Goal: Task Accomplishment & Management: Use online tool/utility

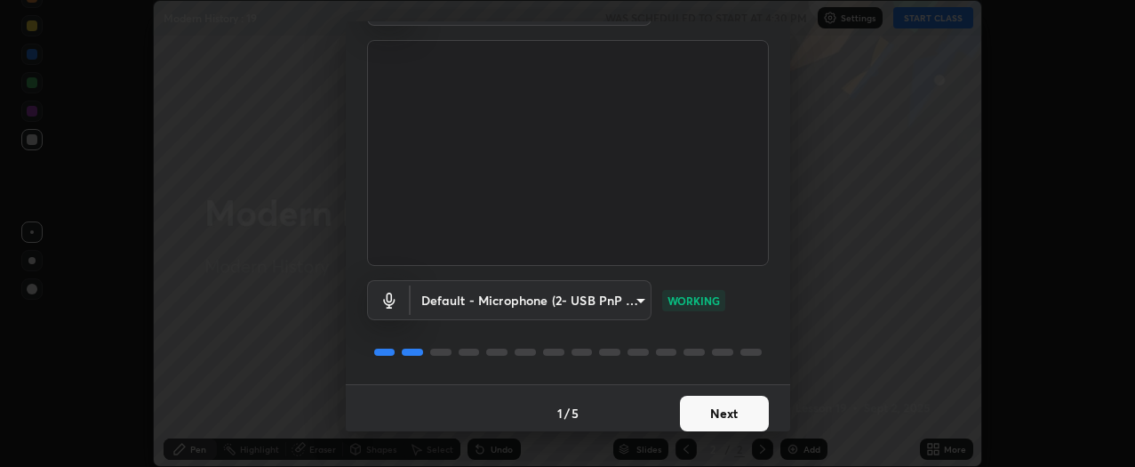
scroll to position [116, 0]
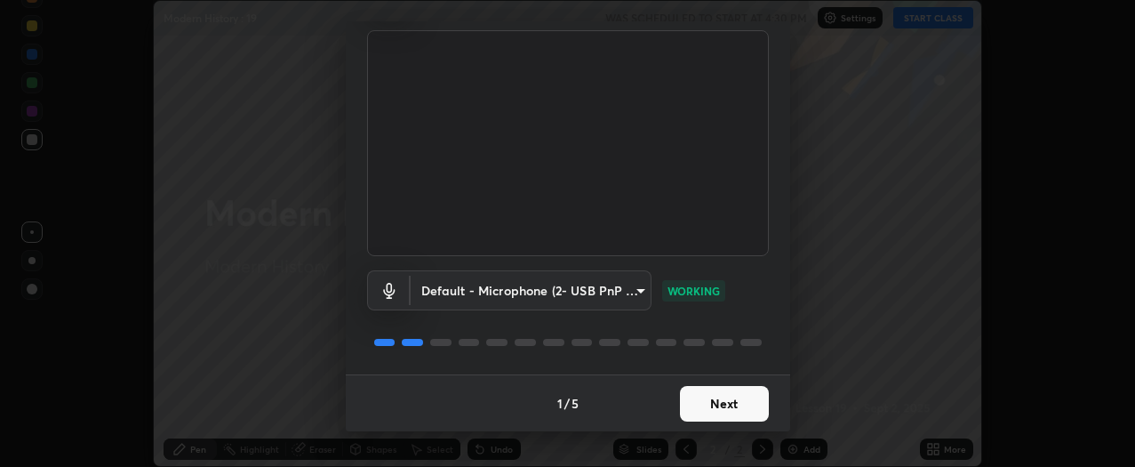
click at [737, 406] on button "Next" at bounding box center [724, 404] width 89 height 36
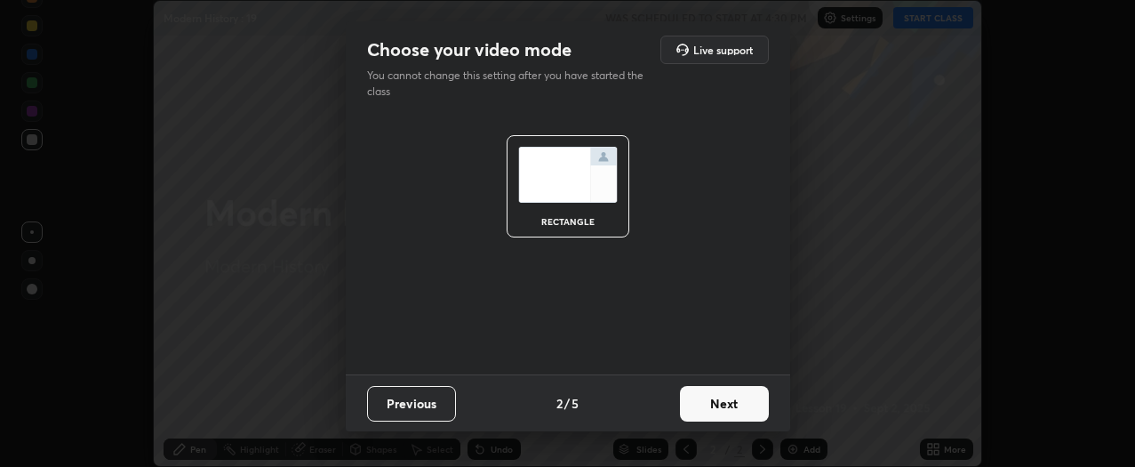
click at [738, 402] on button "Next" at bounding box center [724, 404] width 89 height 36
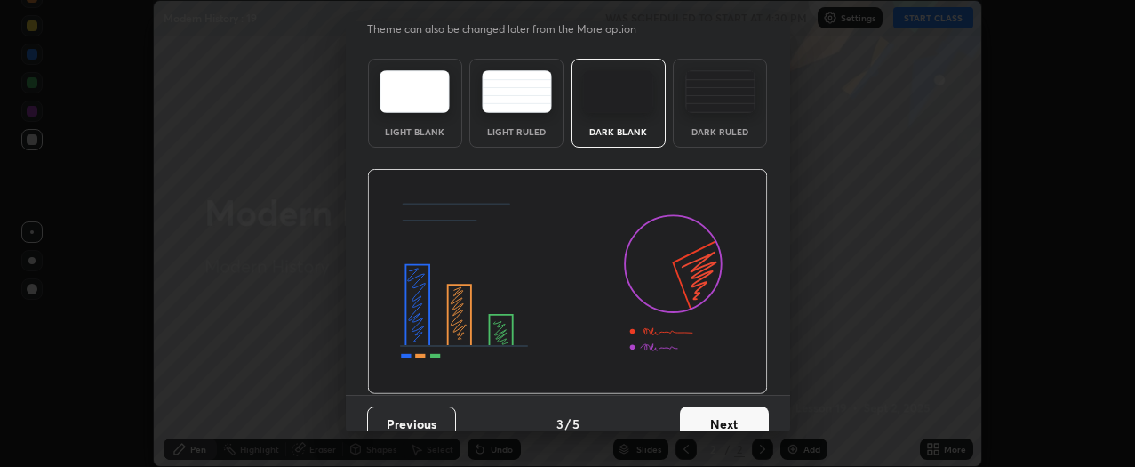
scroll to position [54, 0]
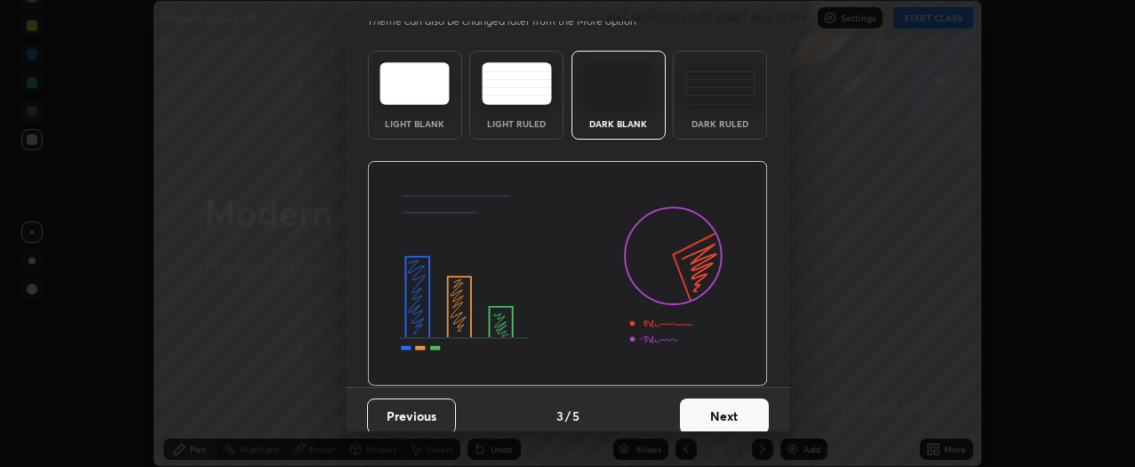
click at [740, 414] on button "Next" at bounding box center [724, 416] width 89 height 36
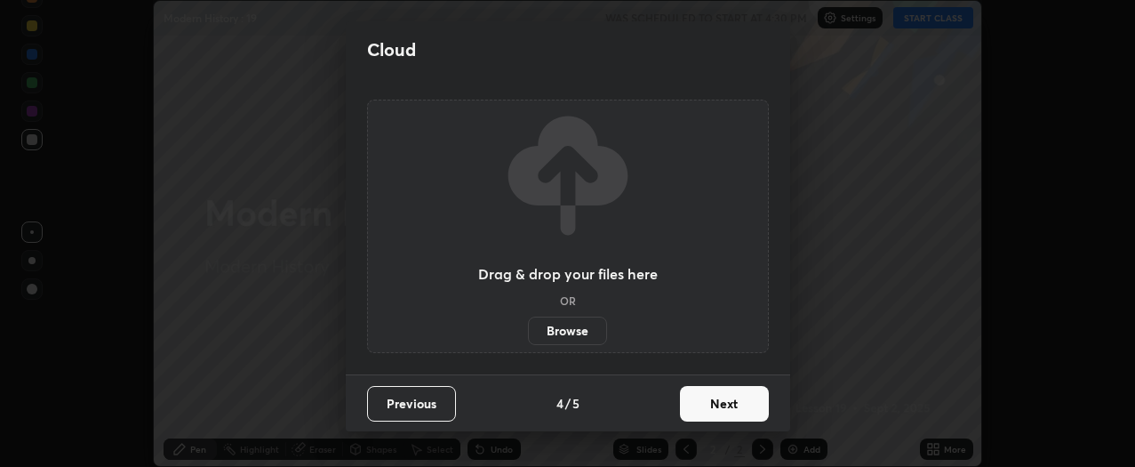
scroll to position [0, 0]
click at [587, 334] on label "Browse" at bounding box center [567, 331] width 79 height 28
click at [528, 334] on input "Browse" at bounding box center [528, 331] width 0 height 28
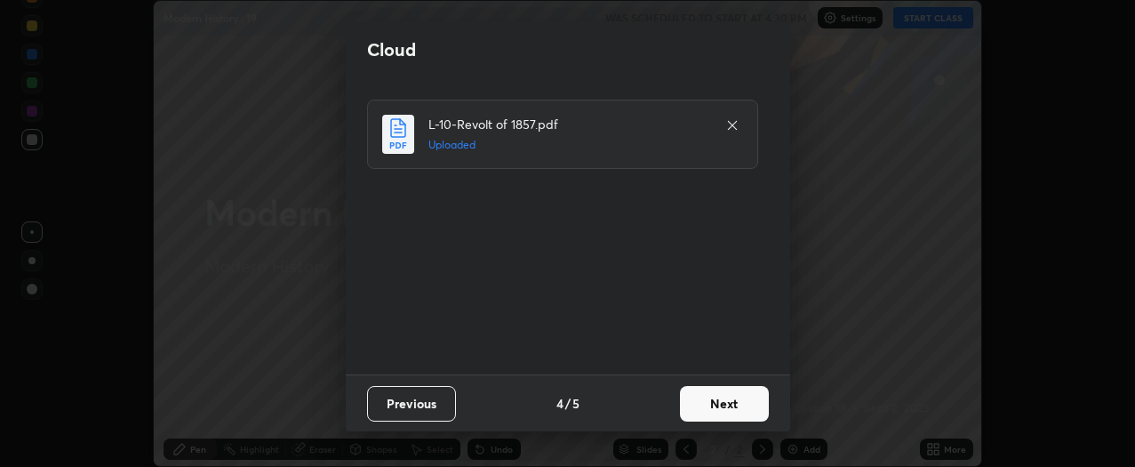
click at [737, 405] on button "Next" at bounding box center [724, 404] width 89 height 36
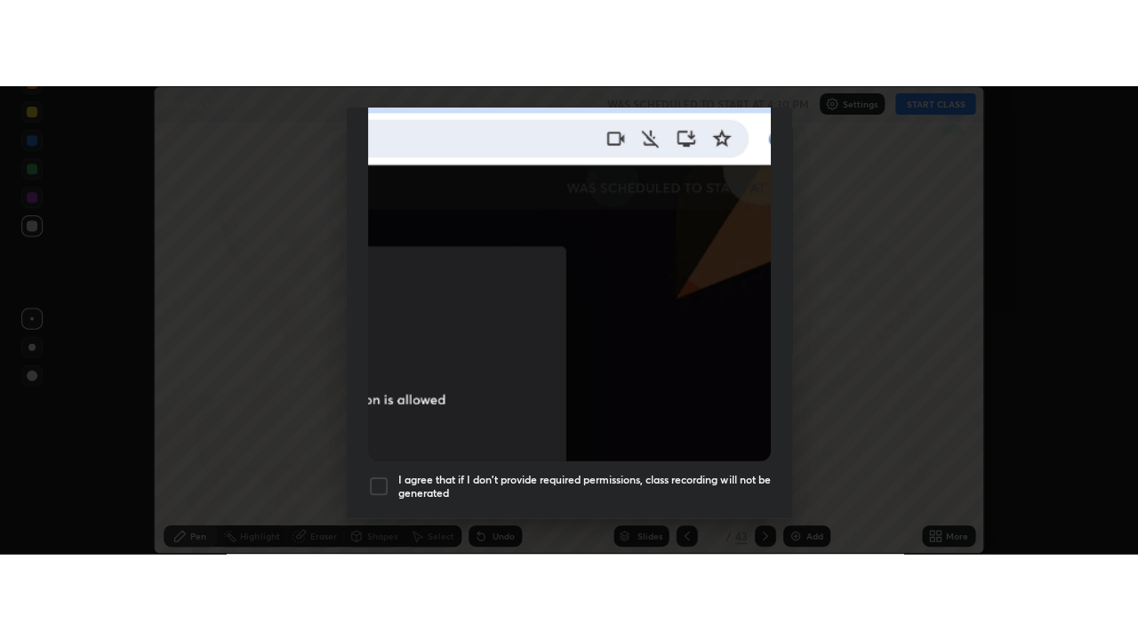
scroll to position [479, 0]
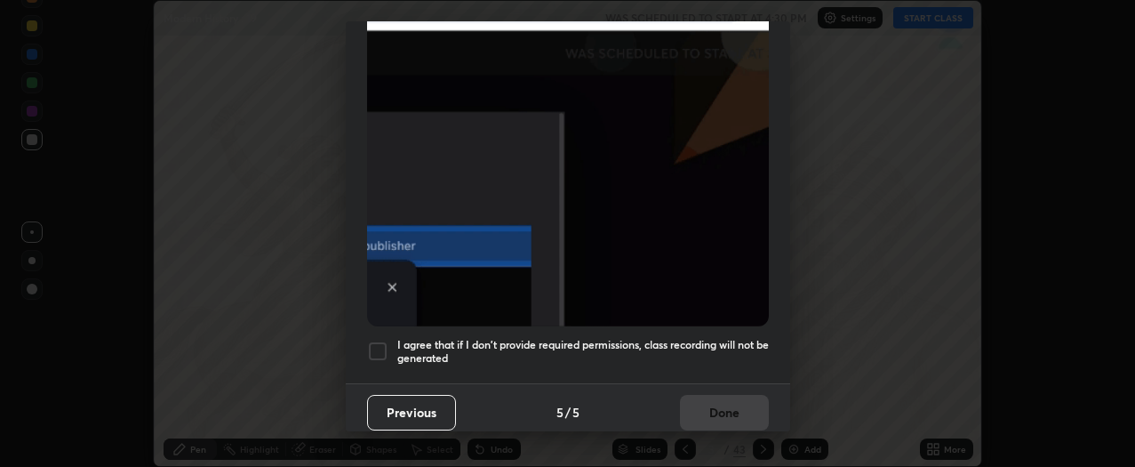
click at [384, 343] on div at bounding box center [377, 351] width 21 height 21
click at [714, 405] on button "Done" at bounding box center [724, 413] width 89 height 36
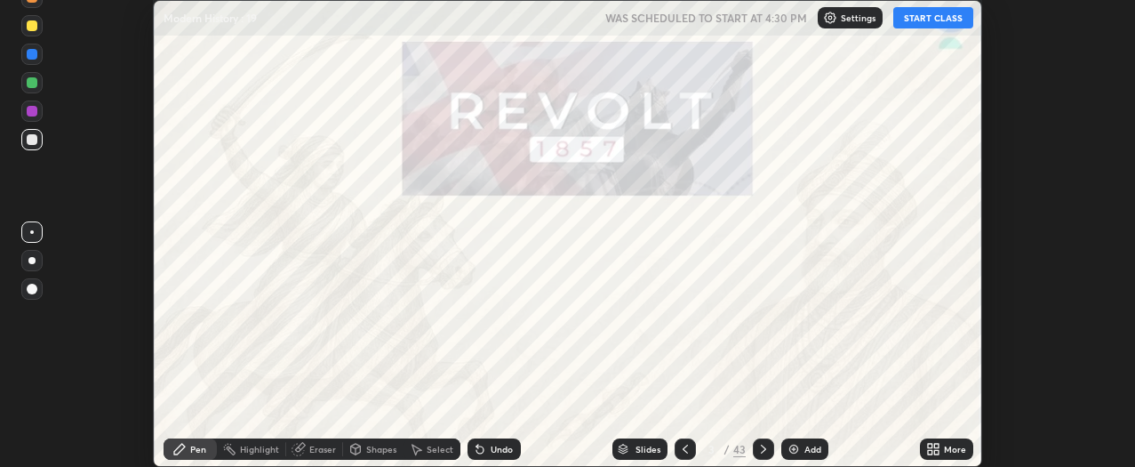
click at [946, 451] on div "More" at bounding box center [955, 449] width 22 height 9
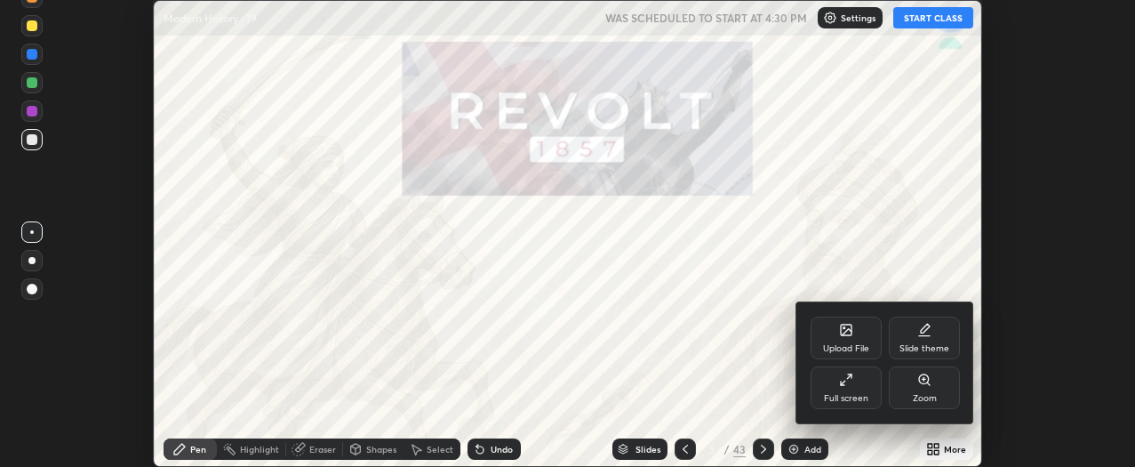
click at [868, 388] on div "Full screen" at bounding box center [846, 387] width 71 height 43
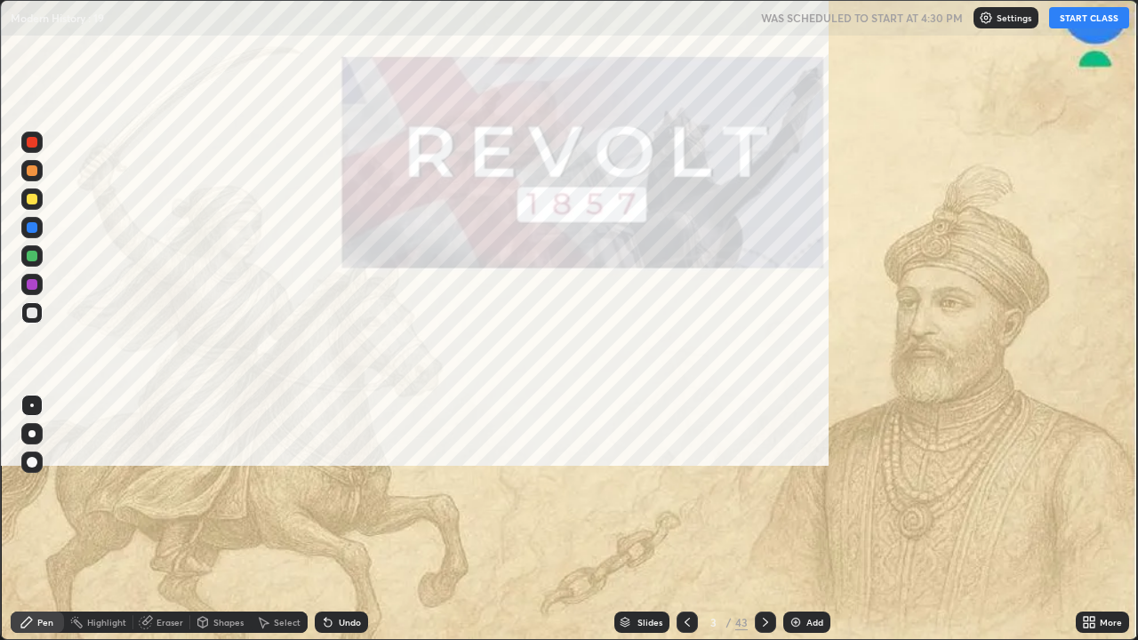
scroll to position [640, 1138]
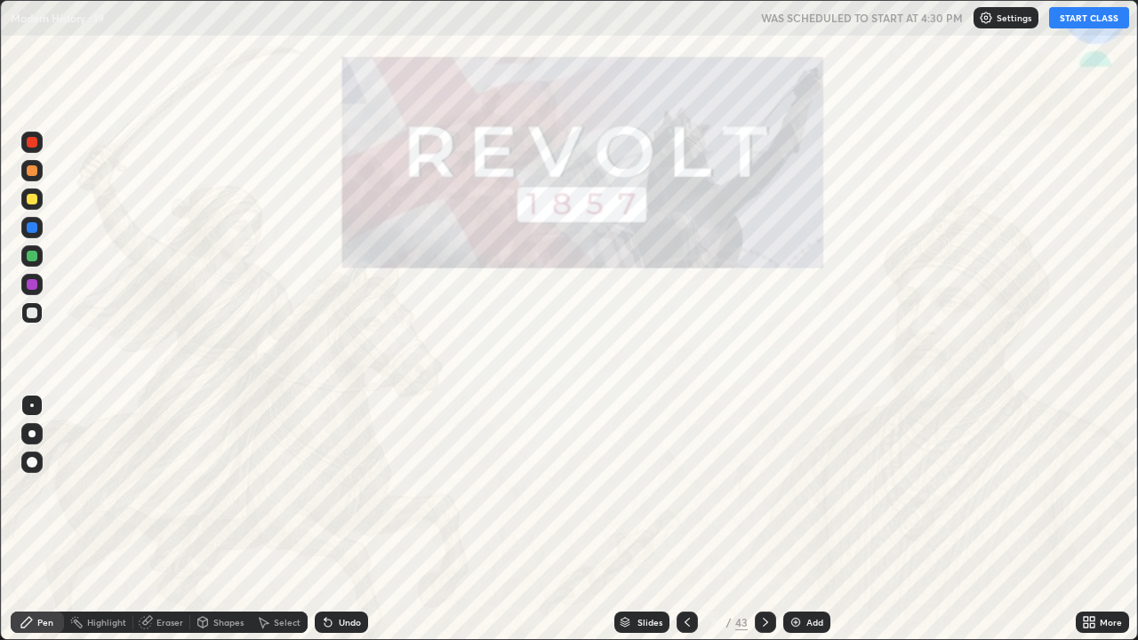
click at [774, 466] on div at bounding box center [765, 622] width 21 height 21
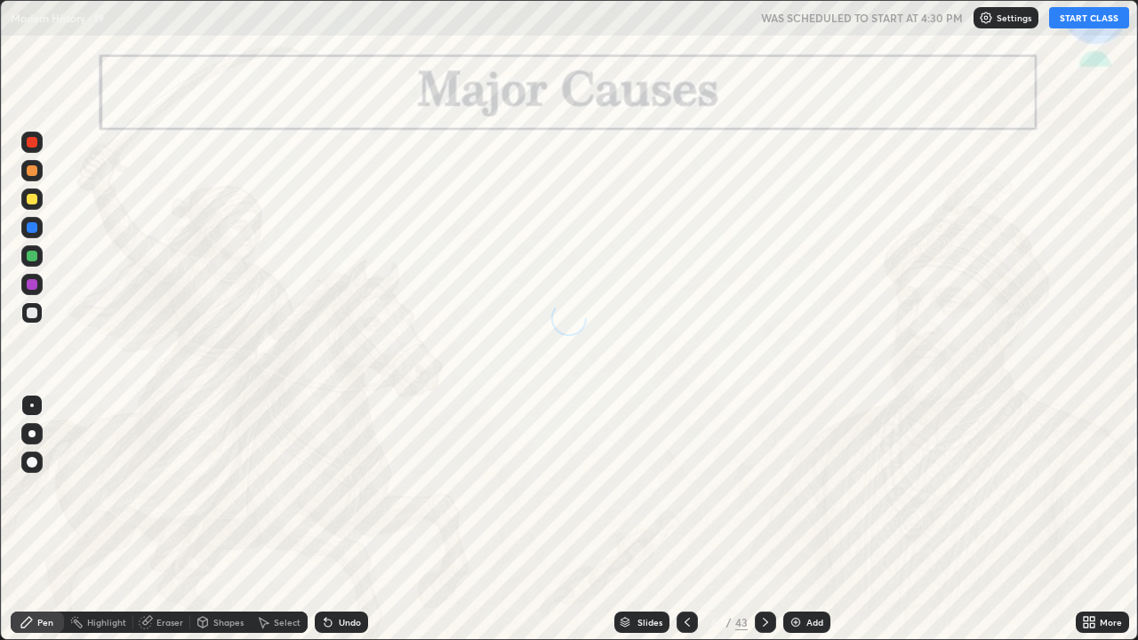
click at [764, 466] on icon at bounding box center [765, 622] width 14 height 14
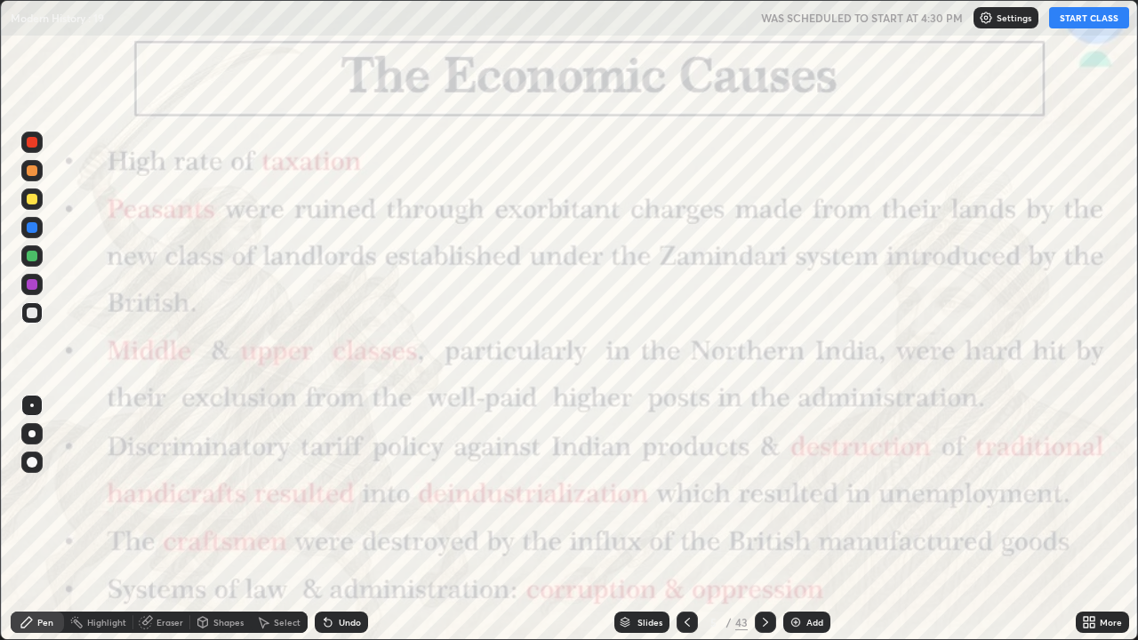
click at [651, 466] on div "Slides" at bounding box center [650, 622] width 25 height 9
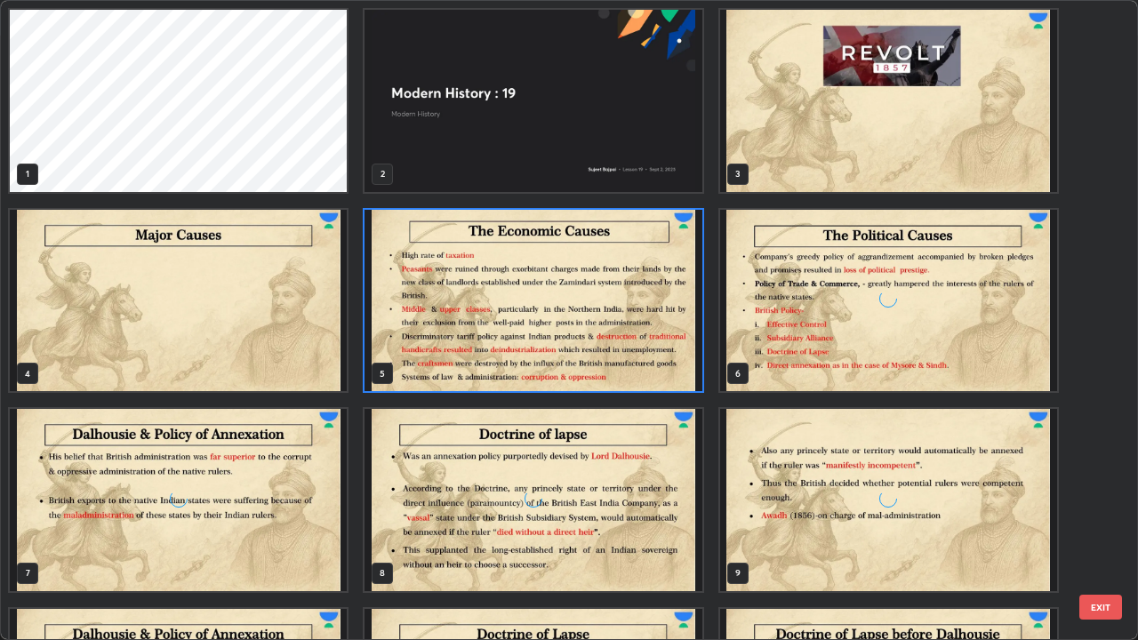
scroll to position [633, 1127]
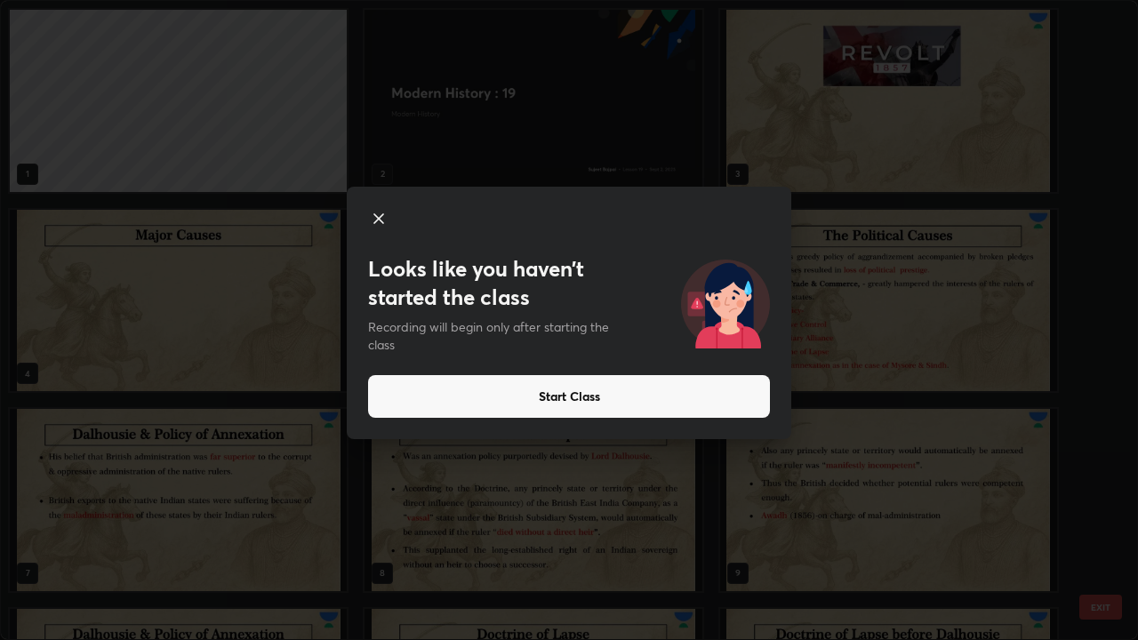
click at [729, 402] on button "Start Class" at bounding box center [569, 396] width 402 height 43
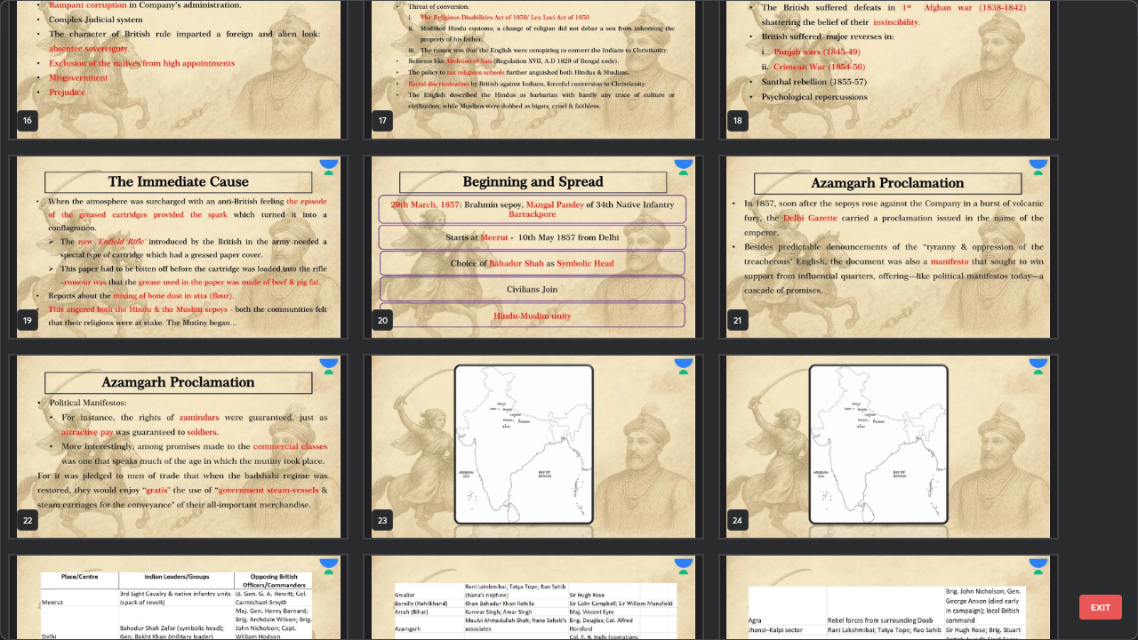
scroll to position [1086, 0]
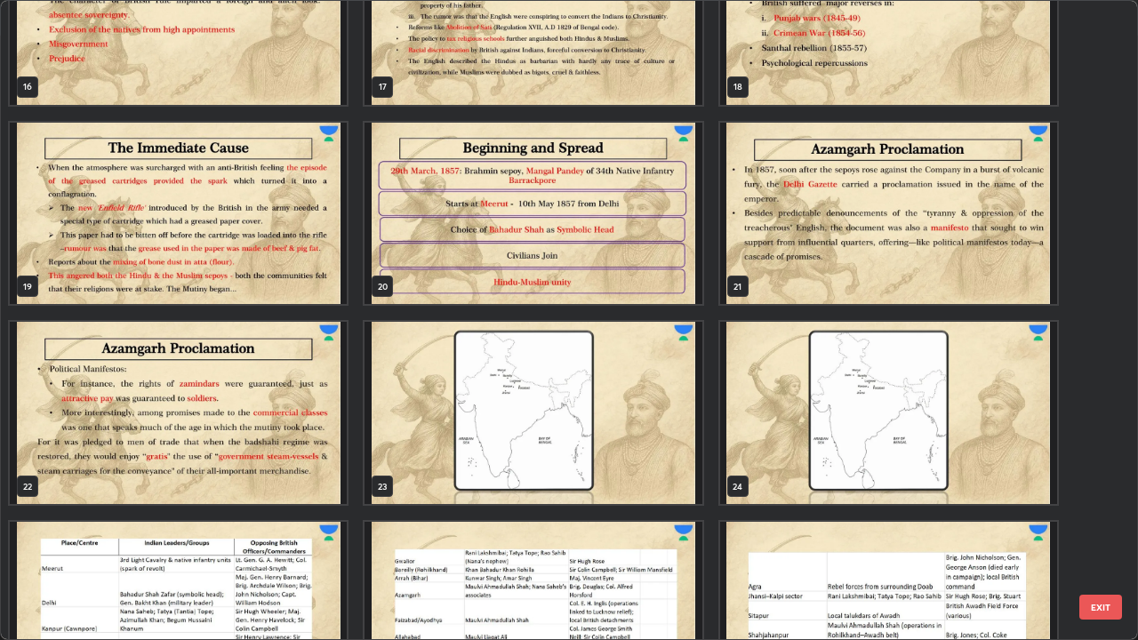
click at [299, 466] on img "grid" at bounding box center [178, 613] width 337 height 182
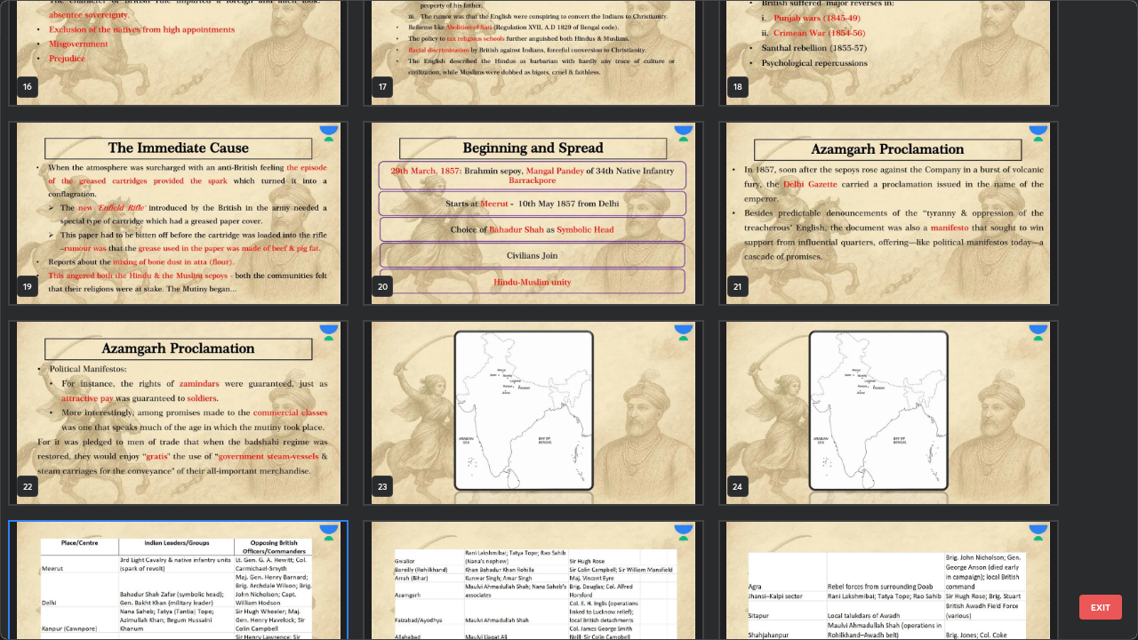
scroll to position [1159, 0]
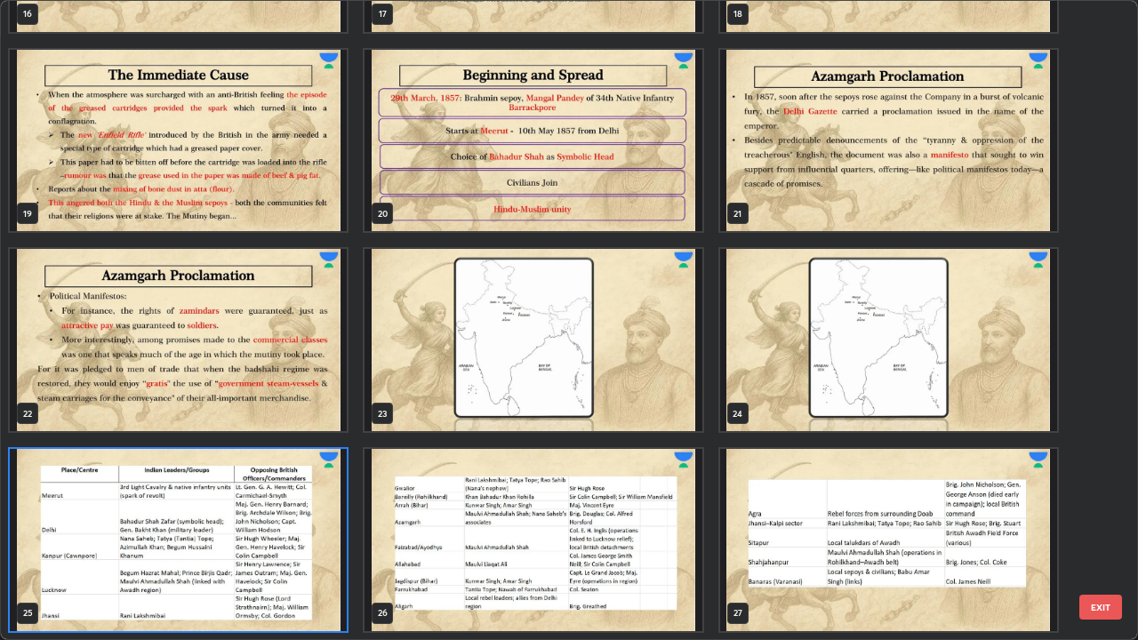
click at [310, 187] on img "grid" at bounding box center [178, 141] width 337 height 182
click at [309, 186] on img "grid" at bounding box center [178, 141] width 337 height 182
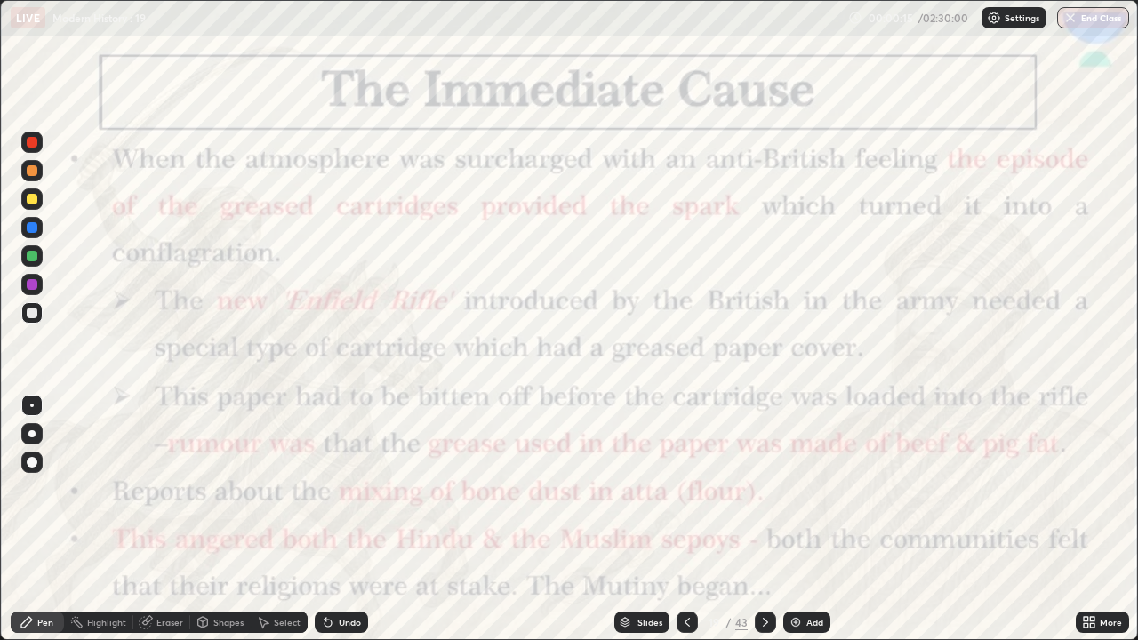
click at [802, 466] on div "Add" at bounding box center [806, 622] width 47 height 21
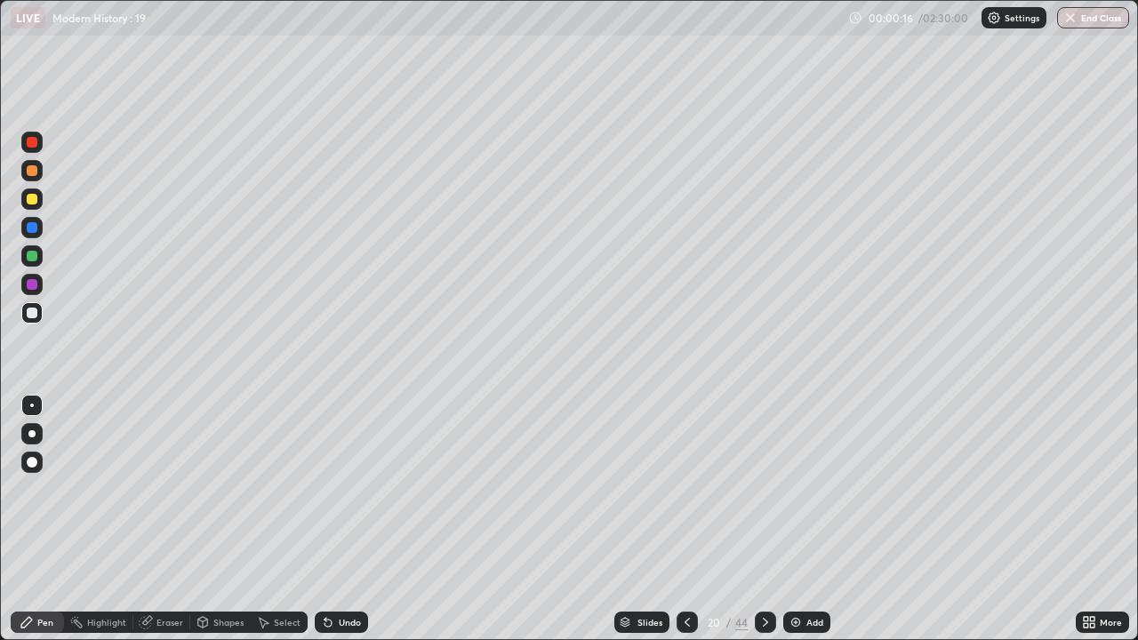
click at [807, 466] on div "Add" at bounding box center [814, 622] width 17 height 9
click at [808, 466] on div "Add" at bounding box center [814, 622] width 17 height 9
click at [807, 466] on div "Add" at bounding box center [814, 622] width 17 height 9
click at [686, 466] on icon at bounding box center [687, 622] width 14 height 14
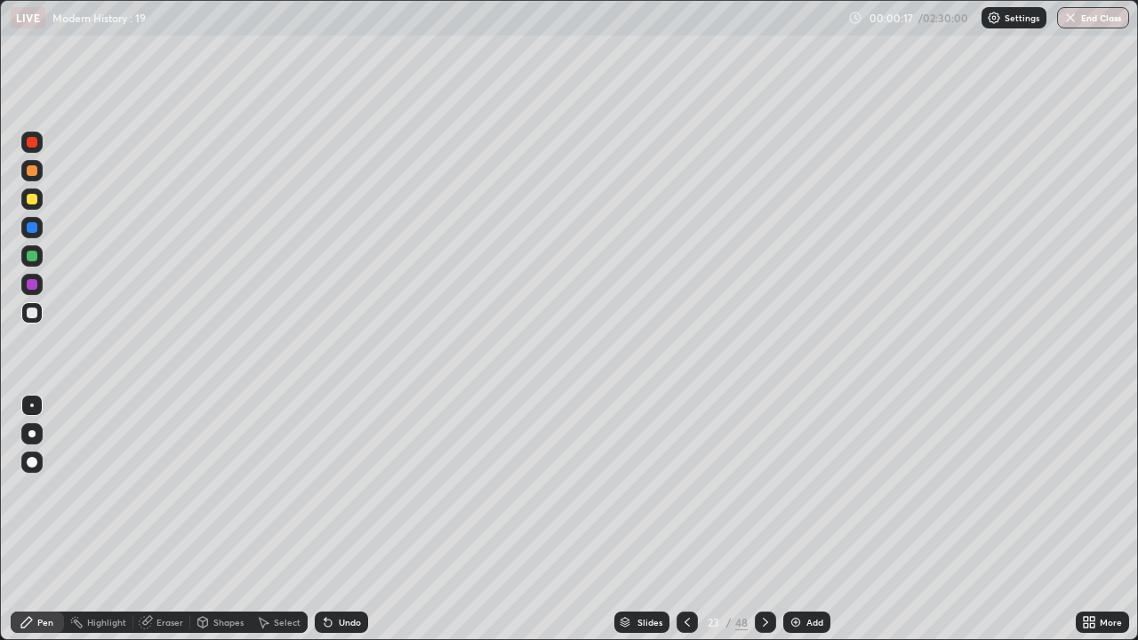
click at [686, 466] on icon at bounding box center [687, 622] width 14 height 14
click at [684, 466] on icon at bounding box center [687, 622] width 14 height 14
click at [683, 466] on icon at bounding box center [687, 622] width 14 height 14
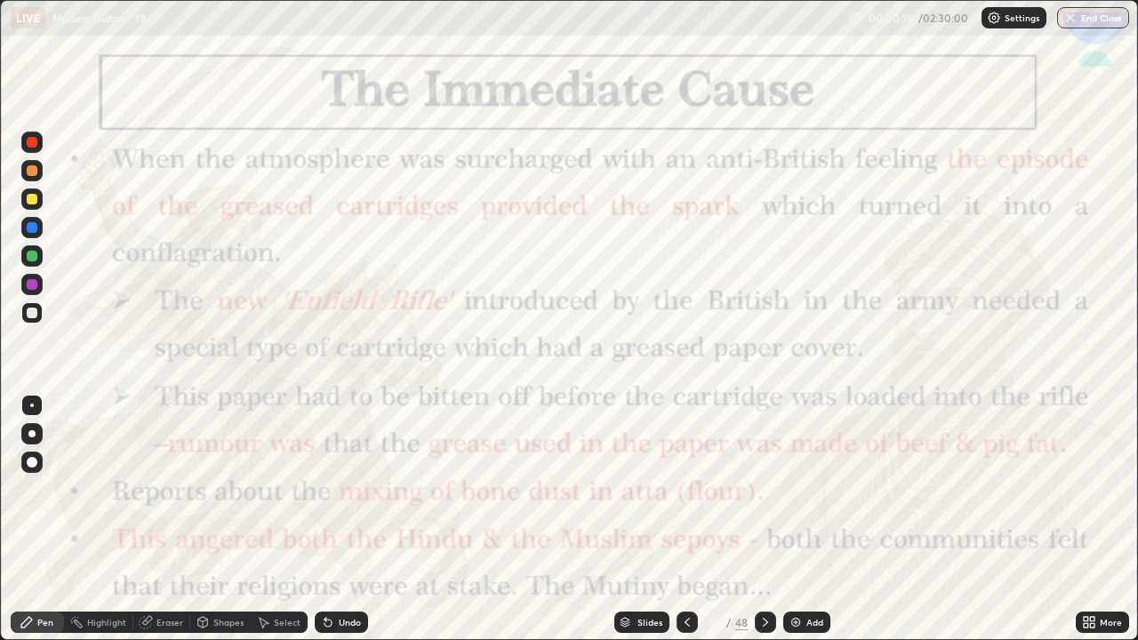
click at [762, 466] on icon at bounding box center [765, 622] width 14 height 14
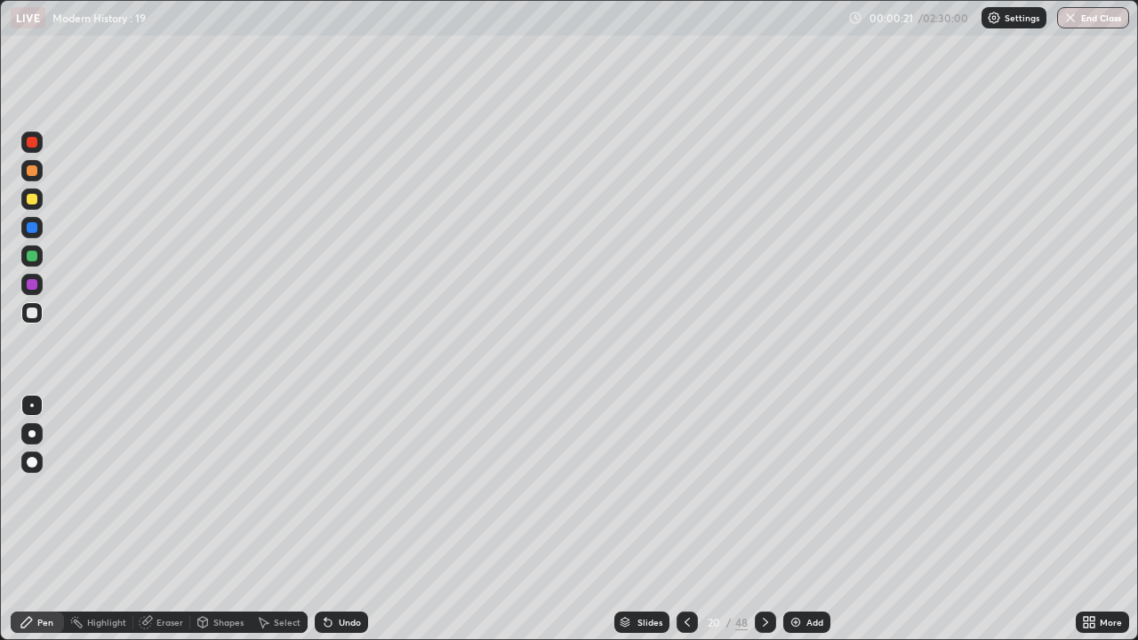
click at [32, 313] on div at bounding box center [32, 313] width 11 height 11
click at [345, 466] on div "Undo" at bounding box center [350, 622] width 22 height 9
click at [343, 466] on div "Undo" at bounding box center [350, 622] width 22 height 9
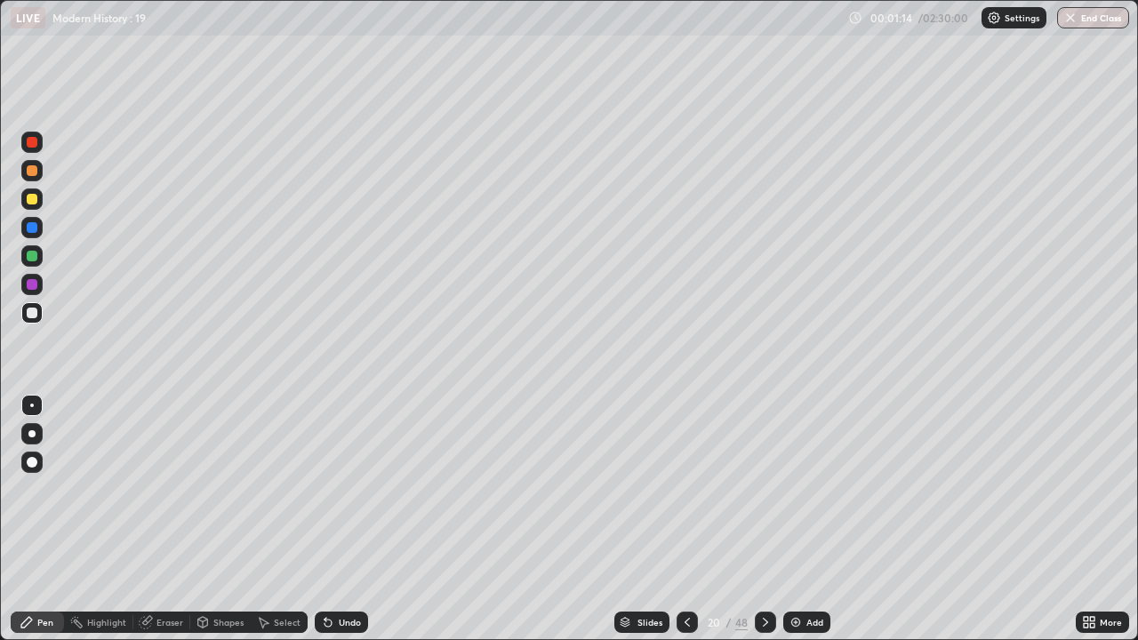
click at [32, 199] on div at bounding box center [32, 199] width 11 height 11
click at [766, 466] on icon at bounding box center [765, 622] width 14 height 14
click at [693, 466] on div at bounding box center [687, 622] width 21 height 21
click at [766, 466] on icon at bounding box center [765, 622] width 14 height 14
click at [342, 466] on div "Undo" at bounding box center [350, 622] width 22 height 9
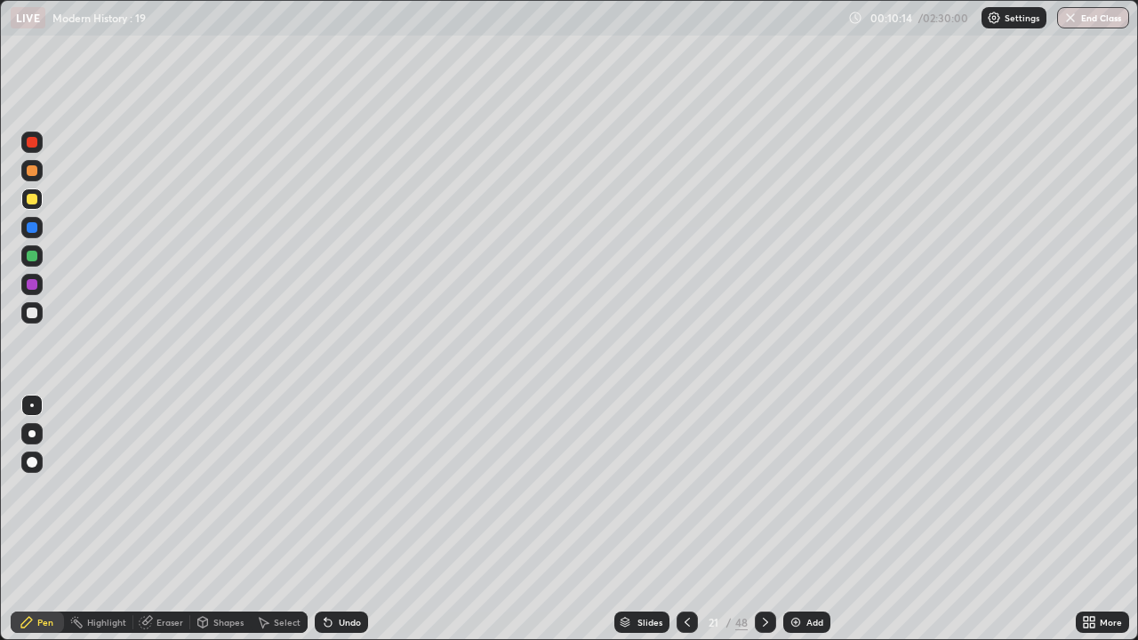
click at [335, 466] on div "Undo" at bounding box center [341, 622] width 53 height 21
click at [333, 466] on div "Undo" at bounding box center [341, 622] width 53 height 21
click at [327, 466] on icon at bounding box center [328, 623] width 7 height 7
click at [32, 313] on div at bounding box center [32, 313] width 11 height 11
click at [334, 466] on div "Undo" at bounding box center [341, 622] width 53 height 21
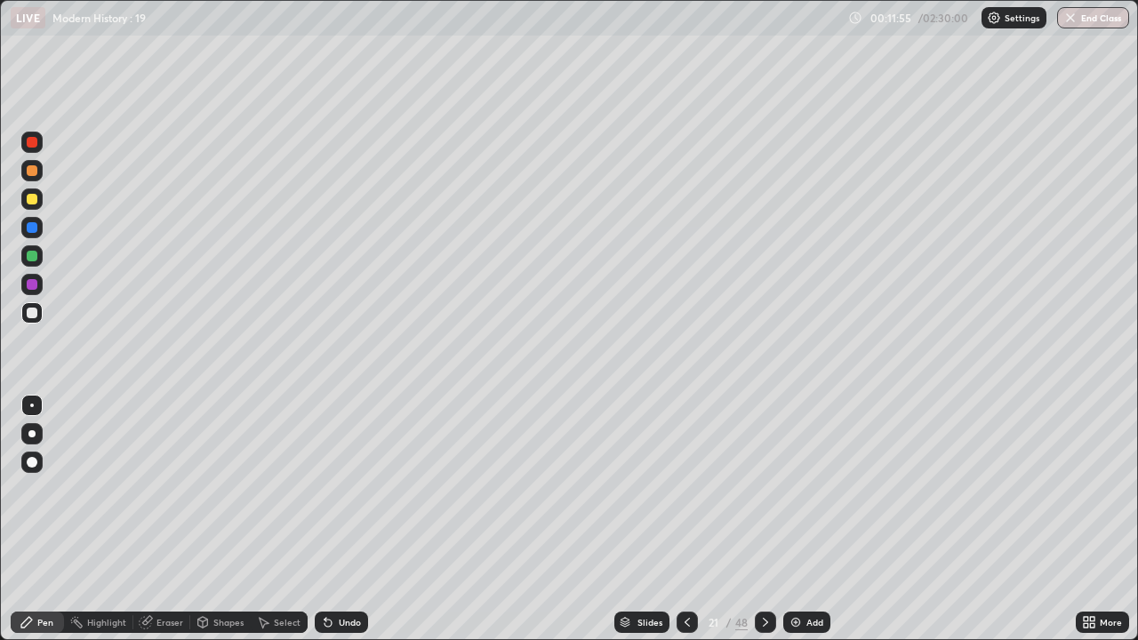
click at [335, 466] on div "Undo" at bounding box center [341, 622] width 53 height 21
click at [337, 466] on div "Undo" at bounding box center [341, 622] width 53 height 21
click at [773, 466] on div at bounding box center [765, 622] width 21 height 21
click at [39, 202] on div at bounding box center [31, 199] width 21 height 21
click at [623, 466] on icon at bounding box center [625, 620] width 9 height 4
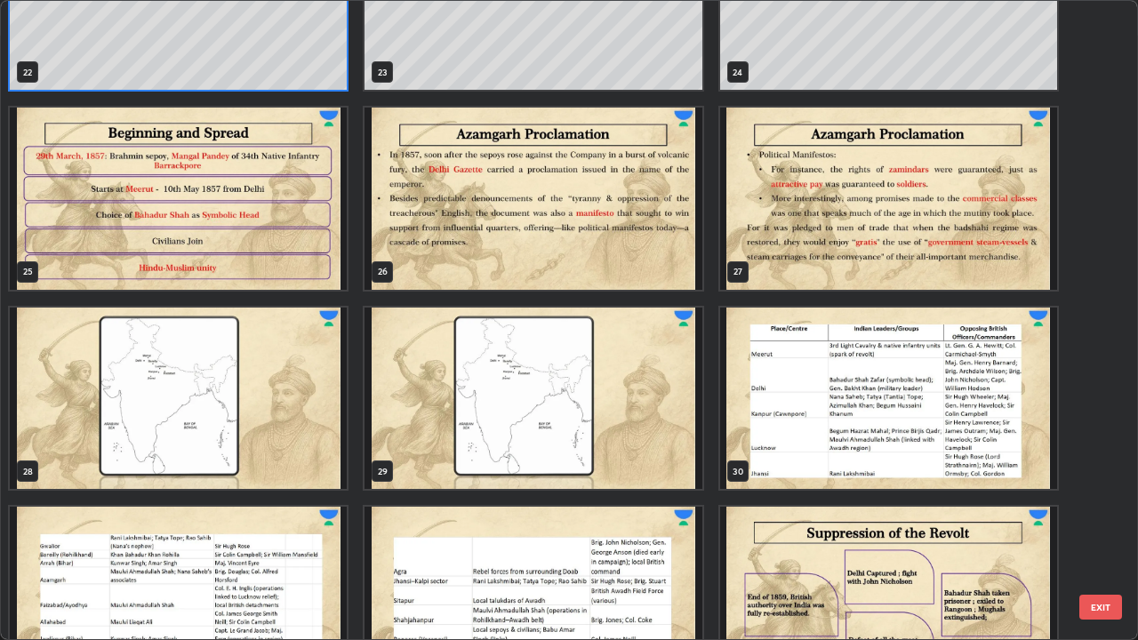
scroll to position [1514, 0]
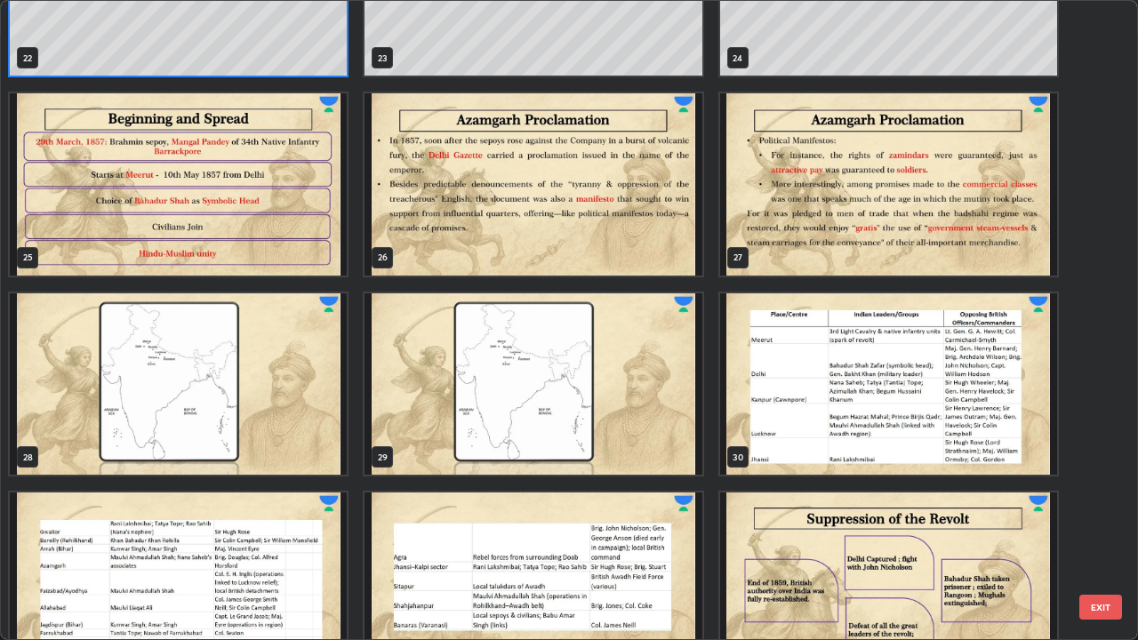
click at [293, 403] on img "grid" at bounding box center [178, 384] width 337 height 182
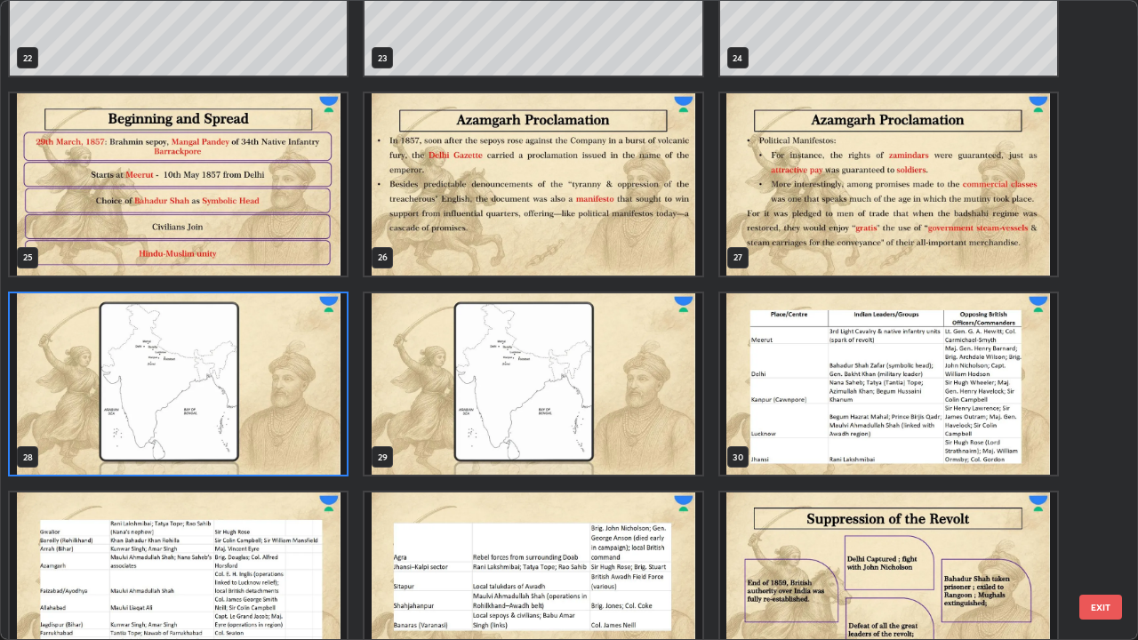
click at [282, 400] on img "grid" at bounding box center [178, 384] width 337 height 182
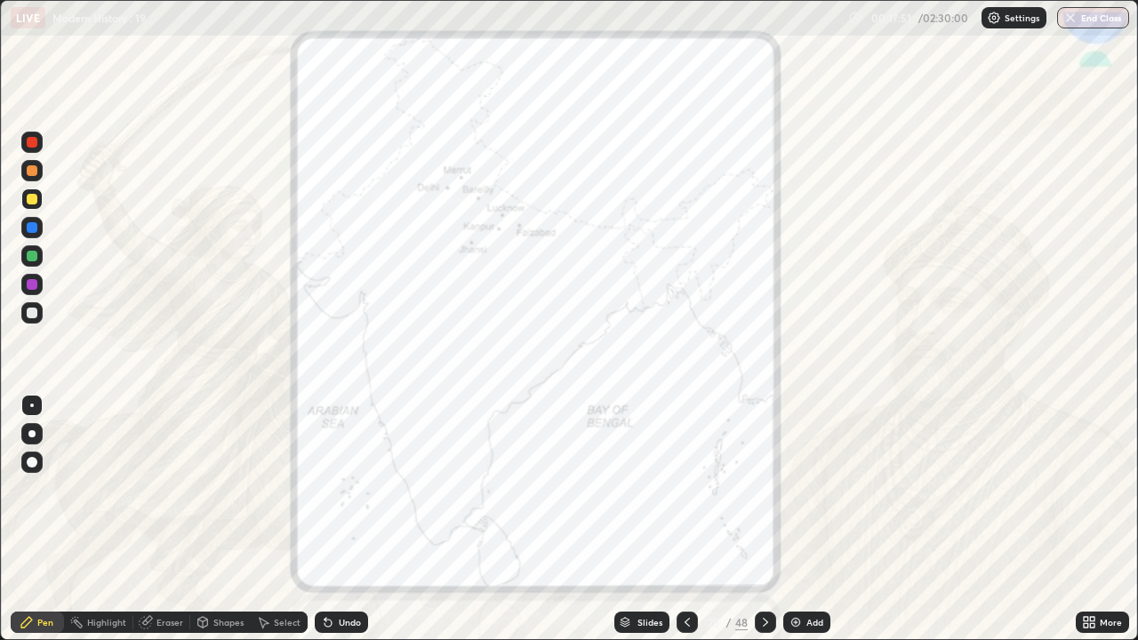
click at [32, 143] on div at bounding box center [32, 142] width 11 height 11
click at [332, 466] on icon at bounding box center [328, 622] width 14 height 14
click at [335, 466] on div "Undo" at bounding box center [341, 622] width 53 height 21
click at [336, 466] on div "Undo" at bounding box center [341, 622] width 53 height 21
click at [338, 466] on div "Undo" at bounding box center [341, 622] width 53 height 21
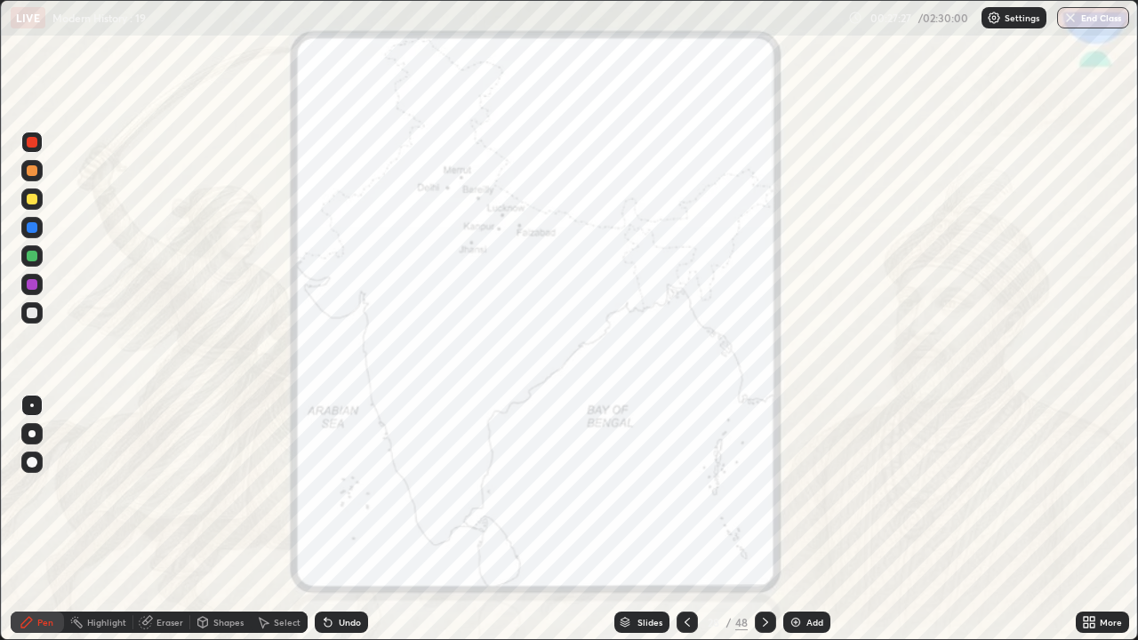
click at [795, 466] on img at bounding box center [796, 622] width 14 height 14
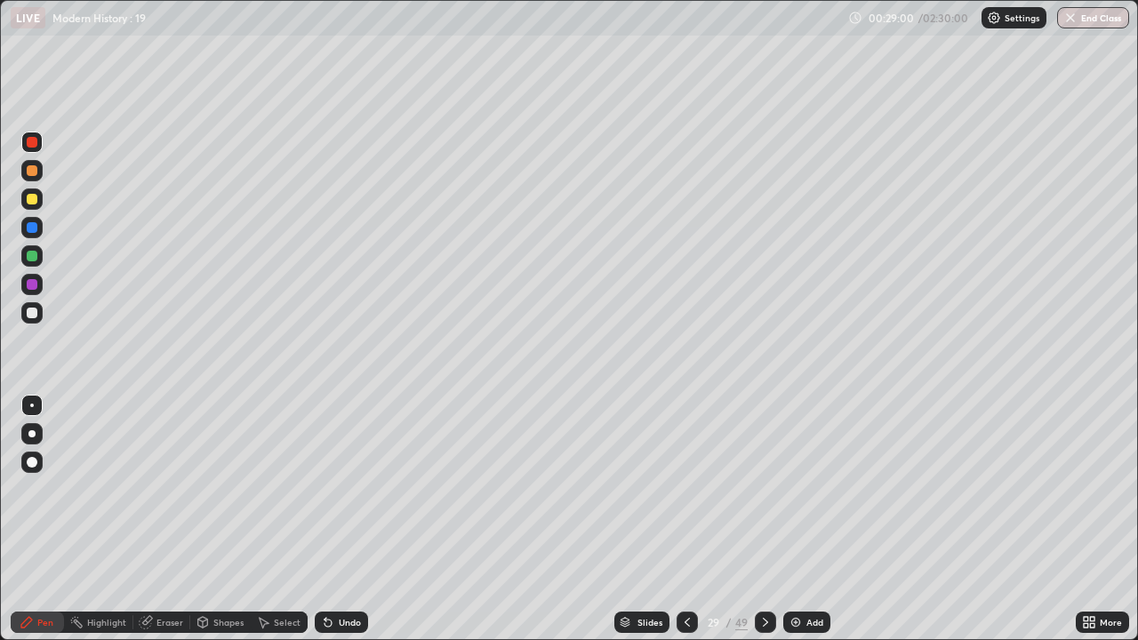
click at [680, 466] on icon at bounding box center [687, 622] width 14 height 14
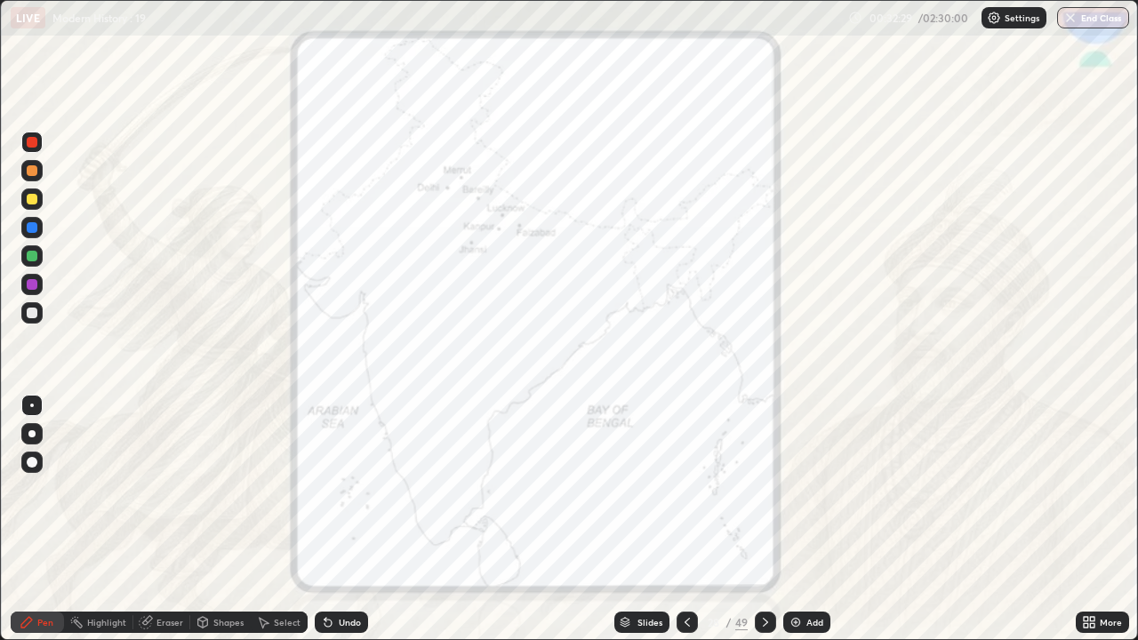
click at [765, 466] on icon at bounding box center [765, 622] width 14 height 14
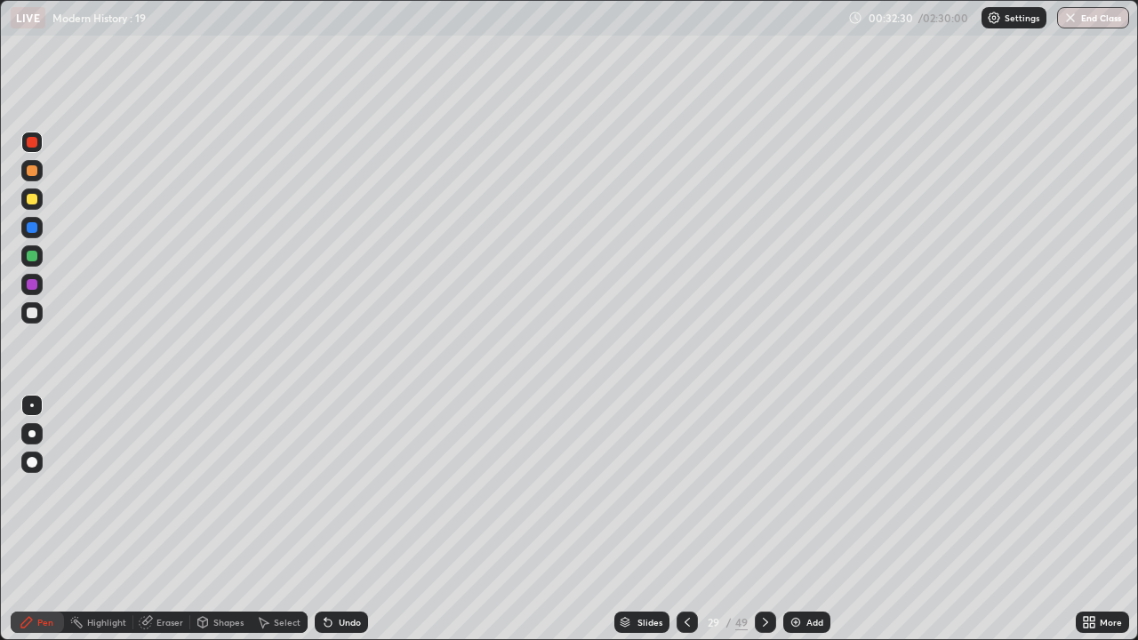
click at [765, 466] on icon at bounding box center [765, 622] width 14 height 14
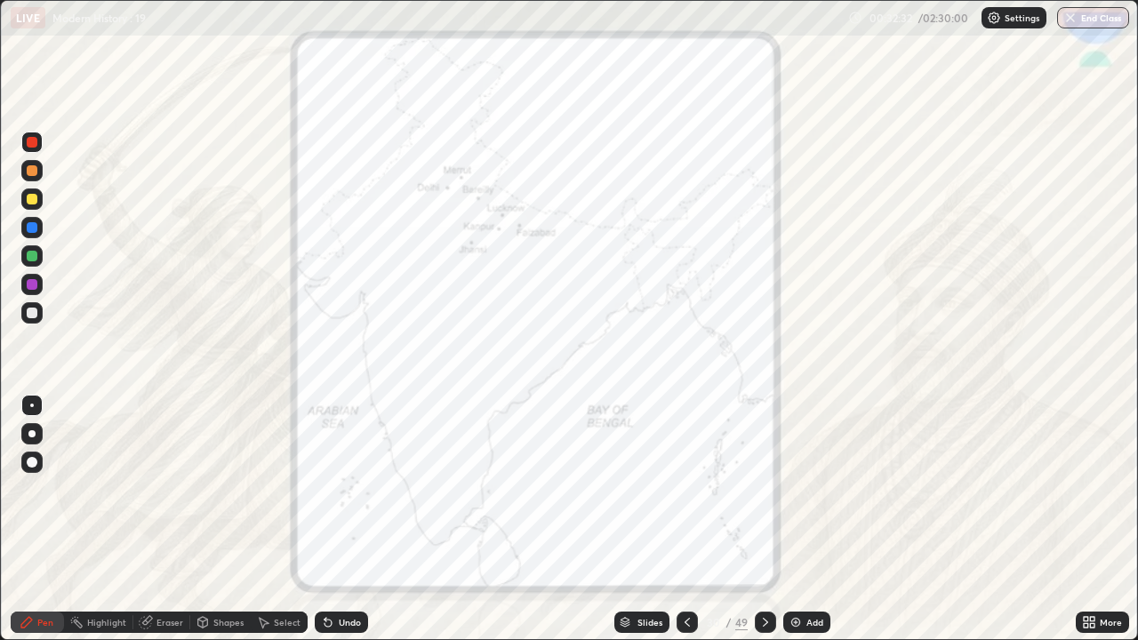
click at [41, 287] on div at bounding box center [31, 284] width 21 height 21
click at [687, 466] on div at bounding box center [687, 623] width 21 height 36
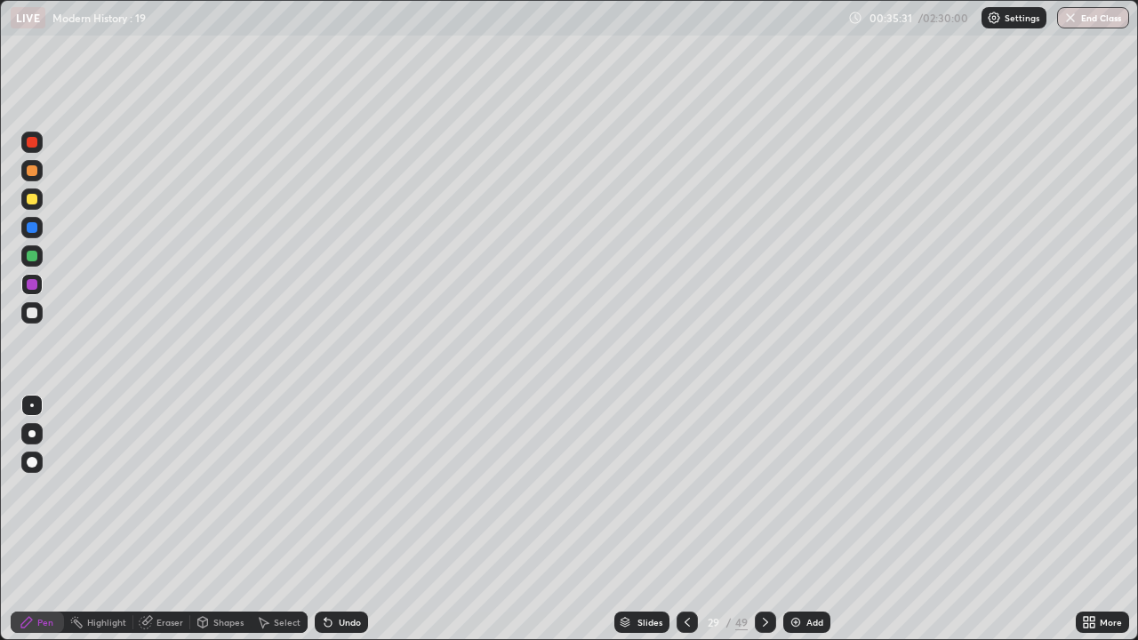
click at [686, 466] on div at bounding box center [687, 622] width 21 height 21
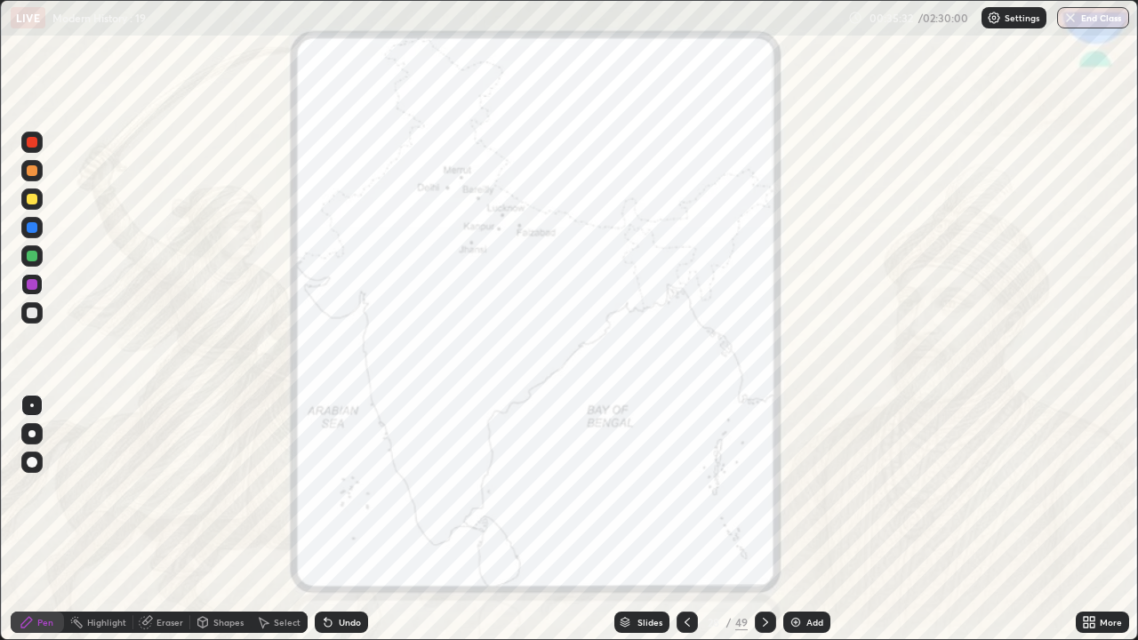
click at [758, 466] on icon at bounding box center [765, 622] width 14 height 14
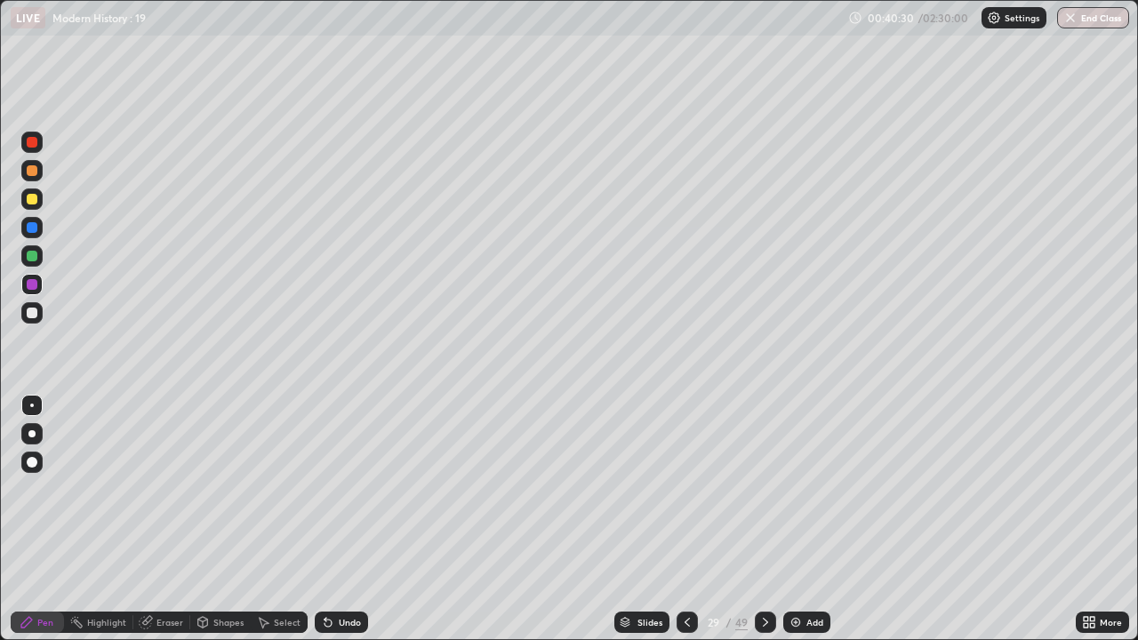
click at [785, 466] on div "Add" at bounding box center [806, 622] width 47 height 21
click at [692, 466] on icon at bounding box center [686, 622] width 14 height 14
click at [649, 466] on div "Slides" at bounding box center [649, 622] width 25 height 9
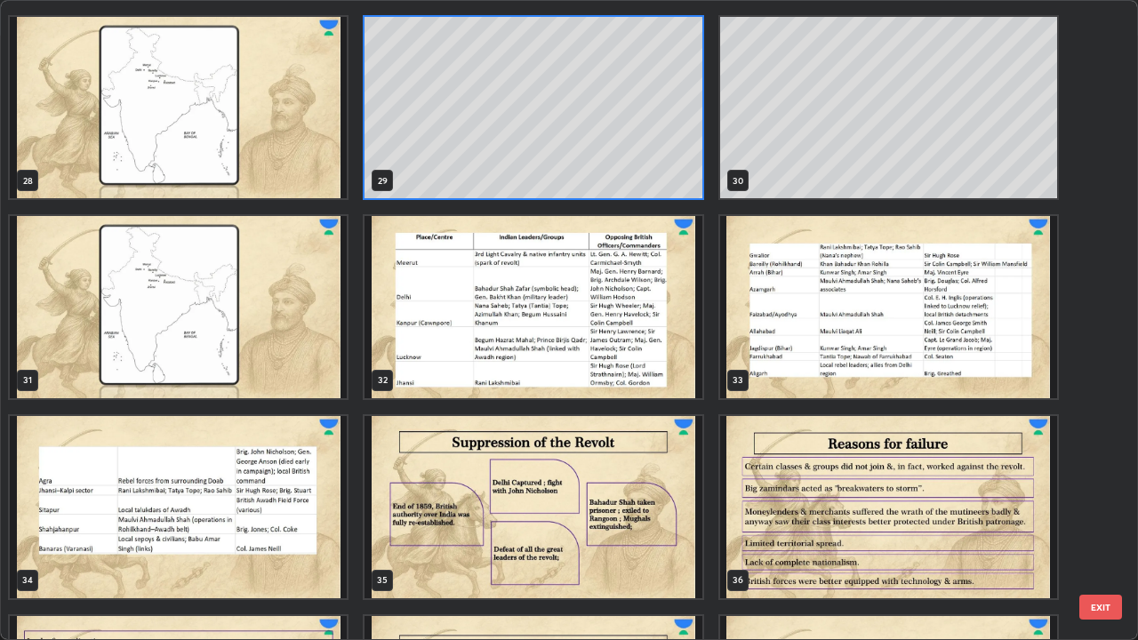
scroll to position [1840, 0]
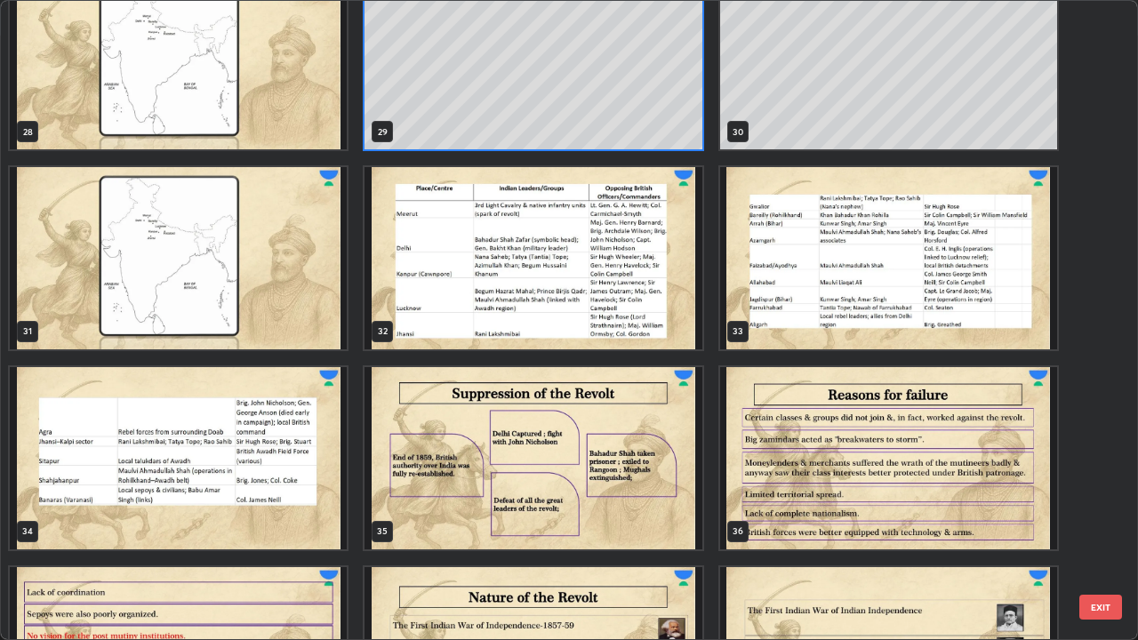
click at [649, 287] on img "grid" at bounding box center [533, 258] width 337 height 182
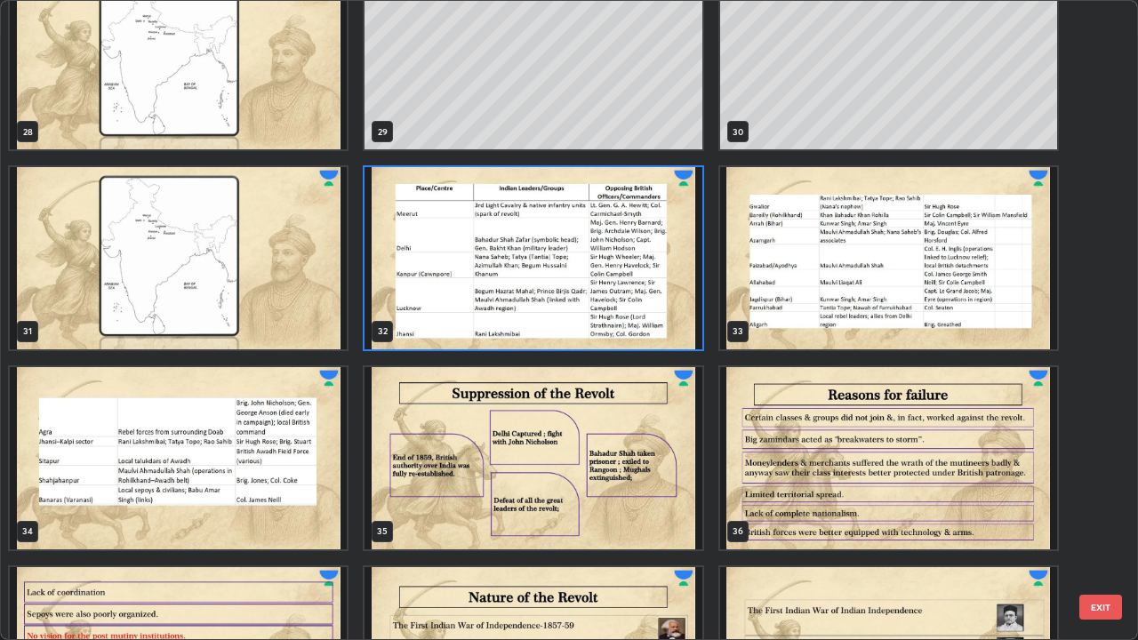
click at [666, 308] on img "grid" at bounding box center [533, 258] width 337 height 182
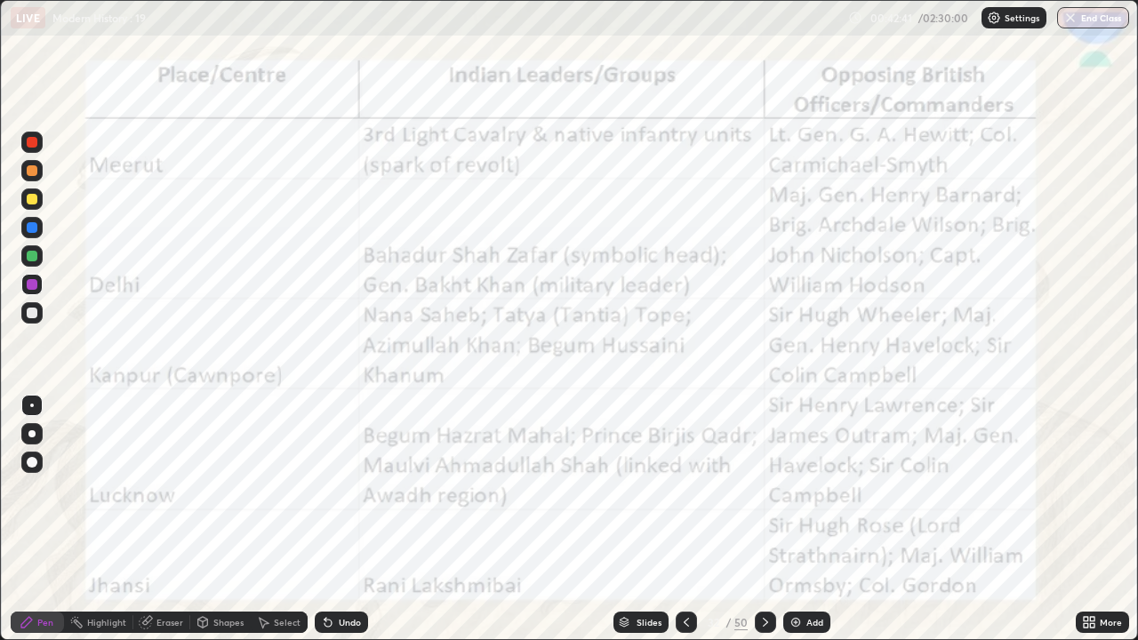
click at [669, 307] on img "grid" at bounding box center [533, 258] width 337 height 182
click at [774, 466] on div at bounding box center [765, 622] width 21 height 21
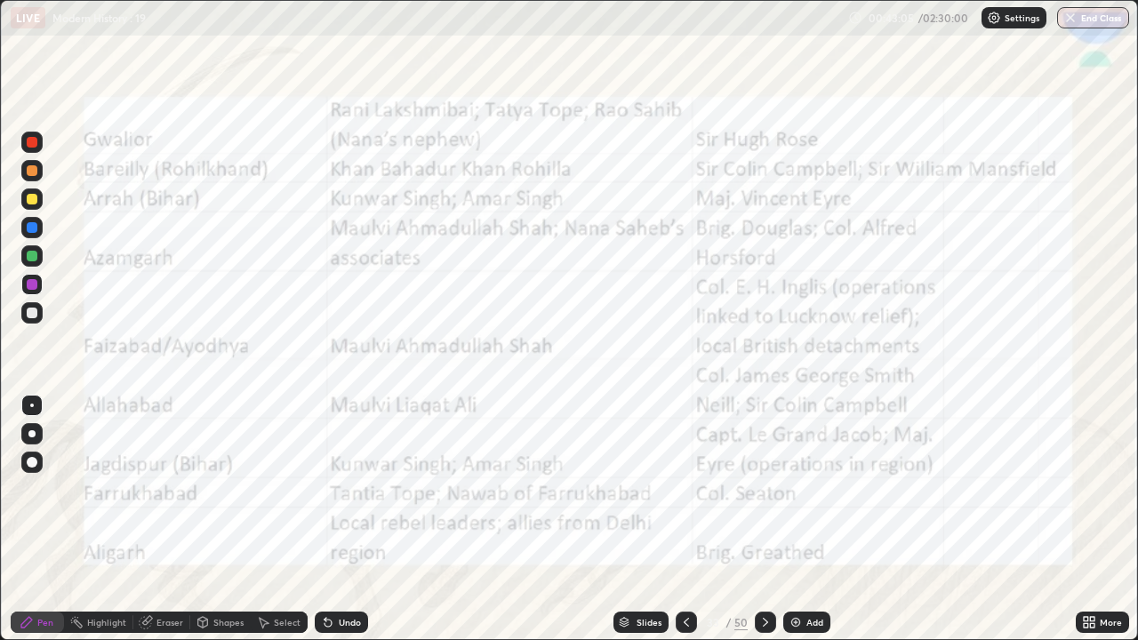
click at [771, 466] on div at bounding box center [765, 622] width 21 height 21
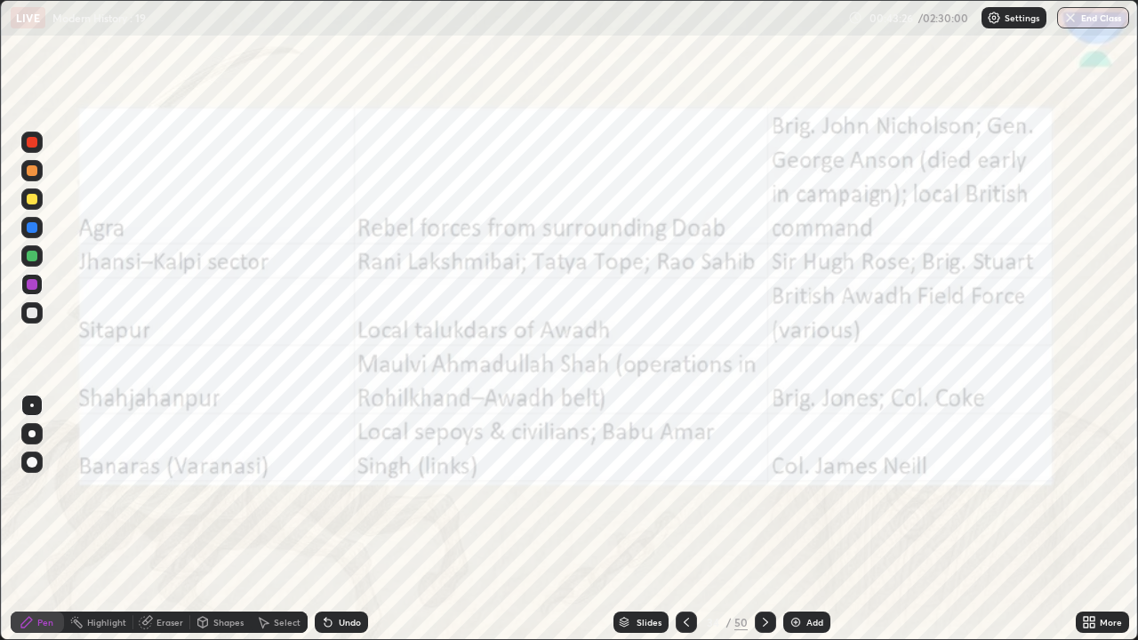
click at [685, 466] on icon at bounding box center [686, 622] width 14 height 14
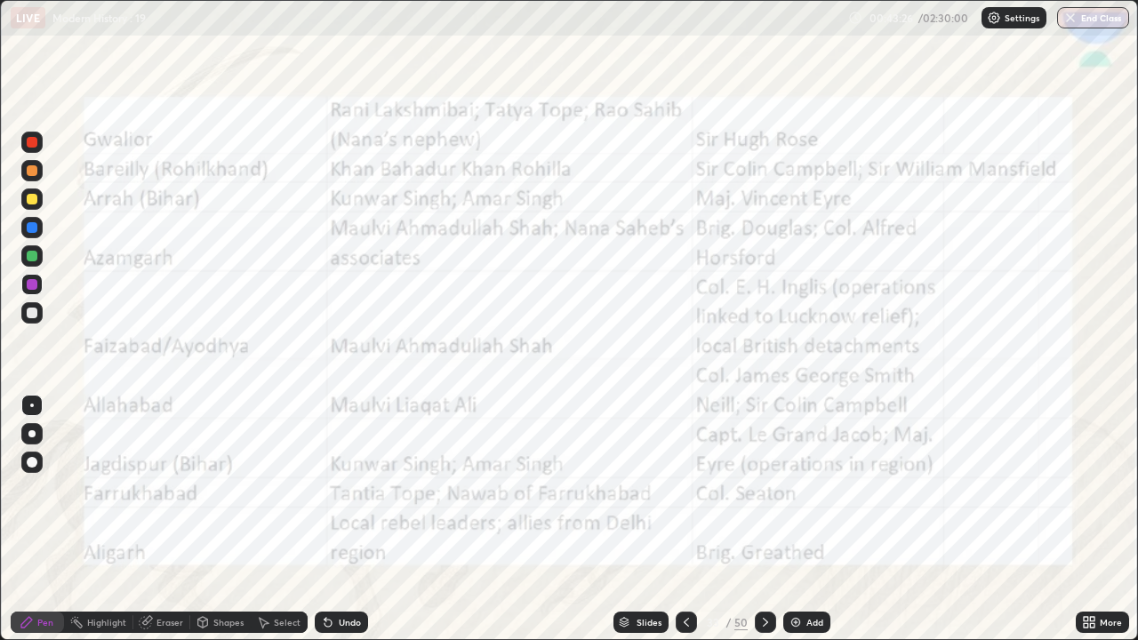
click at [685, 466] on icon at bounding box center [686, 622] width 14 height 14
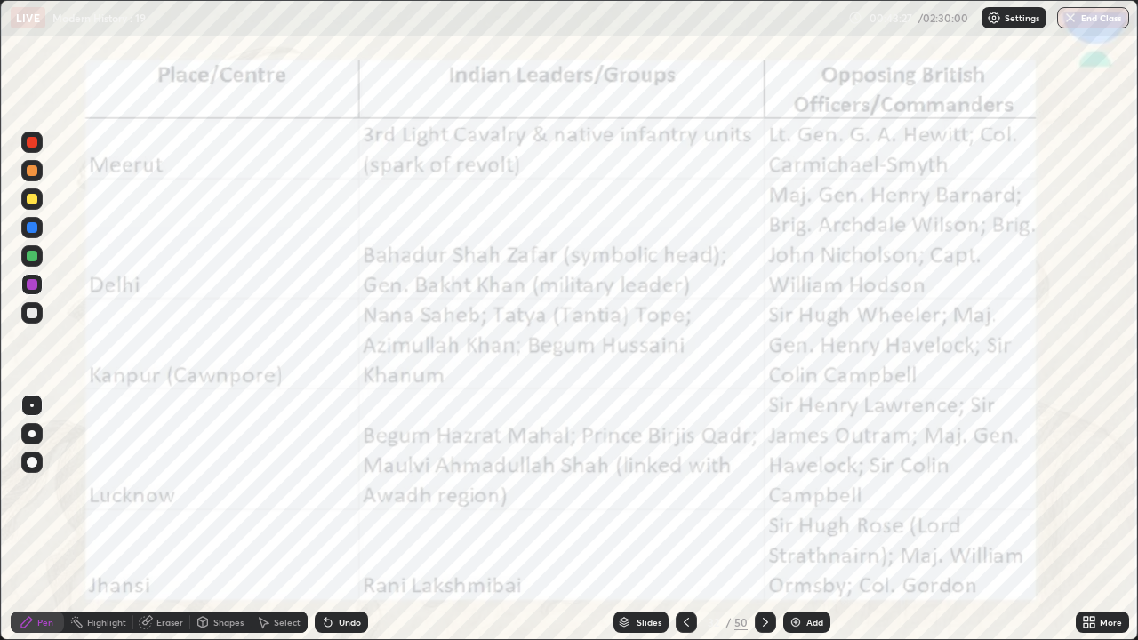
click at [687, 466] on icon at bounding box center [686, 622] width 5 height 9
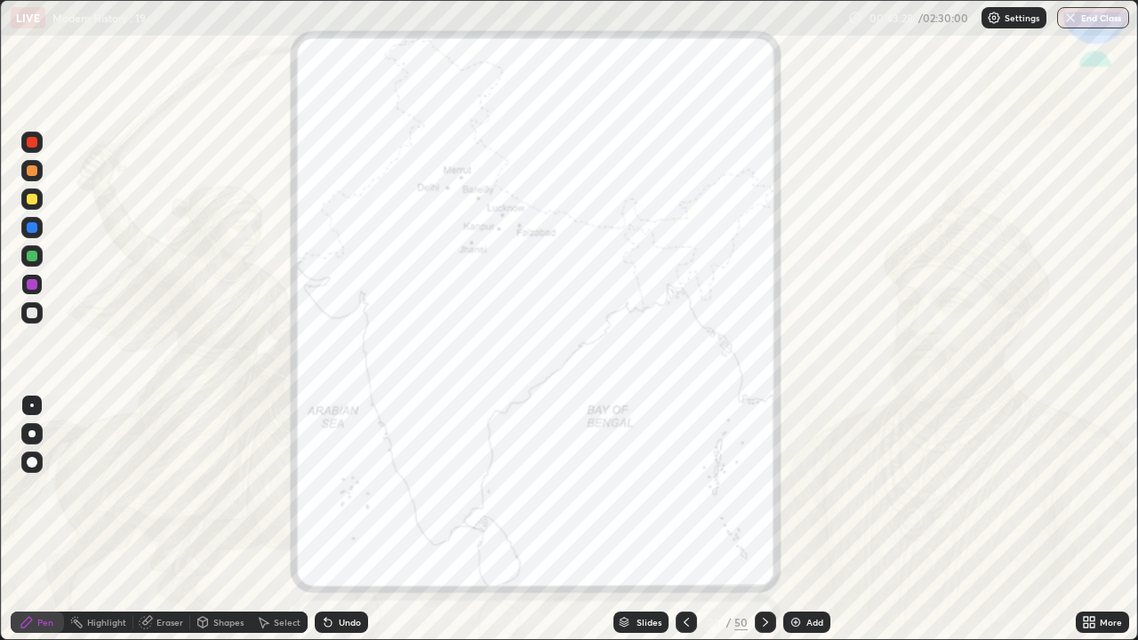
click at [685, 466] on icon at bounding box center [686, 622] width 14 height 14
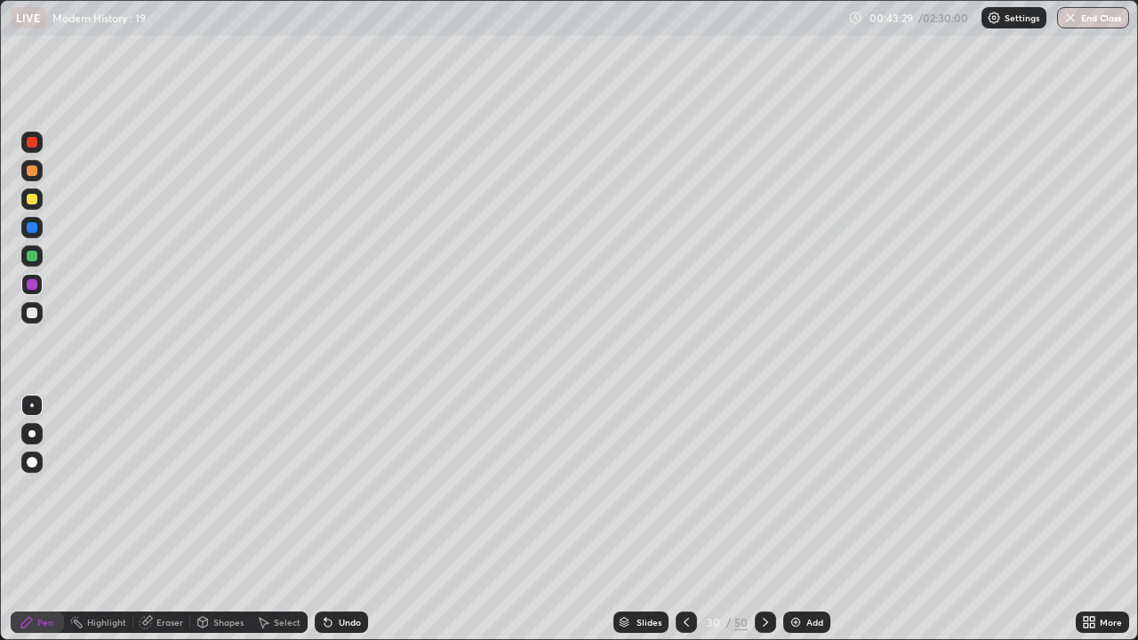
click at [686, 466] on icon at bounding box center [686, 622] width 14 height 14
click at [691, 466] on div at bounding box center [686, 622] width 21 height 21
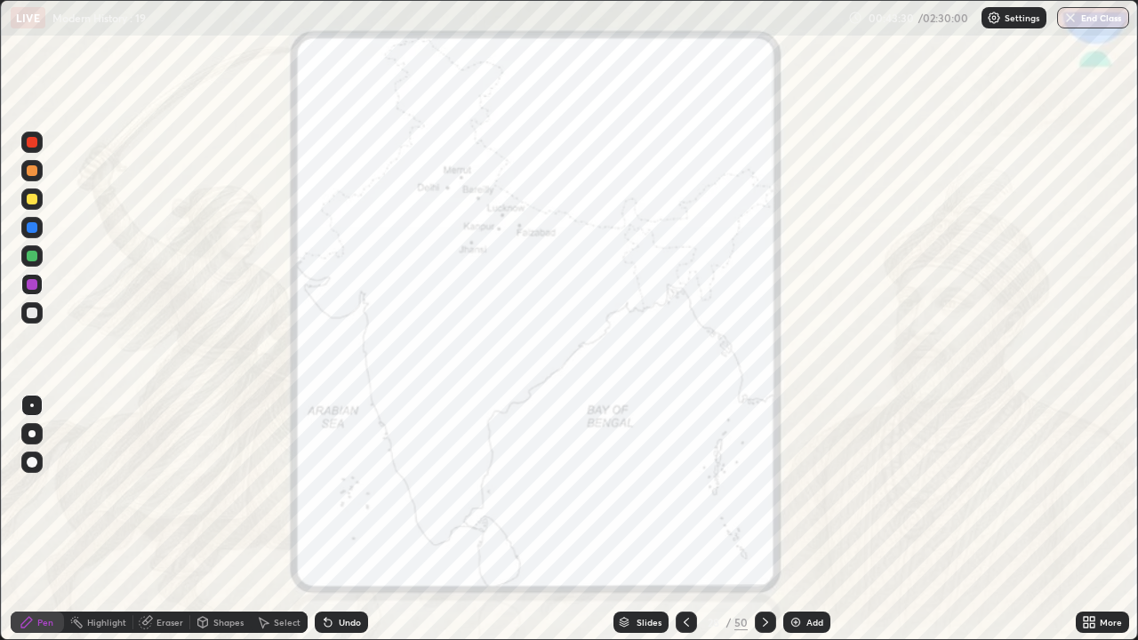
click at [686, 466] on div at bounding box center [686, 623] width 21 height 36
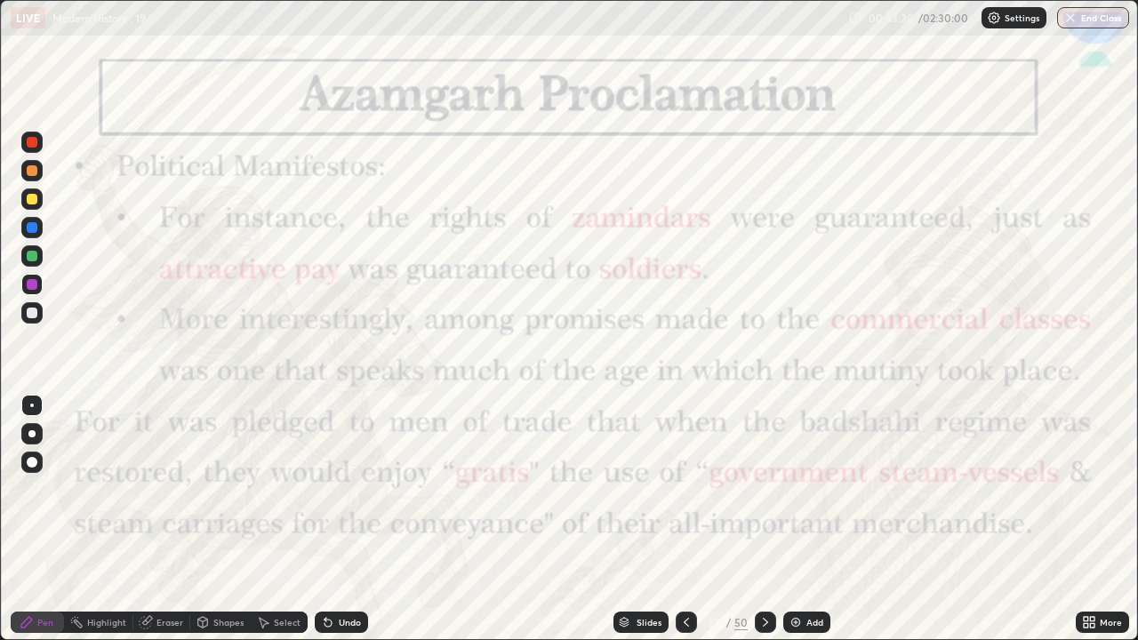
click at [685, 466] on icon at bounding box center [686, 622] width 14 height 14
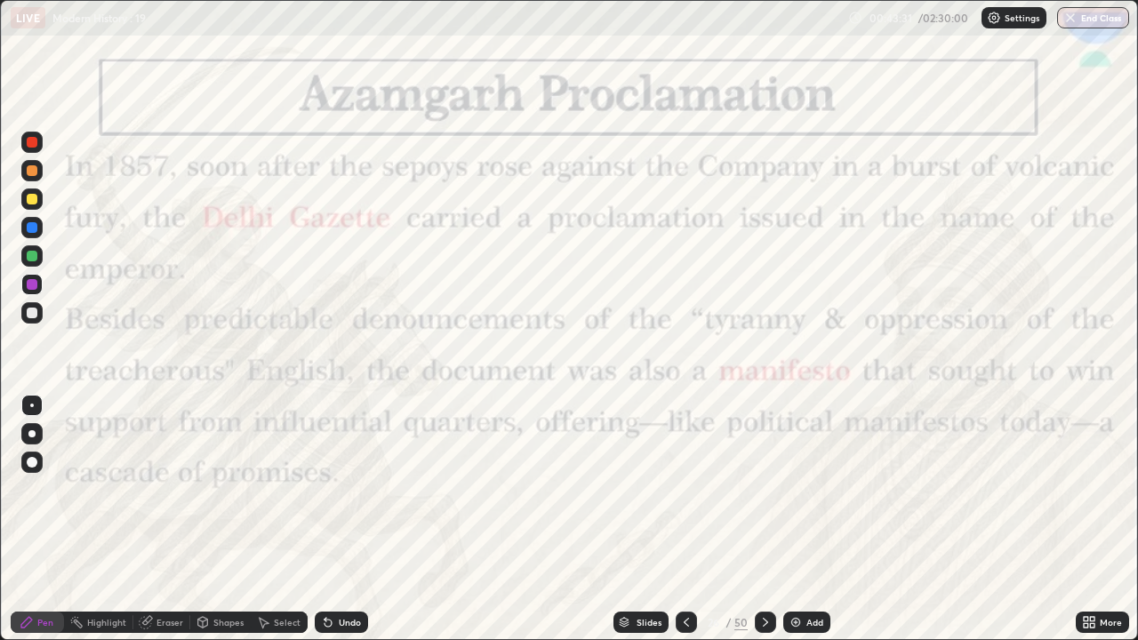
click at [685, 466] on icon at bounding box center [686, 622] width 14 height 14
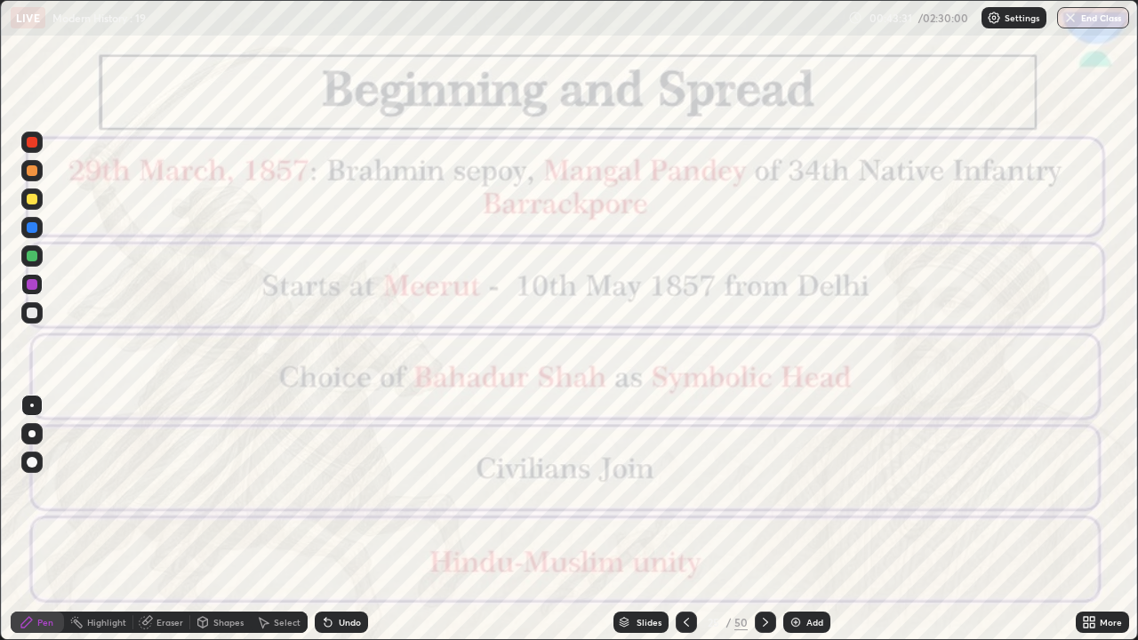
click at [685, 466] on icon at bounding box center [686, 622] width 14 height 14
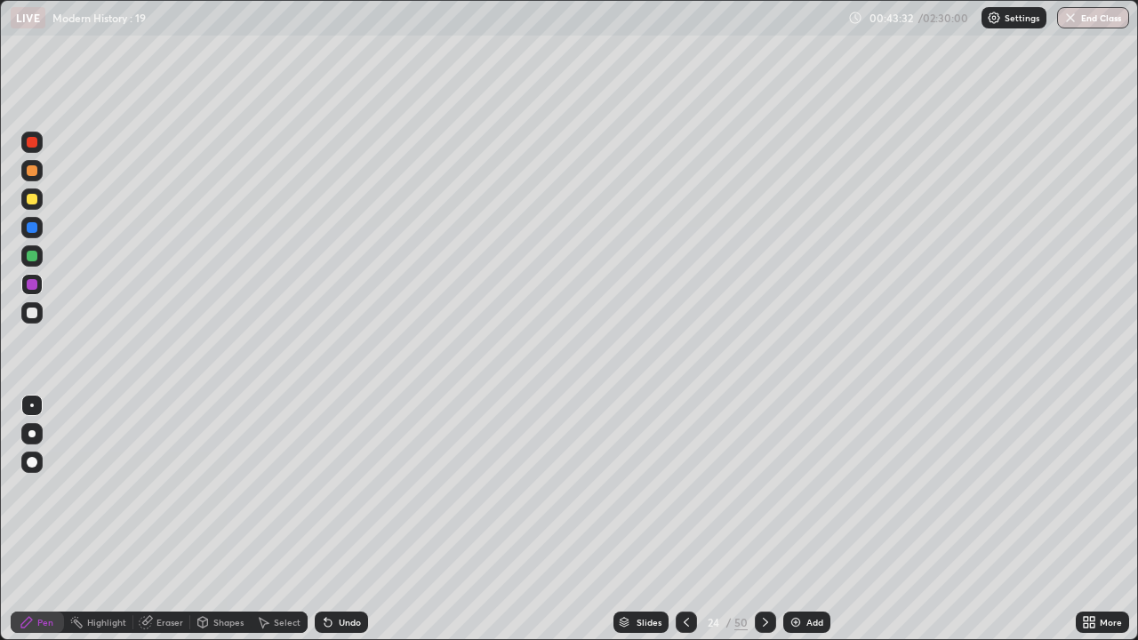
click at [685, 466] on icon at bounding box center [686, 622] width 14 height 14
click at [686, 466] on icon at bounding box center [686, 622] width 14 height 14
click at [685, 466] on icon at bounding box center [686, 622] width 14 height 14
click at [763, 466] on icon at bounding box center [765, 622] width 5 height 9
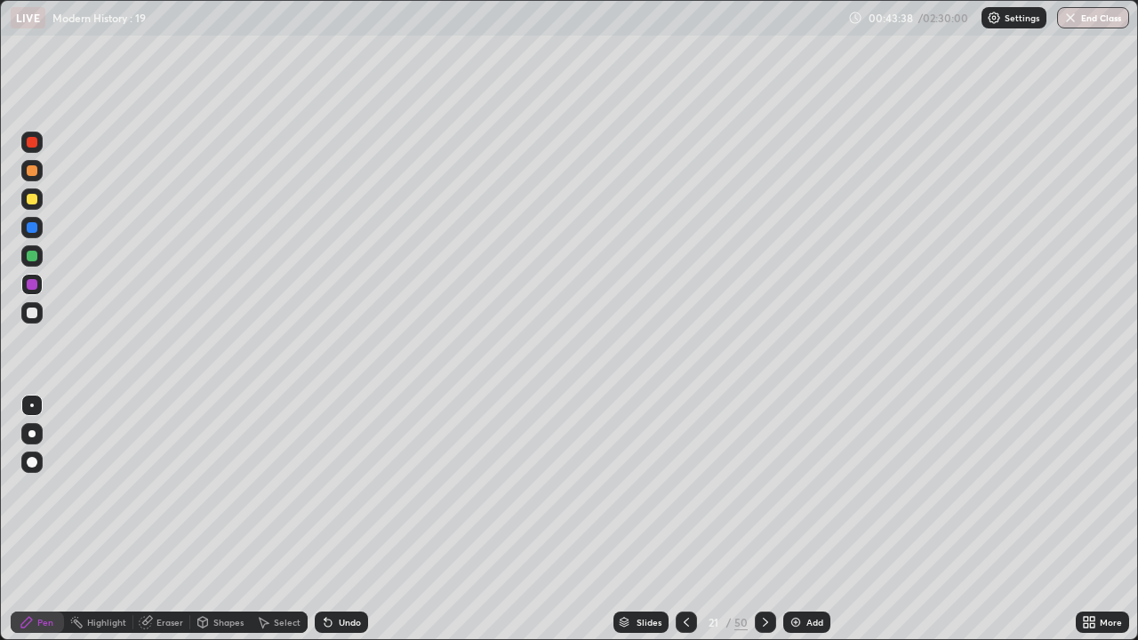
click at [766, 466] on icon at bounding box center [765, 622] width 5 height 9
click at [687, 466] on icon at bounding box center [686, 622] width 14 height 14
click at [158, 466] on div "Eraser" at bounding box center [169, 622] width 27 height 9
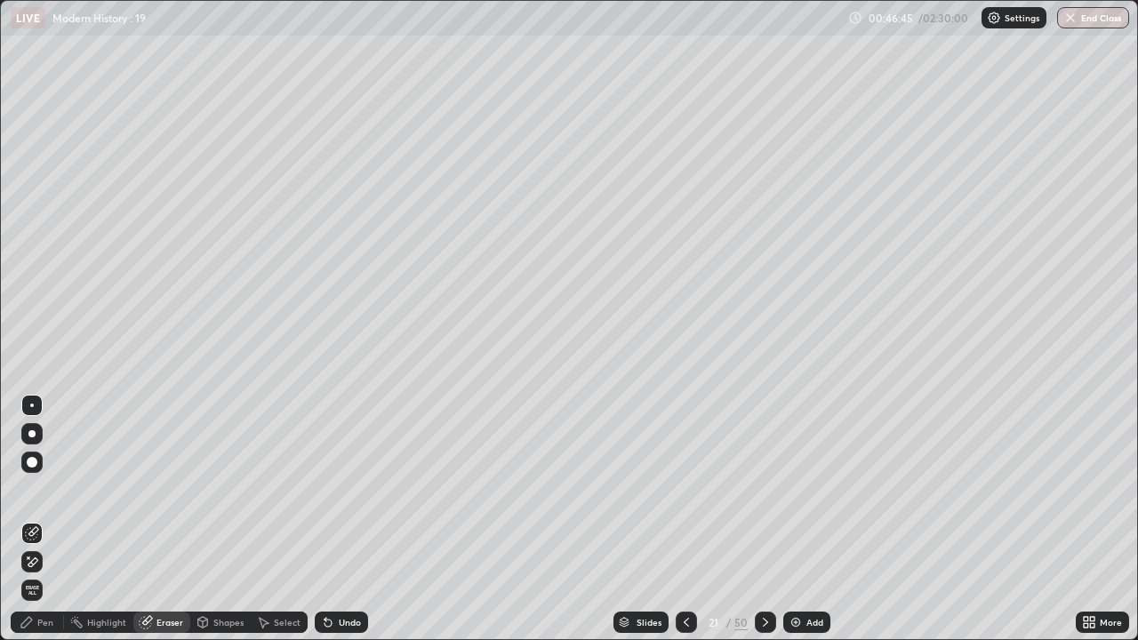
click at [764, 466] on icon at bounding box center [765, 622] width 14 height 14
click at [41, 466] on div "Pen" at bounding box center [45, 622] width 16 height 9
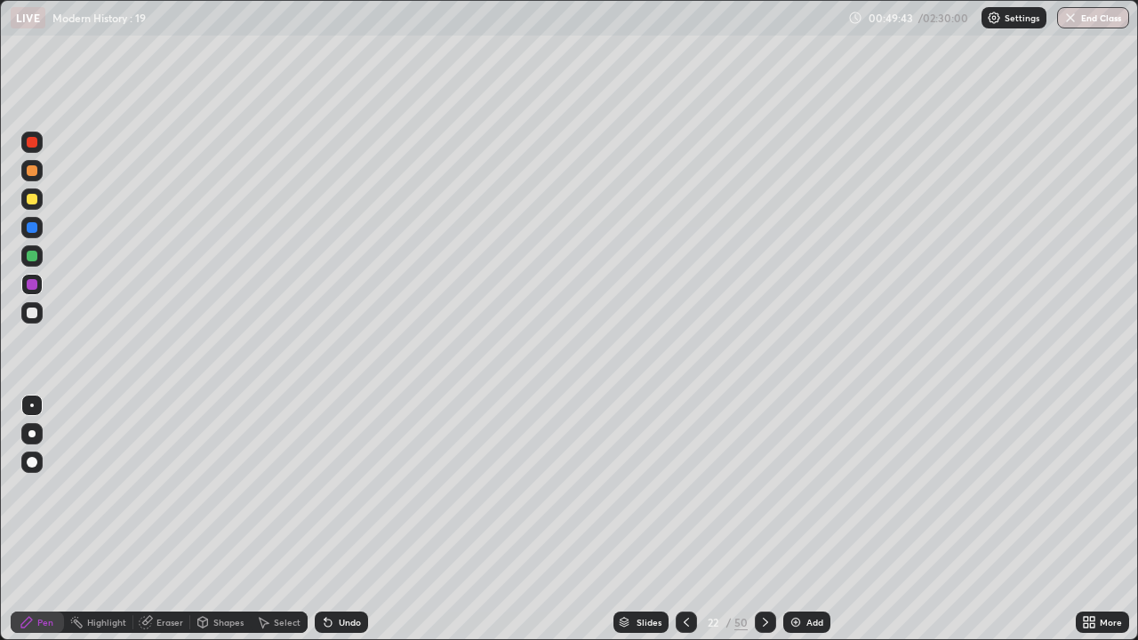
click at [763, 466] on icon at bounding box center [765, 622] width 14 height 14
click at [685, 466] on icon at bounding box center [686, 622] width 14 height 14
click at [764, 466] on icon at bounding box center [765, 622] width 14 height 14
click at [345, 466] on div "Undo" at bounding box center [350, 622] width 22 height 9
click at [764, 466] on icon at bounding box center [765, 622] width 14 height 14
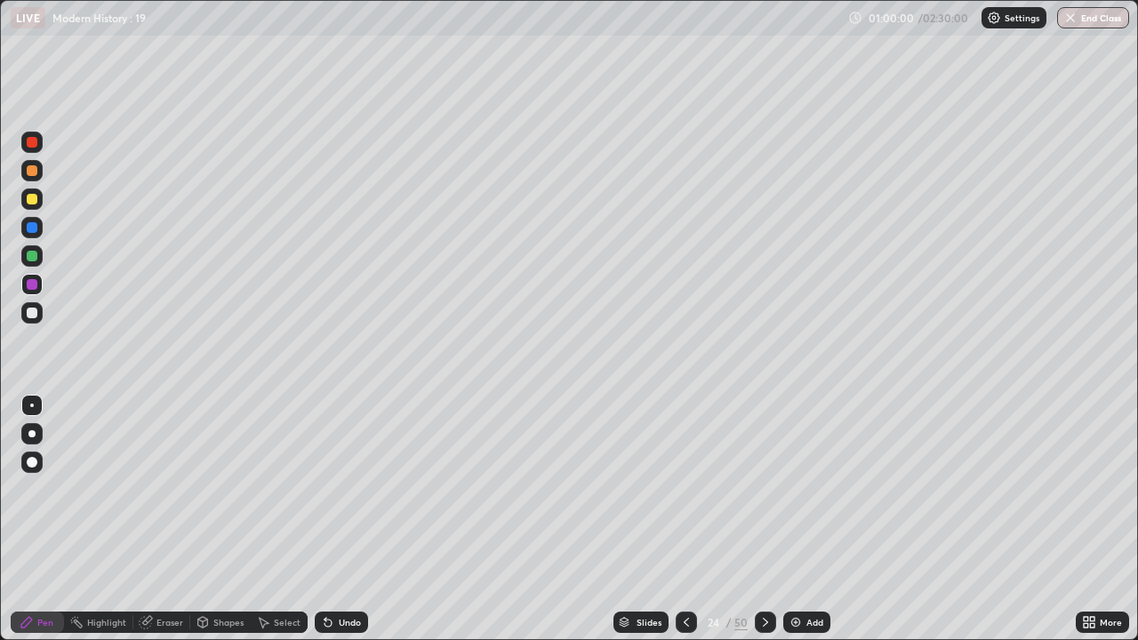
click at [654, 466] on div "Slides" at bounding box center [649, 622] width 25 height 9
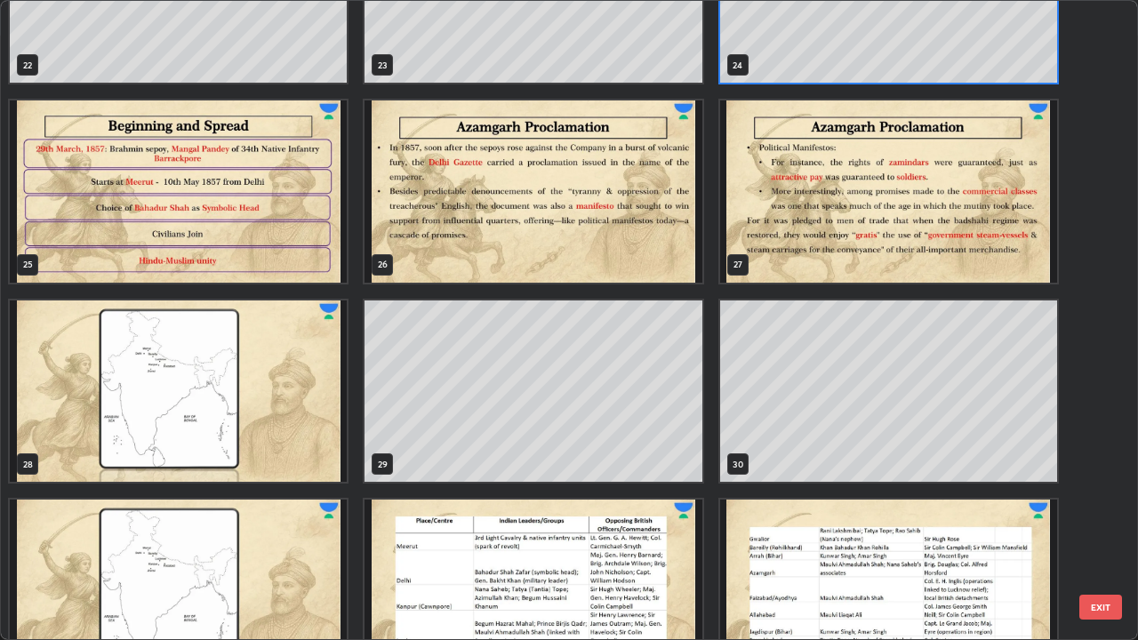
scroll to position [1508, 0]
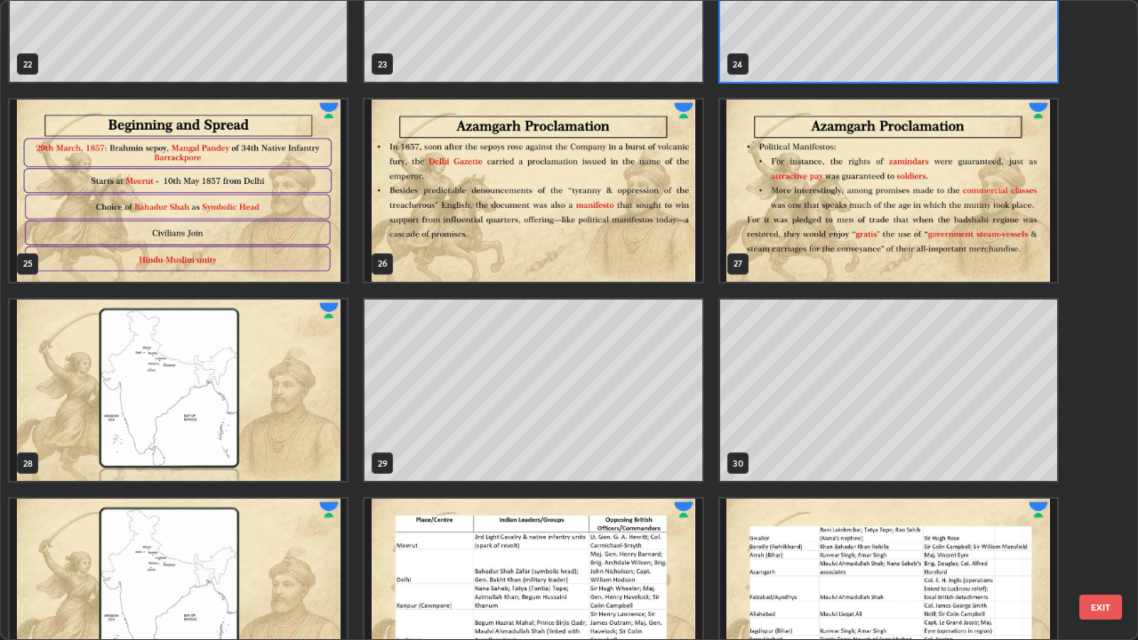
click at [311, 395] on img "grid" at bounding box center [178, 391] width 337 height 182
click at [308, 390] on img "grid" at bounding box center [178, 391] width 337 height 182
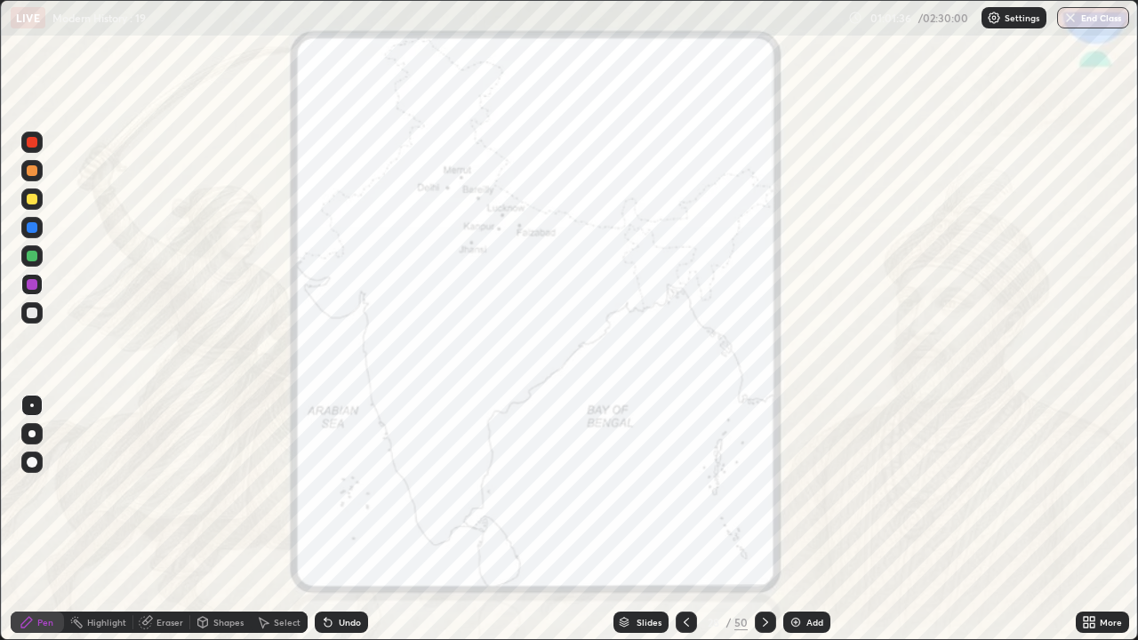
click at [764, 466] on icon at bounding box center [765, 622] width 14 height 14
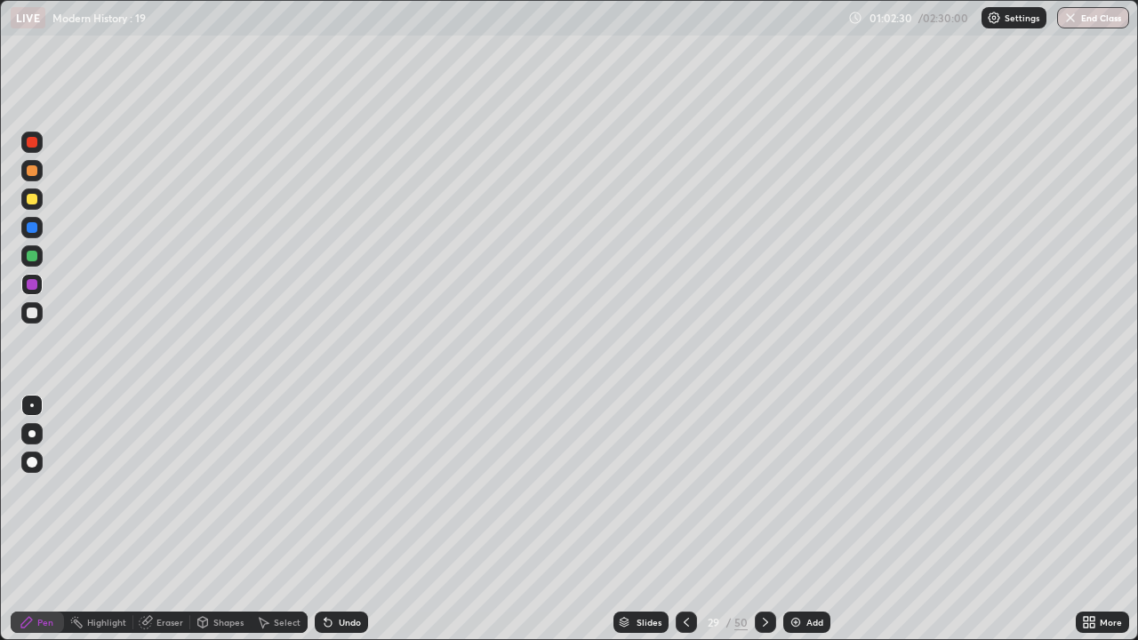
click at [763, 466] on icon at bounding box center [765, 622] width 14 height 14
click at [652, 466] on div "Slides" at bounding box center [649, 622] width 25 height 9
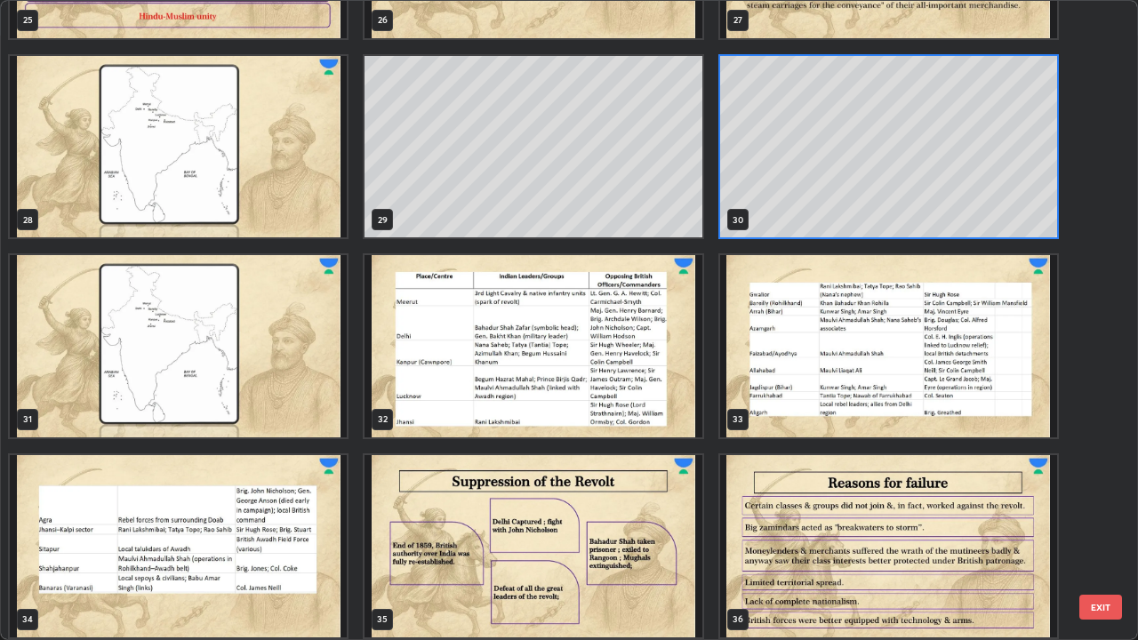
scroll to position [1767, 0]
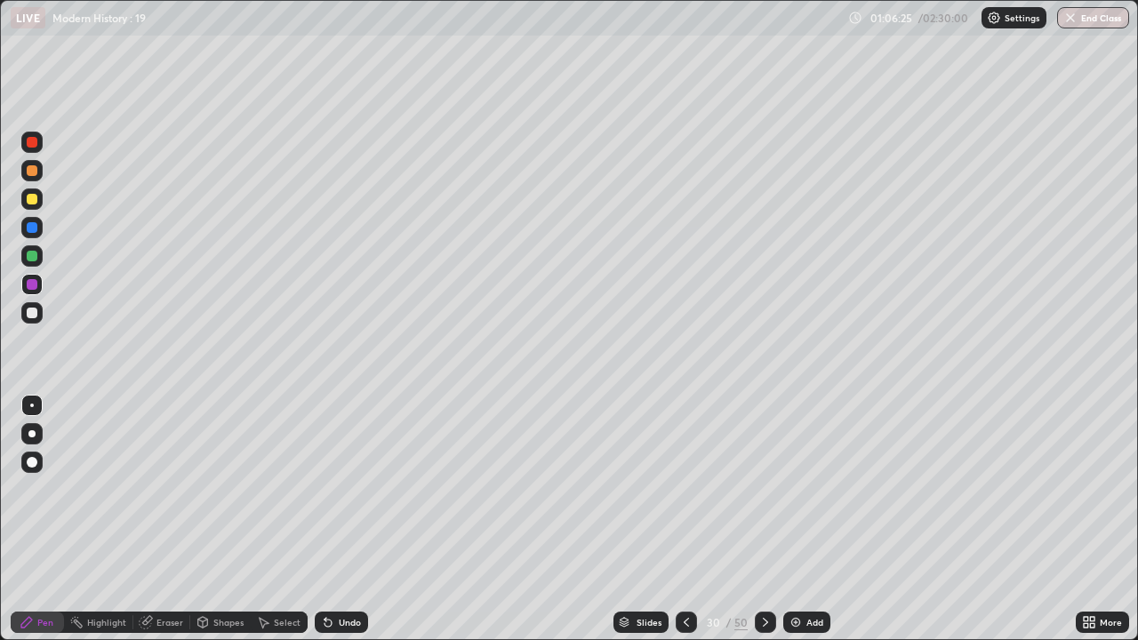
click at [764, 466] on icon at bounding box center [765, 622] width 14 height 14
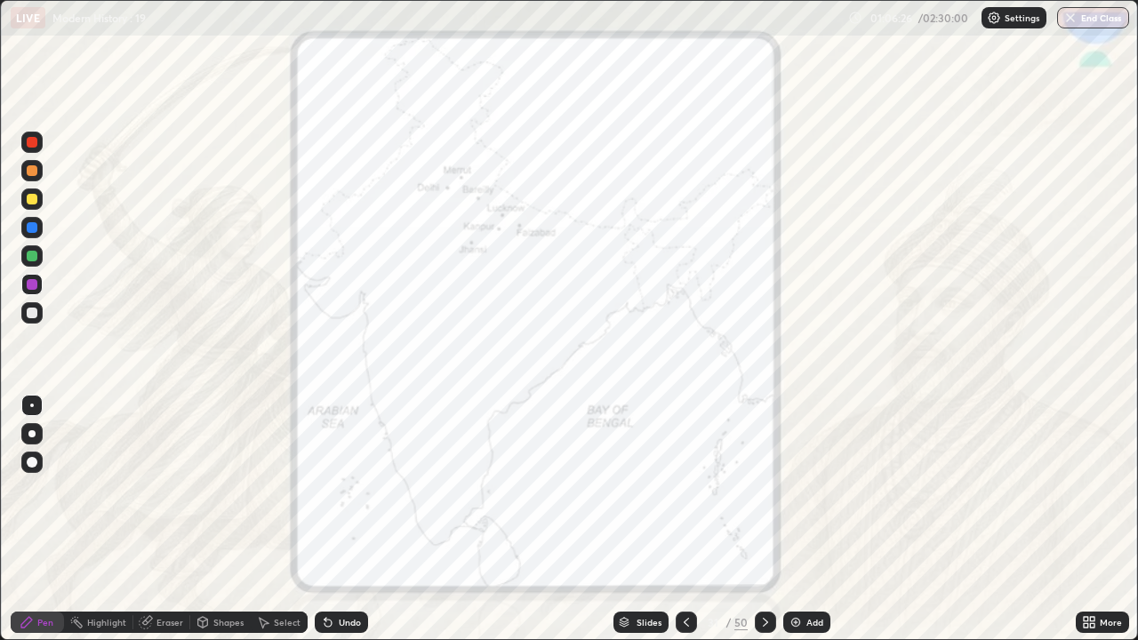
click at [693, 466] on div at bounding box center [686, 622] width 21 height 21
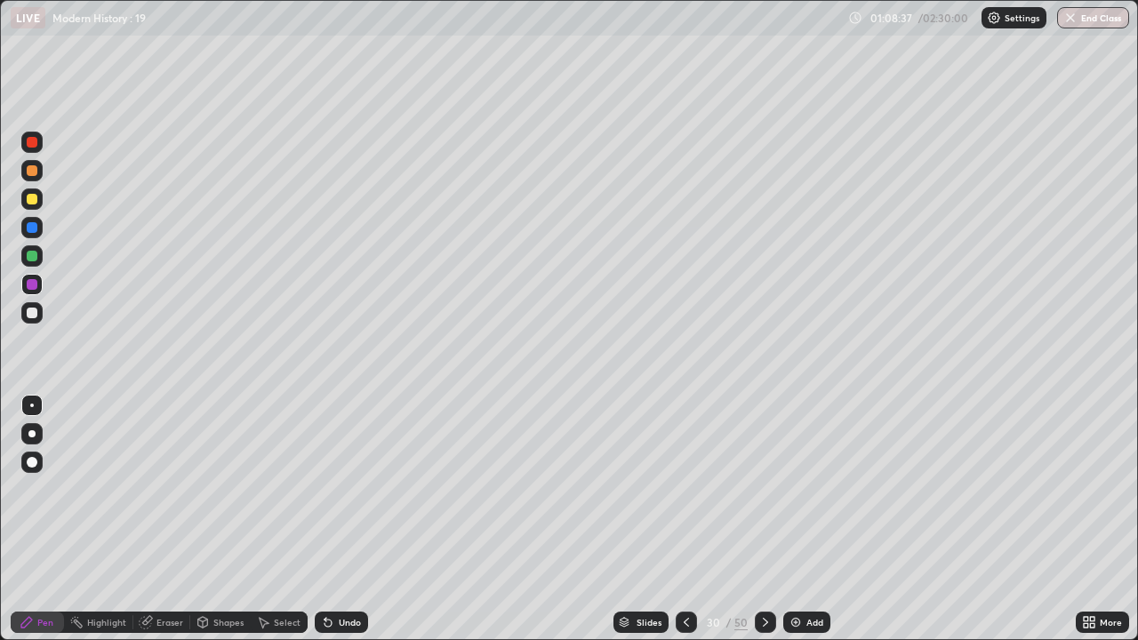
click at [656, 466] on div "Slides" at bounding box center [649, 622] width 25 height 9
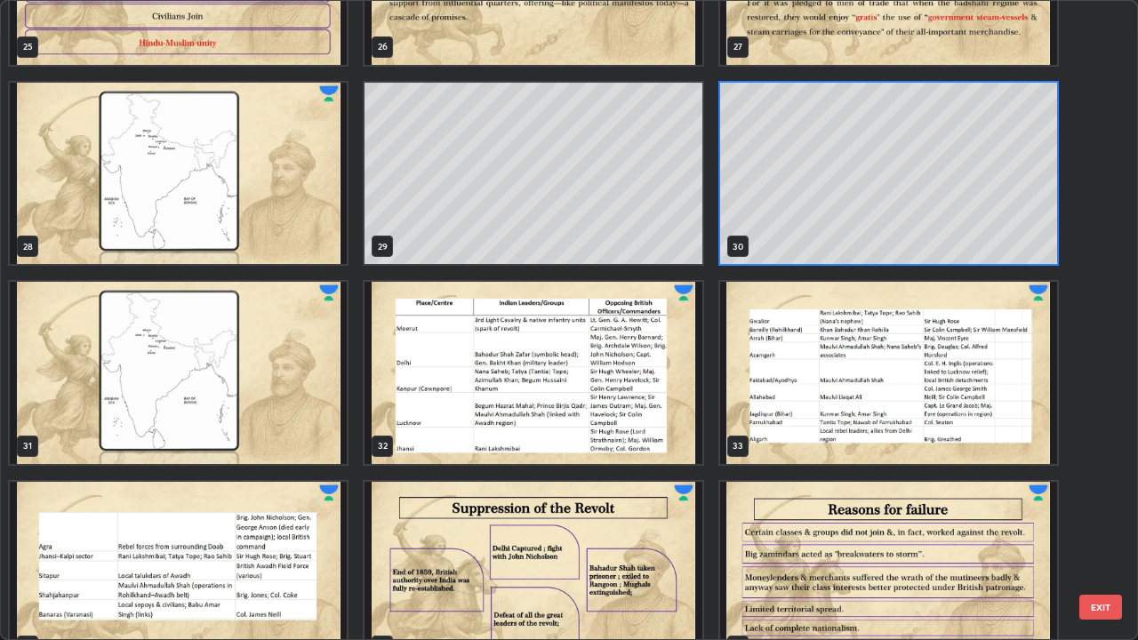
scroll to position [1773, 0]
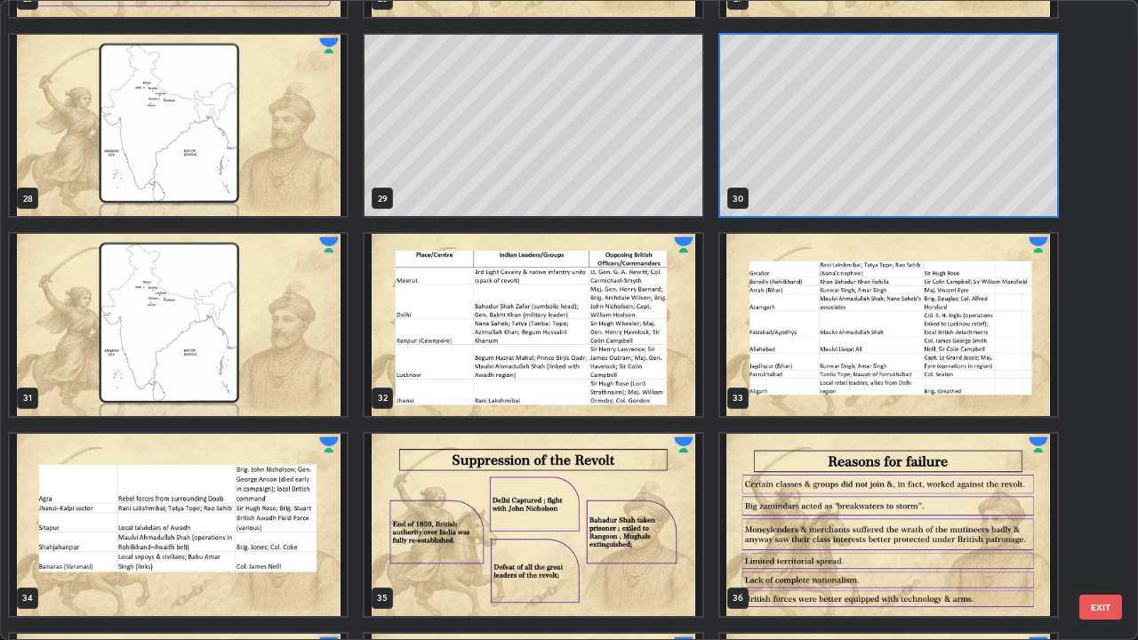
click at [634, 466] on img "grid" at bounding box center [533, 525] width 337 height 182
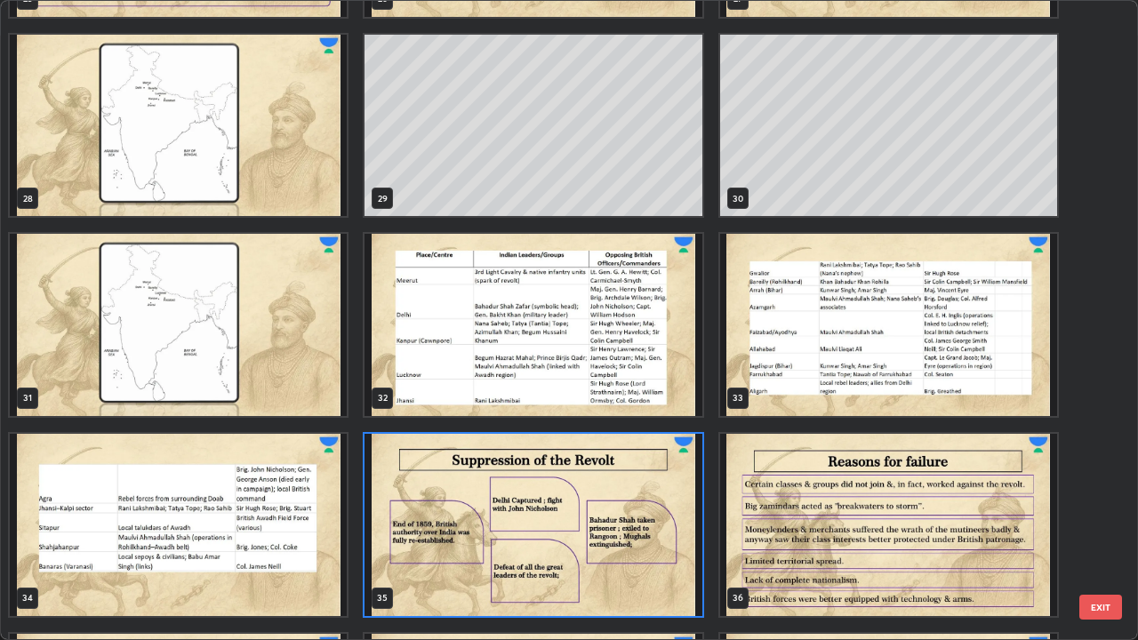
click at [623, 466] on img "grid" at bounding box center [533, 525] width 337 height 182
click at [622, 466] on img "grid" at bounding box center [533, 525] width 337 height 182
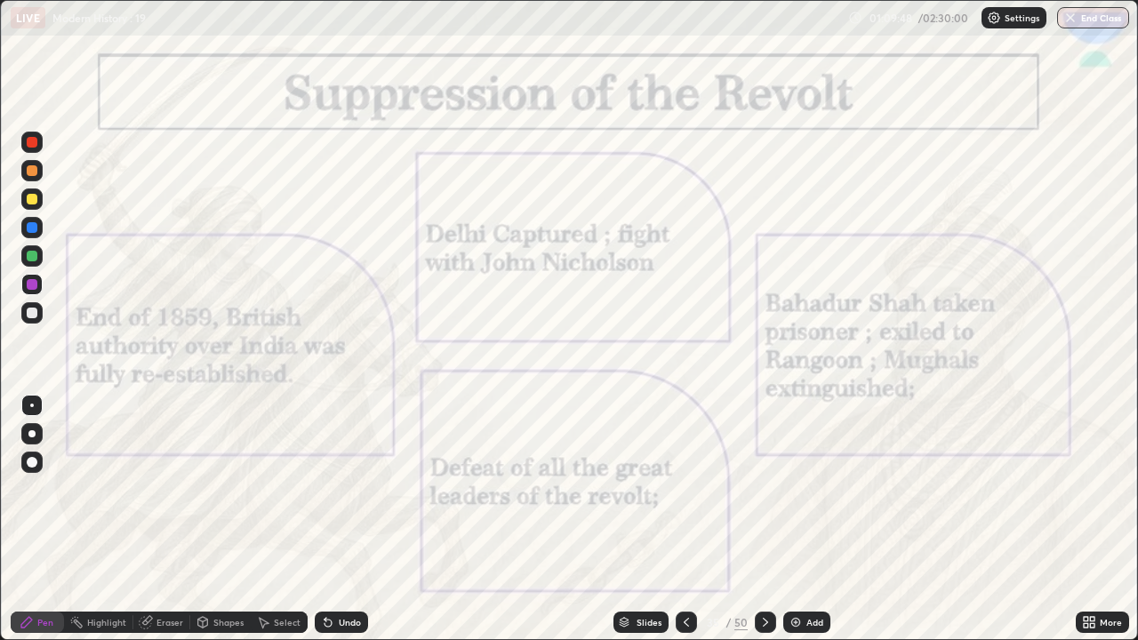
click at [806, 466] on div "Add" at bounding box center [814, 622] width 17 height 9
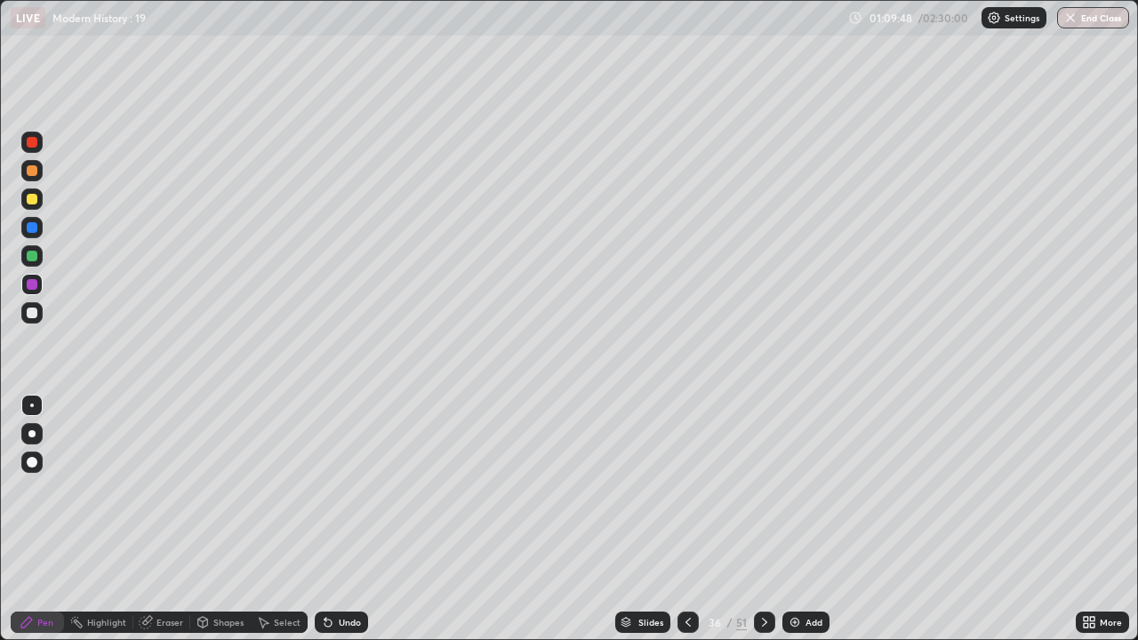
click at [807, 466] on div "Add" at bounding box center [814, 622] width 17 height 9
click at [806, 466] on div "Add" at bounding box center [814, 622] width 17 height 9
click at [685, 466] on icon at bounding box center [687, 622] width 5 height 9
click at [685, 466] on icon at bounding box center [687, 622] width 14 height 14
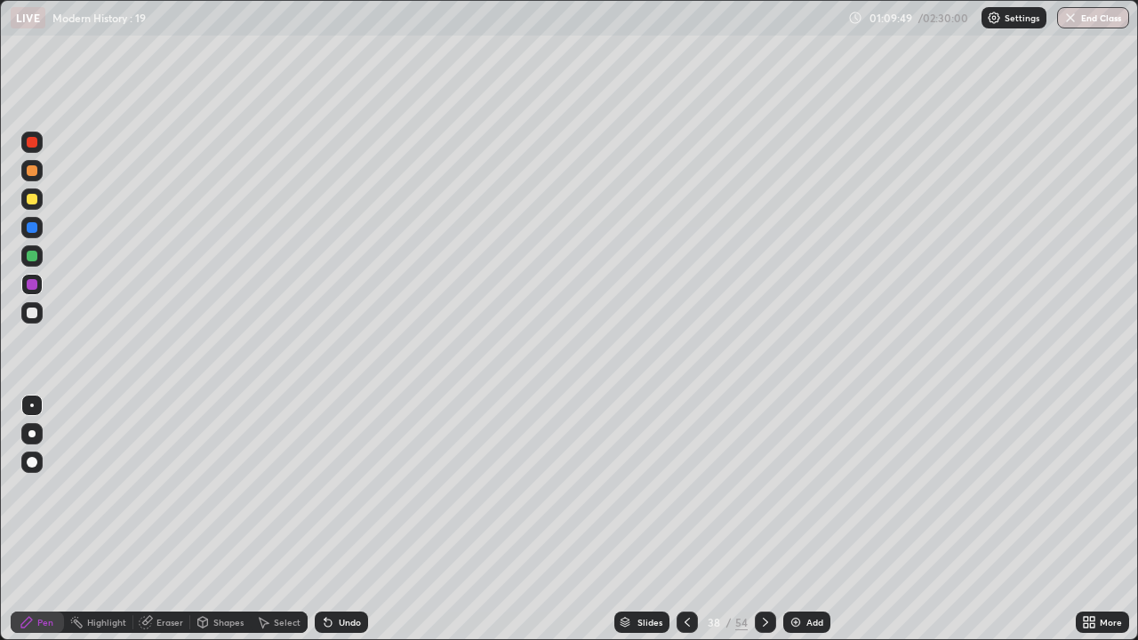
click at [686, 466] on icon at bounding box center [687, 622] width 14 height 14
click at [685, 466] on icon at bounding box center [687, 622] width 5 height 9
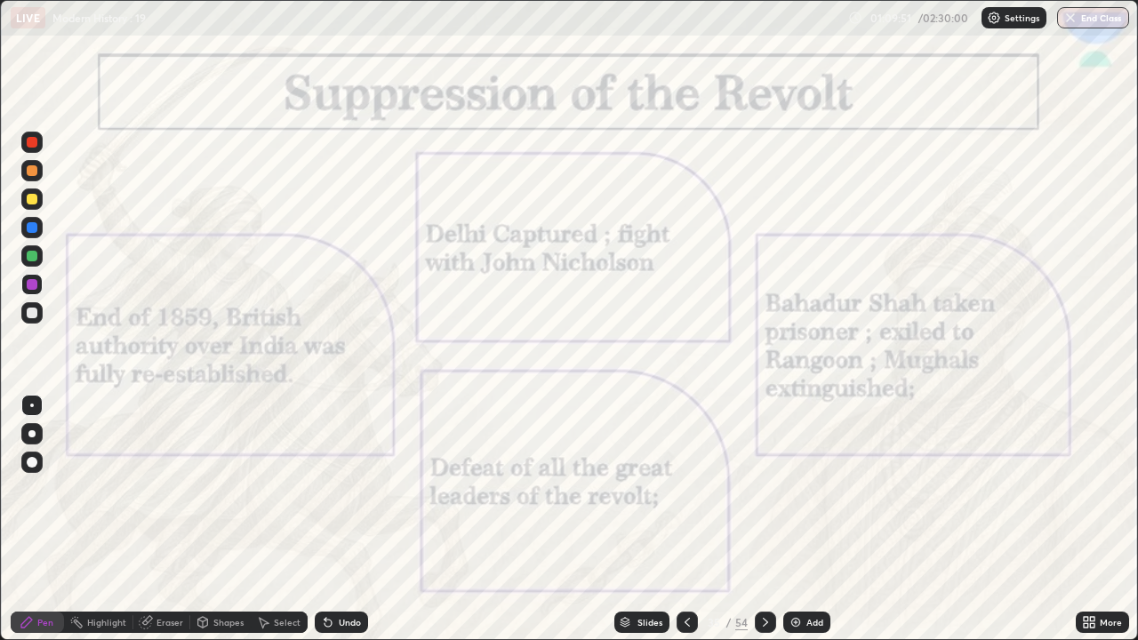
click at [763, 466] on icon at bounding box center [765, 622] width 14 height 14
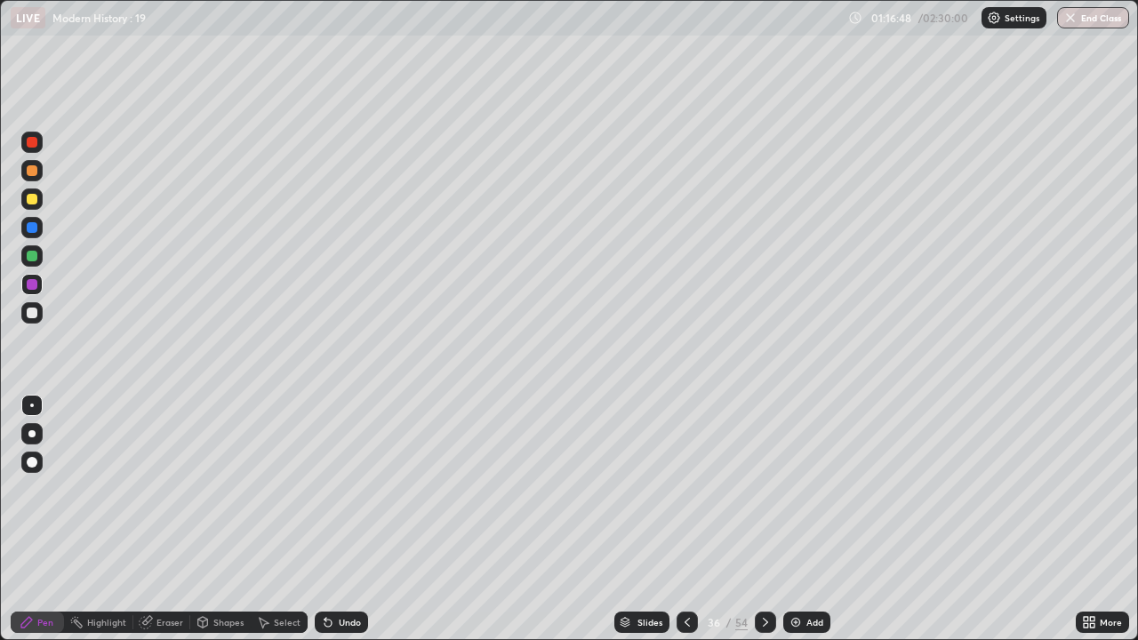
click at [355, 466] on div "Undo" at bounding box center [341, 622] width 53 height 21
click at [348, 466] on div "Undo" at bounding box center [350, 622] width 22 height 9
click at [347, 466] on div "Undo" at bounding box center [350, 622] width 22 height 9
click at [346, 466] on div "Undo" at bounding box center [350, 622] width 22 height 9
click at [771, 466] on div at bounding box center [765, 622] width 21 height 21
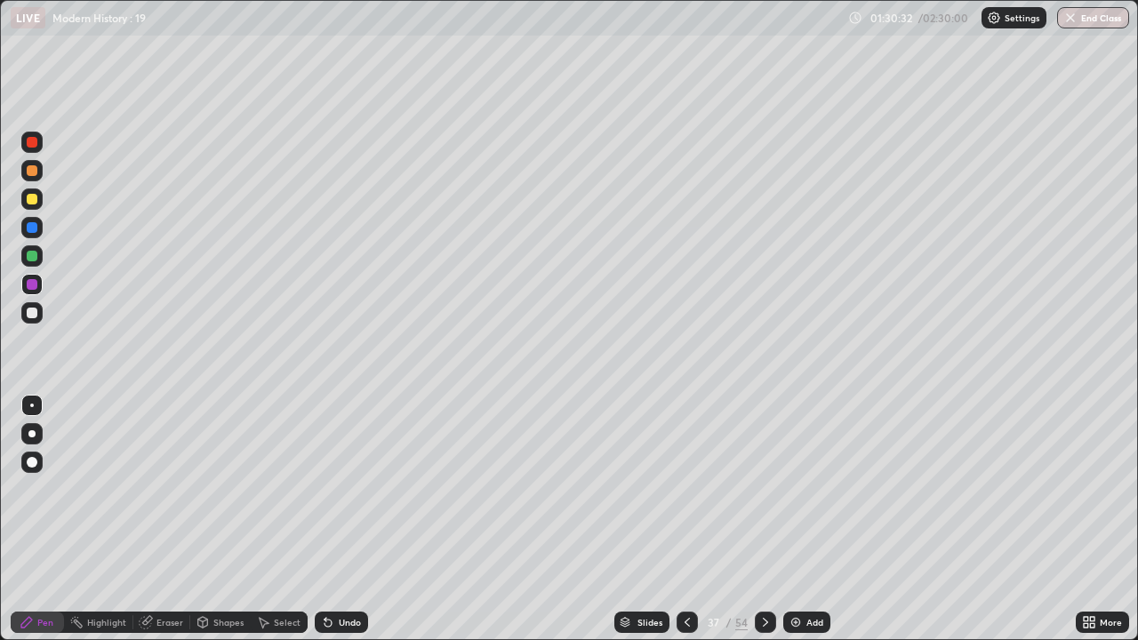
click at [690, 466] on icon at bounding box center [687, 622] width 14 height 14
click at [770, 466] on icon at bounding box center [765, 622] width 14 height 14
click at [763, 466] on icon at bounding box center [765, 622] width 14 height 14
click at [694, 466] on div at bounding box center [687, 622] width 21 height 21
click at [164, 466] on div "Eraser" at bounding box center [169, 622] width 27 height 9
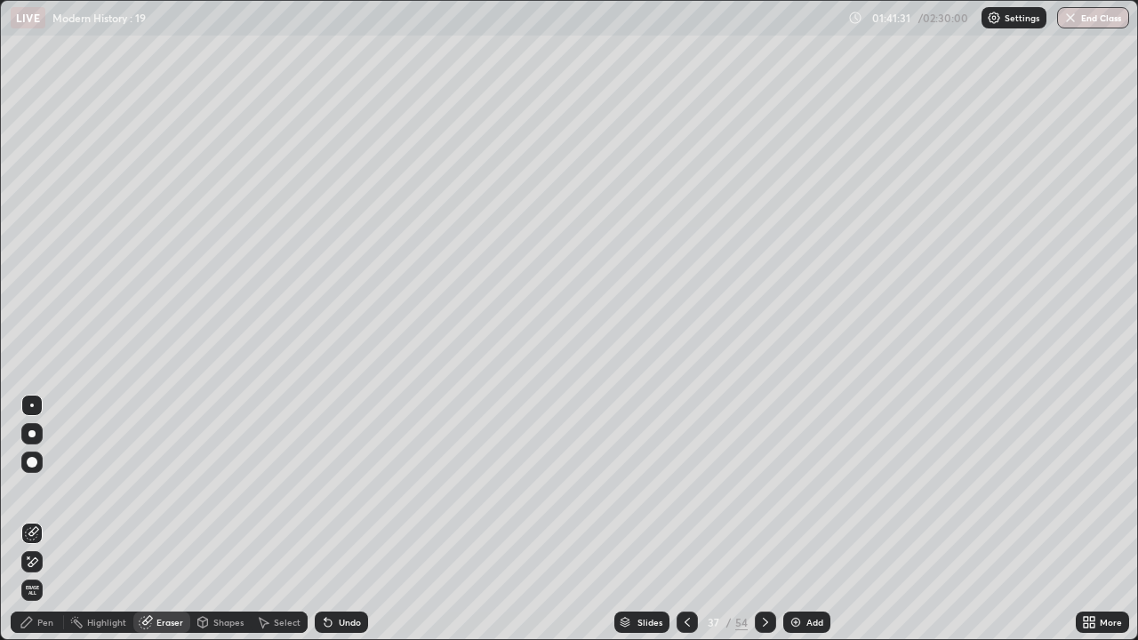
click at [32, 466] on span "Erase all" at bounding box center [32, 590] width 20 height 11
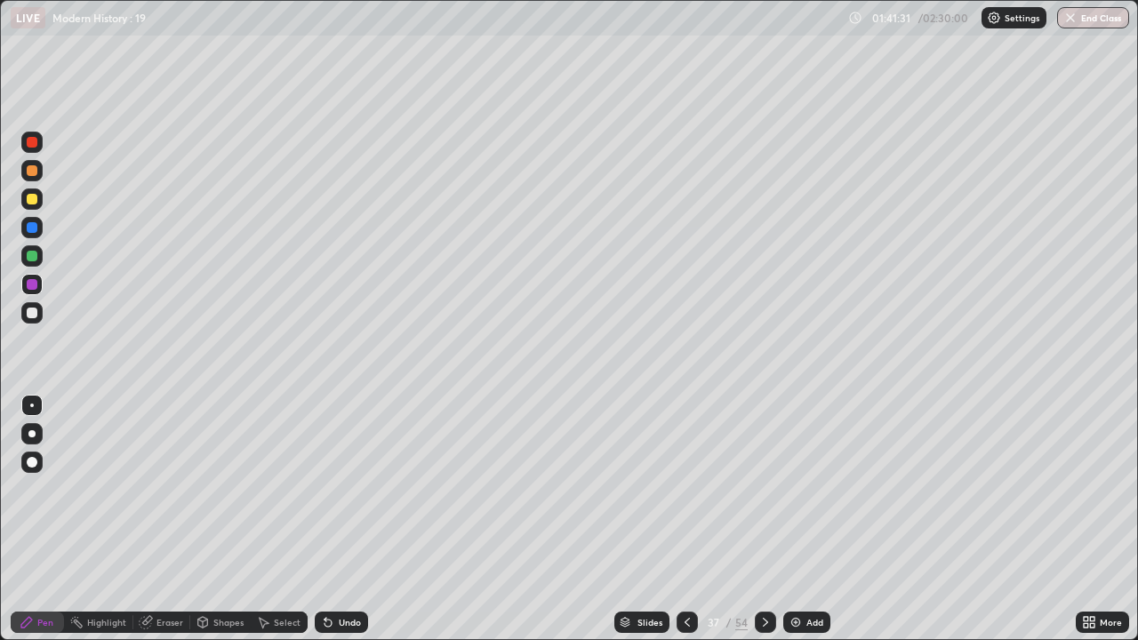
click at [42, 466] on div "Pen" at bounding box center [45, 622] width 16 height 9
click at [32, 200] on div at bounding box center [32, 199] width 11 height 11
click at [337, 466] on div "Undo" at bounding box center [341, 622] width 53 height 21
click at [763, 466] on icon at bounding box center [765, 622] width 14 height 14
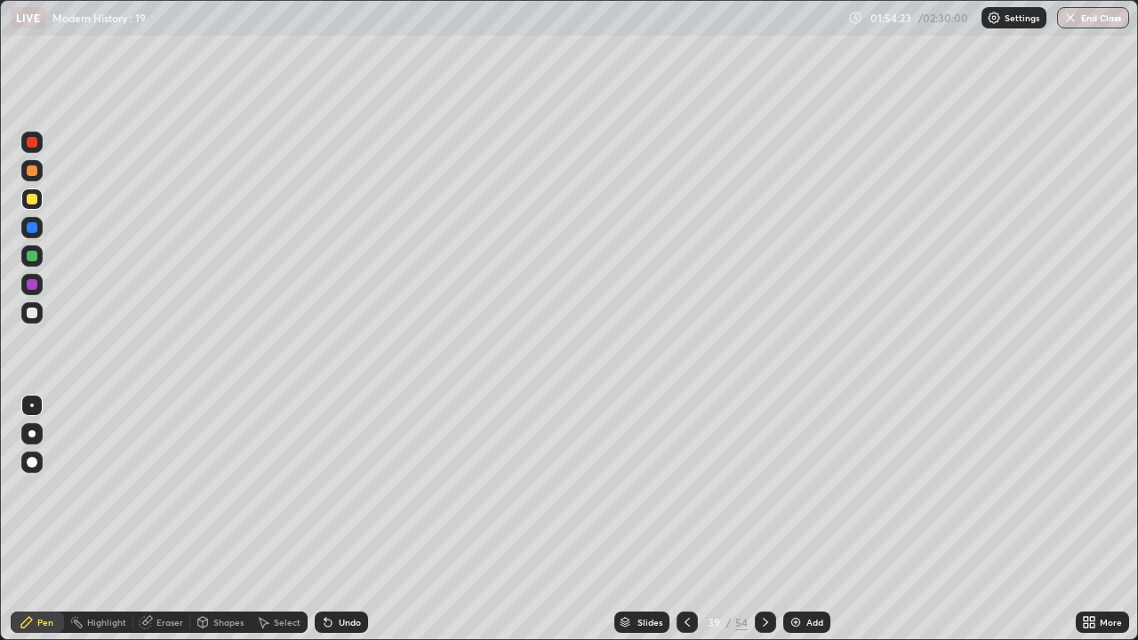
click at [32, 313] on div at bounding box center [32, 313] width 11 height 11
click at [334, 466] on div "Undo" at bounding box center [341, 622] width 53 height 21
click at [339, 466] on div "Undo" at bounding box center [350, 622] width 22 height 9
click at [763, 466] on icon at bounding box center [765, 622] width 14 height 14
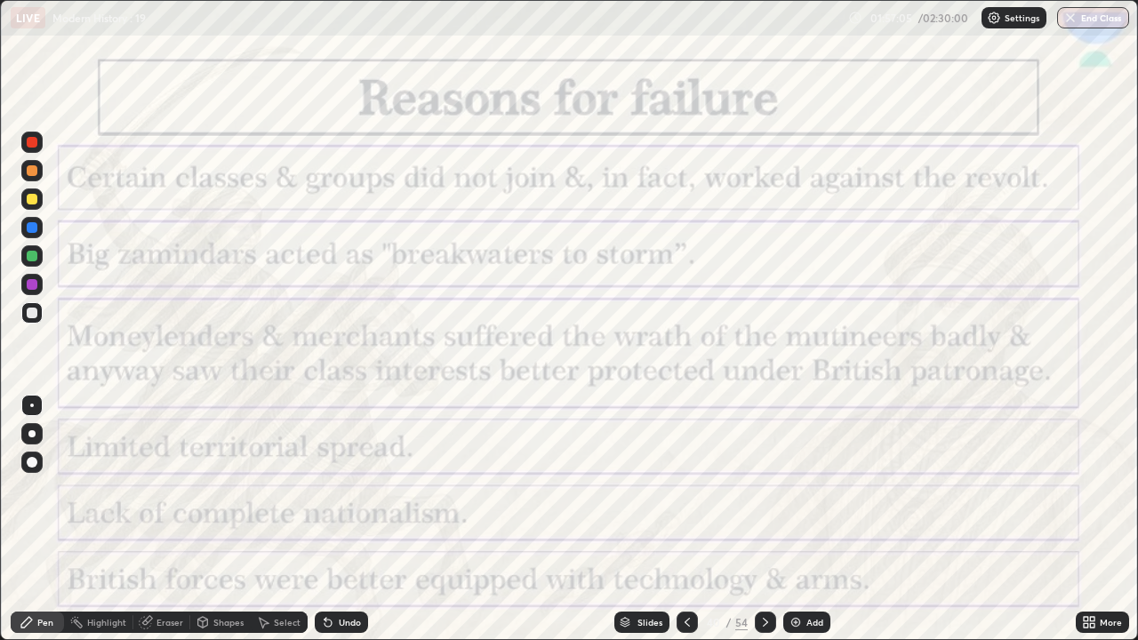
click at [677, 466] on div at bounding box center [687, 622] width 21 height 21
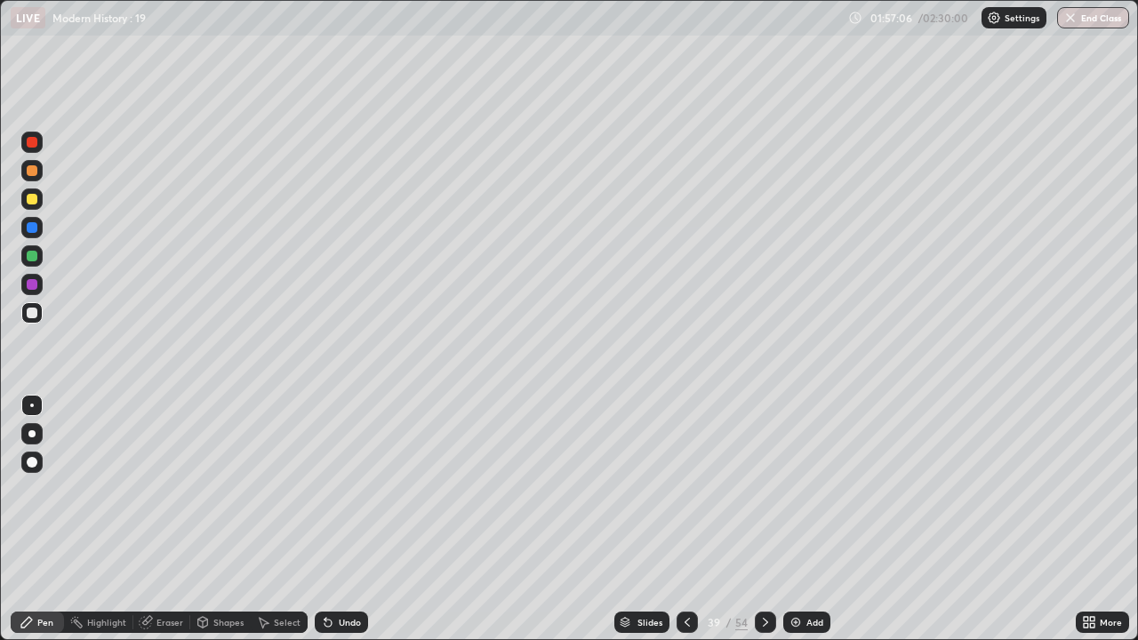
click at [806, 466] on div "Add" at bounding box center [814, 622] width 17 height 9
click at [804, 466] on div "Add" at bounding box center [806, 622] width 47 height 21
click at [806, 466] on div "Add" at bounding box center [814, 622] width 17 height 9
click at [690, 466] on icon at bounding box center [687, 622] width 14 height 14
click at [686, 466] on icon at bounding box center [687, 622] width 14 height 14
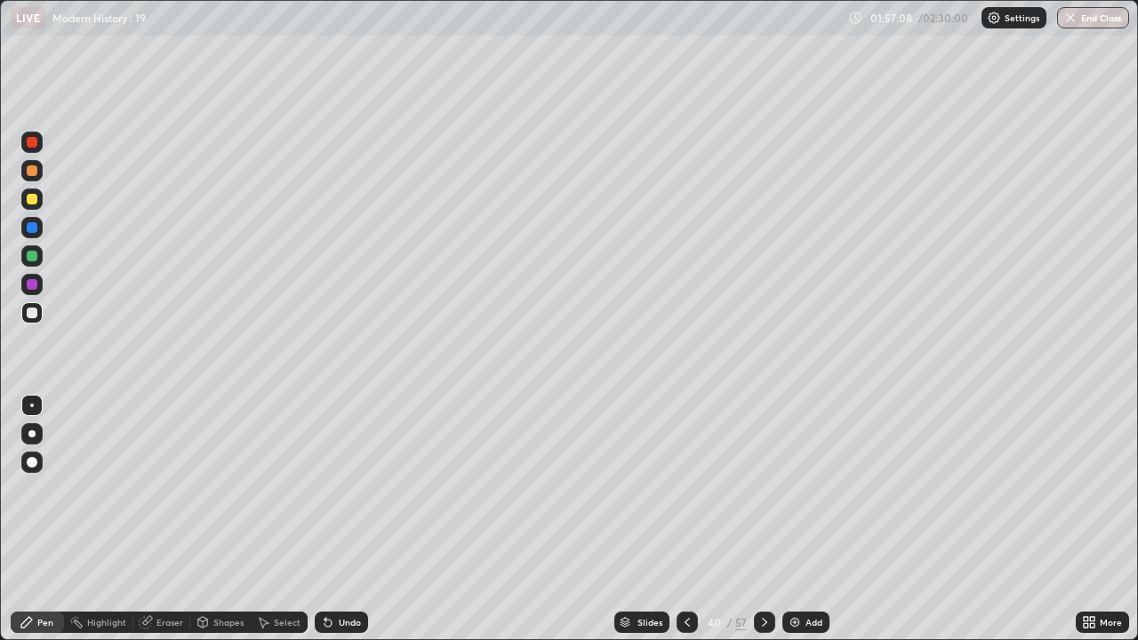
click at [682, 466] on icon at bounding box center [687, 622] width 14 height 14
click at [760, 466] on div at bounding box center [764, 622] width 21 height 21
click at [686, 466] on icon at bounding box center [687, 622] width 14 height 14
click at [763, 466] on icon at bounding box center [765, 622] width 14 height 14
click at [379, 466] on div "Slides 40 / 57 Add" at bounding box center [722, 623] width 708 height 36
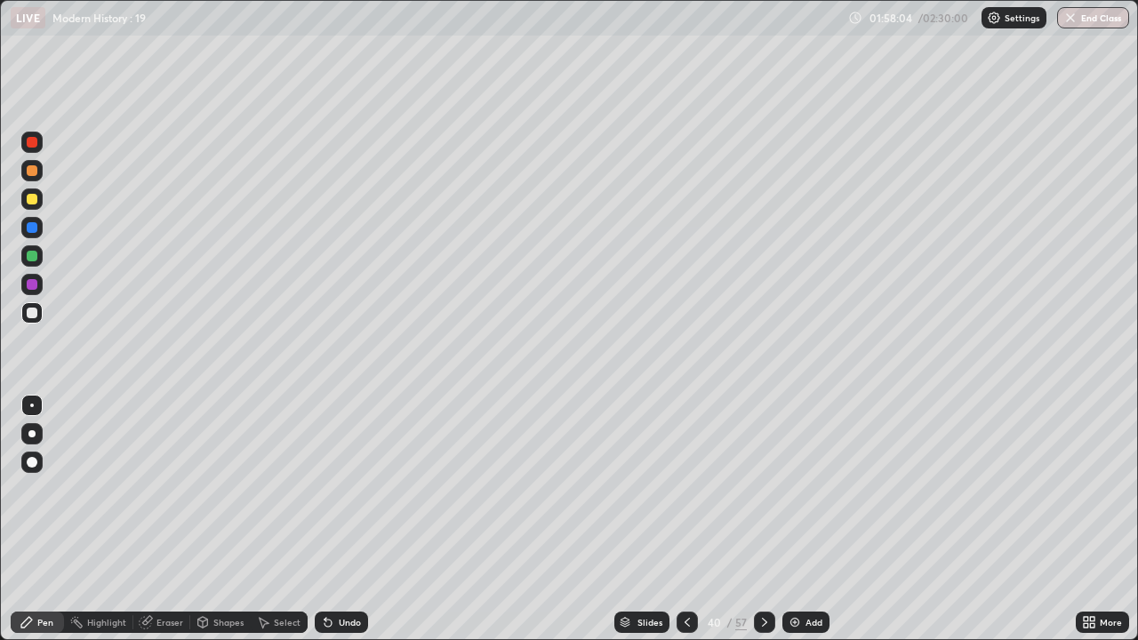
click at [347, 466] on div "Undo" at bounding box center [350, 622] width 22 height 9
click at [353, 466] on div "Undo" at bounding box center [350, 622] width 22 height 9
click at [356, 466] on div "Undo" at bounding box center [350, 622] width 22 height 9
click at [38, 203] on div at bounding box center [31, 199] width 21 height 21
click at [328, 466] on icon at bounding box center [328, 623] width 7 height 7
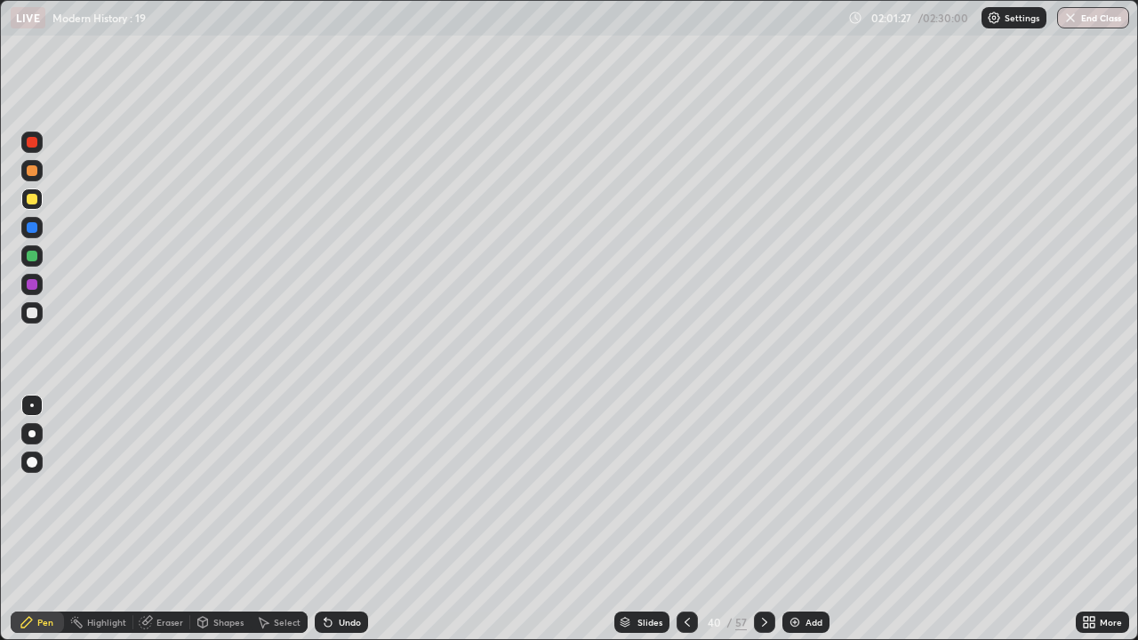
click at [325, 466] on icon at bounding box center [326, 619] width 2 height 2
click at [763, 466] on icon at bounding box center [765, 622] width 14 height 14
click at [694, 466] on div at bounding box center [687, 622] width 21 height 21
click at [758, 466] on icon at bounding box center [765, 622] width 14 height 14
click at [348, 466] on div "Undo" at bounding box center [341, 622] width 53 height 21
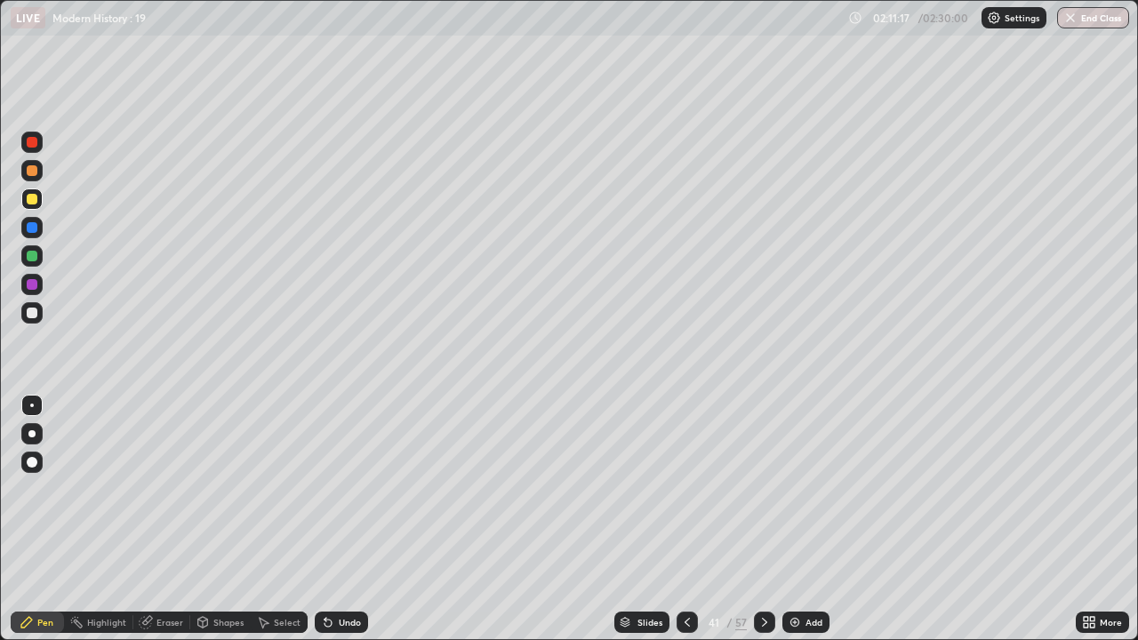
click at [341, 466] on div "Undo" at bounding box center [341, 622] width 53 height 21
click at [339, 466] on div "Undo" at bounding box center [341, 622] width 53 height 21
click at [345, 466] on div "Undo" at bounding box center [341, 622] width 53 height 21
click at [349, 466] on div "Undo" at bounding box center [341, 622] width 53 height 21
click at [342, 466] on div "Undo" at bounding box center [341, 622] width 53 height 21
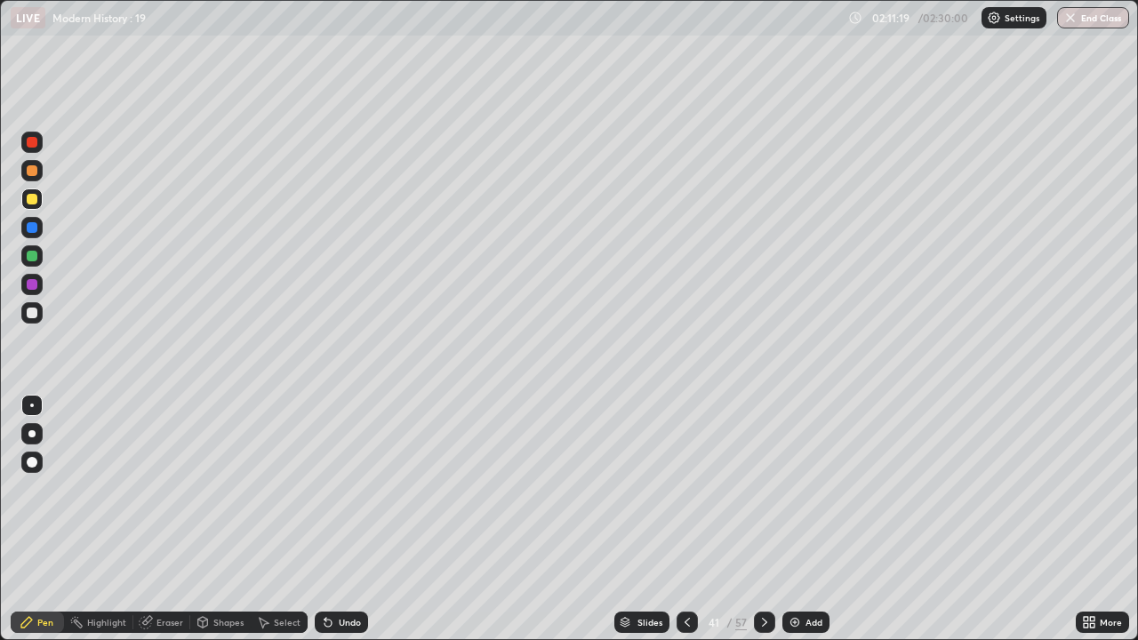
click at [340, 466] on div "Undo" at bounding box center [350, 622] width 22 height 9
click at [342, 466] on div "Undo" at bounding box center [350, 622] width 22 height 9
click at [341, 466] on div "Undo" at bounding box center [350, 622] width 22 height 9
click at [339, 466] on div "Undo" at bounding box center [350, 622] width 22 height 9
click at [334, 466] on div "Undo" at bounding box center [341, 622] width 53 height 21
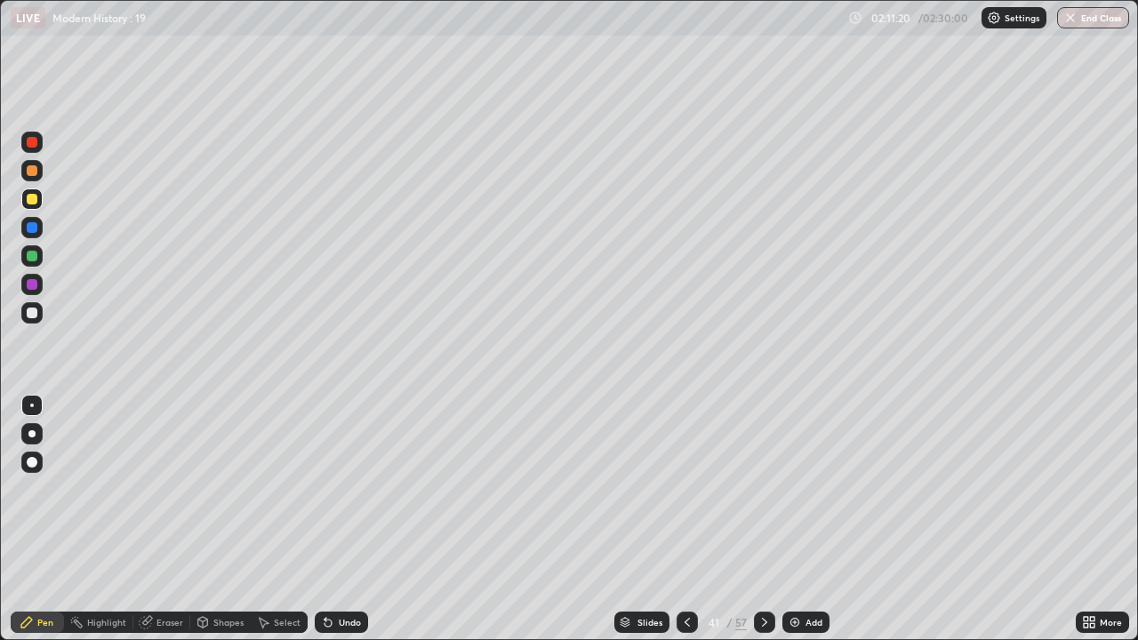
click at [333, 466] on div "Undo" at bounding box center [341, 622] width 53 height 21
click at [339, 466] on div "Undo" at bounding box center [350, 622] width 22 height 9
click at [333, 466] on div "Undo" at bounding box center [341, 622] width 53 height 21
click at [37, 315] on div at bounding box center [31, 312] width 21 height 21
click at [36, 201] on div at bounding box center [32, 199] width 11 height 11
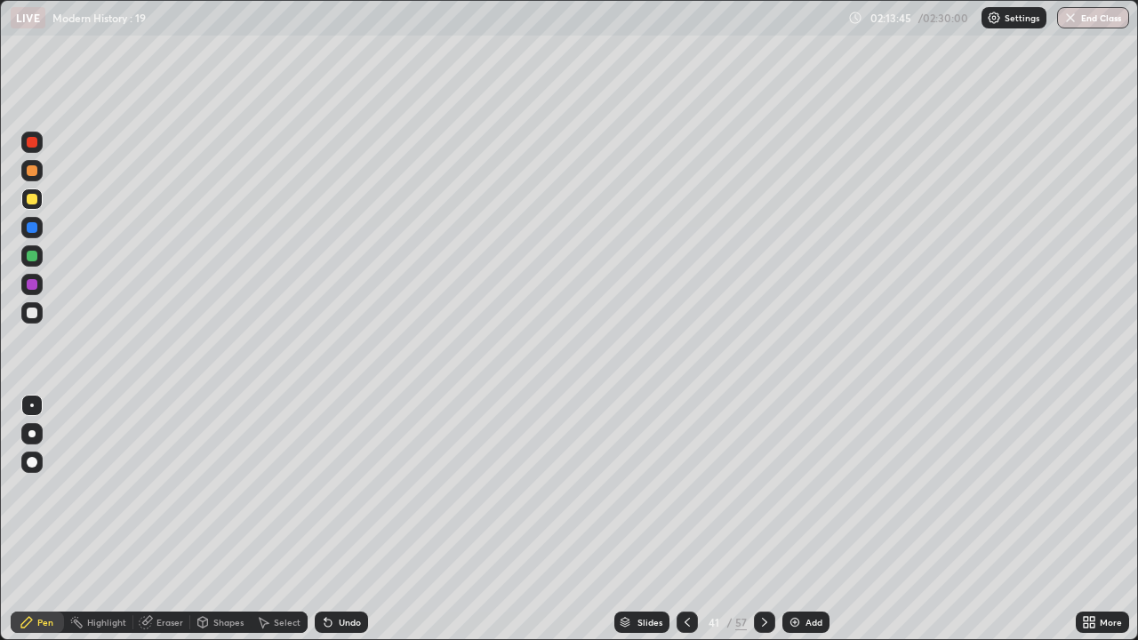
click at [36, 288] on div at bounding box center [31, 284] width 21 height 21
click at [34, 173] on div at bounding box center [32, 170] width 11 height 11
click at [42, 228] on div at bounding box center [31, 227] width 21 height 21
click at [42, 261] on div at bounding box center [31, 255] width 21 height 21
click at [38, 315] on div at bounding box center [31, 312] width 21 height 21
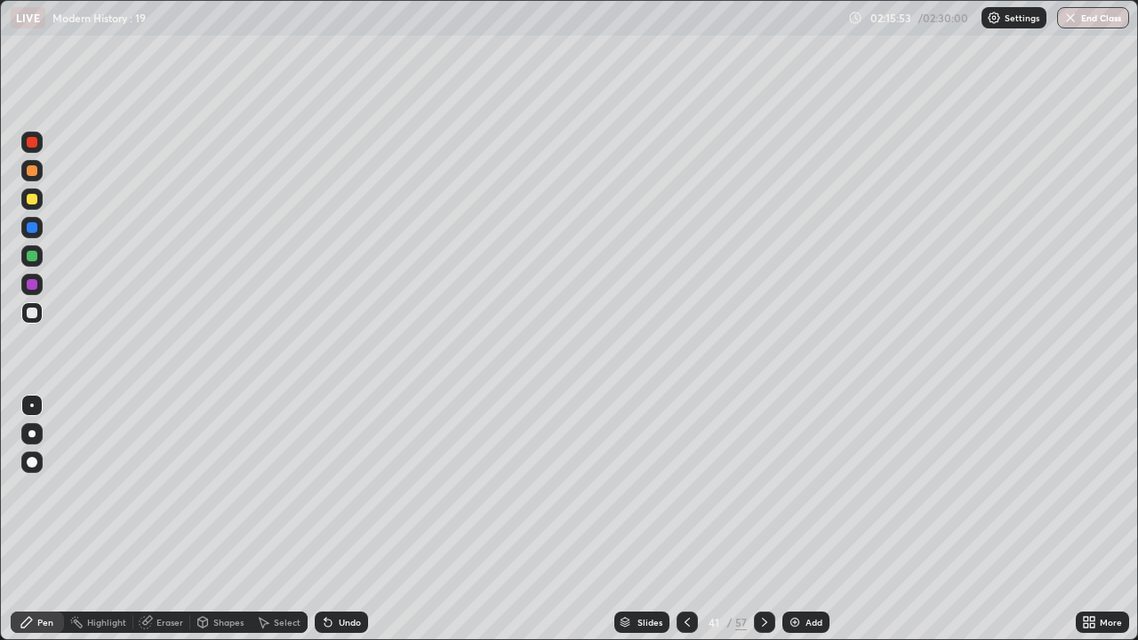
click at [33, 199] on div at bounding box center [32, 199] width 11 height 11
click at [764, 466] on icon at bounding box center [764, 622] width 5 height 9
click at [36, 258] on div at bounding box center [32, 256] width 11 height 11
click at [339, 466] on div "Undo" at bounding box center [350, 622] width 22 height 9
click at [334, 466] on div "Undo" at bounding box center [341, 622] width 53 height 21
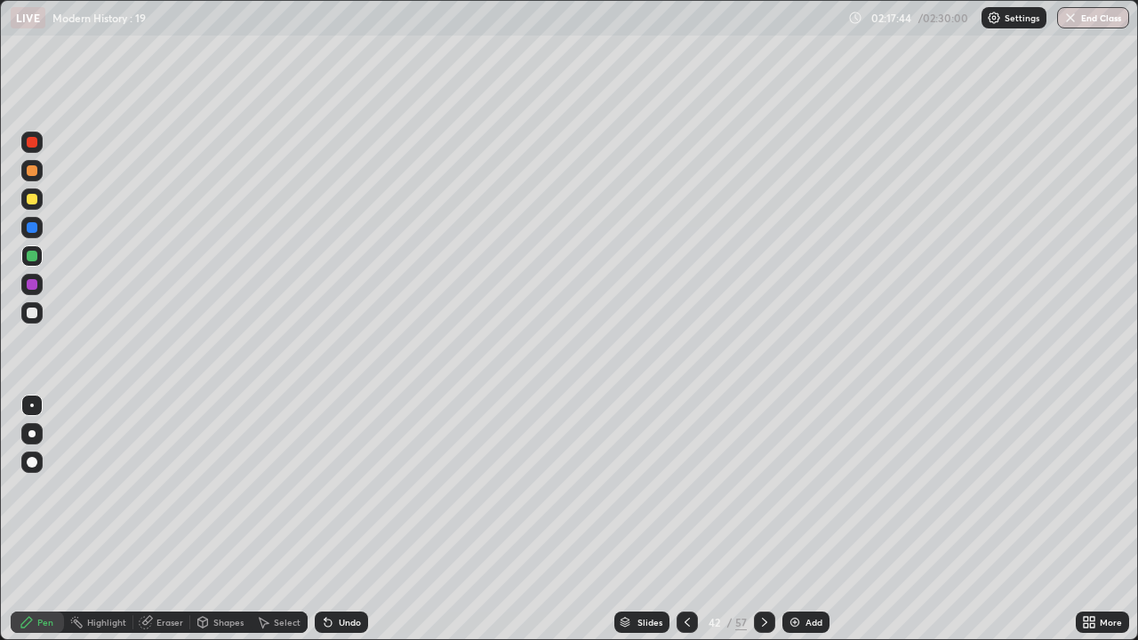
click at [691, 466] on icon at bounding box center [687, 622] width 14 height 14
click at [763, 466] on icon at bounding box center [765, 622] width 14 height 14
click at [772, 466] on div at bounding box center [764, 622] width 21 height 21
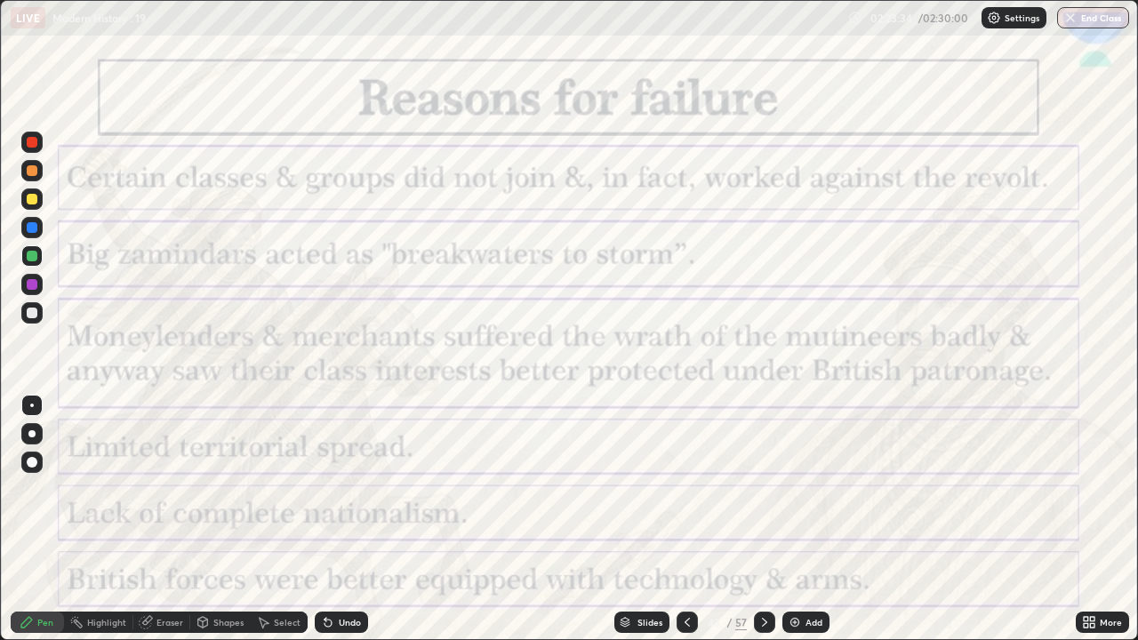
click at [688, 466] on icon at bounding box center [687, 622] width 14 height 14
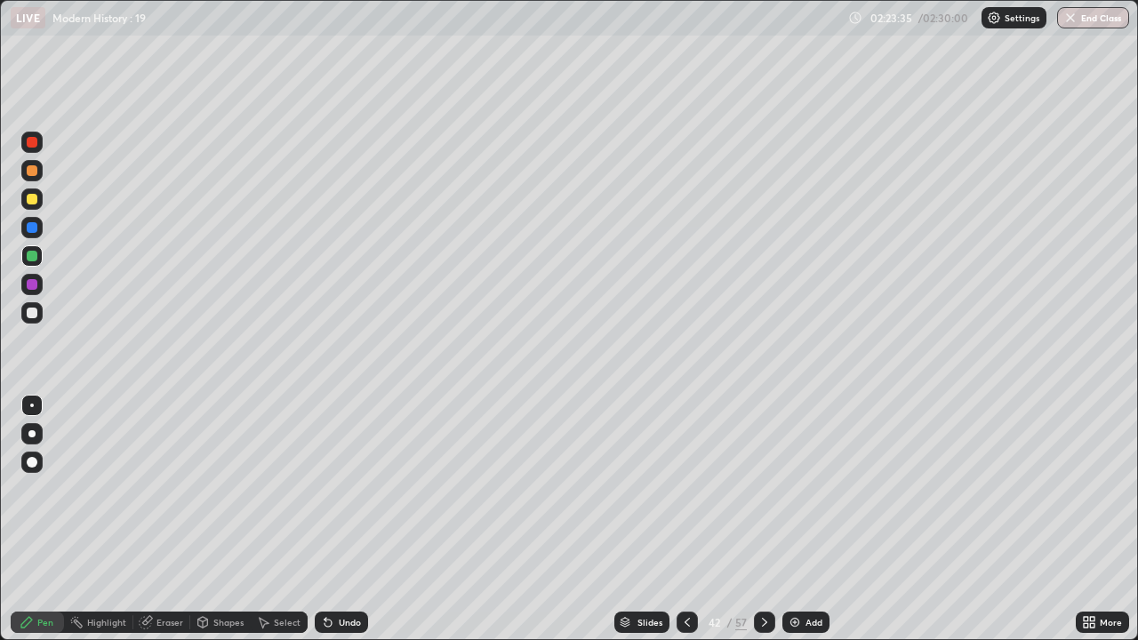
click at [804, 466] on div "Add" at bounding box center [805, 622] width 47 height 21
click at [806, 466] on div "Add" at bounding box center [814, 622] width 17 height 9
click at [807, 466] on div "Add" at bounding box center [814, 622] width 17 height 9
click at [686, 466] on icon at bounding box center [688, 622] width 14 height 14
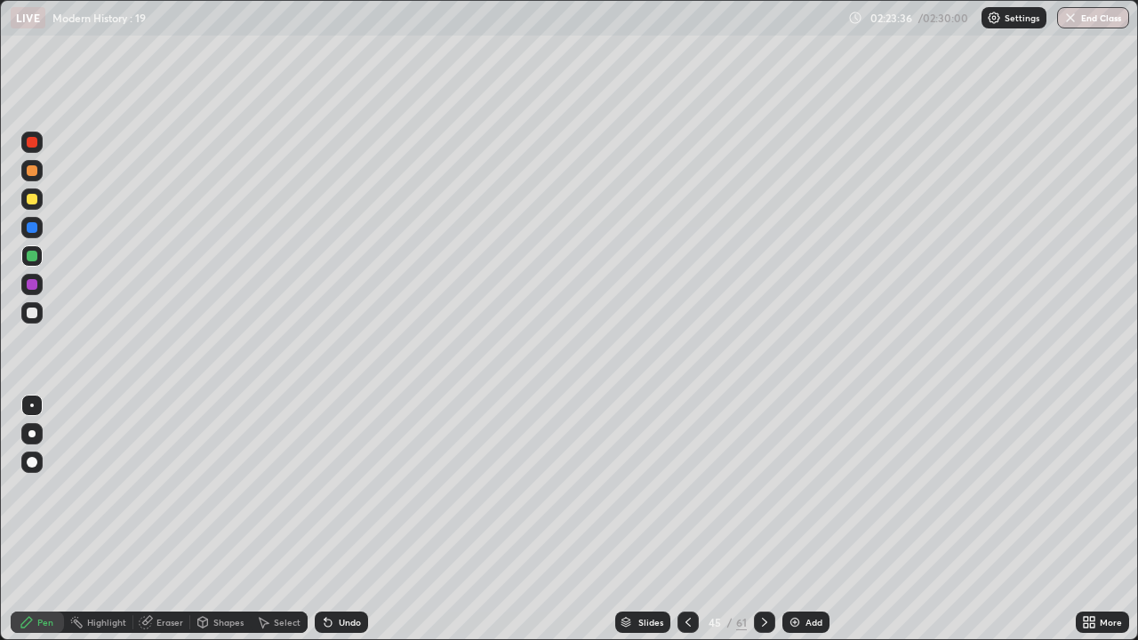
click at [689, 466] on icon at bounding box center [688, 622] width 14 height 14
click at [686, 466] on icon at bounding box center [688, 622] width 14 height 14
click at [687, 466] on icon at bounding box center [688, 622] width 14 height 14
click at [761, 466] on icon at bounding box center [765, 622] width 14 height 14
click at [686, 466] on icon at bounding box center [688, 622] width 14 height 14
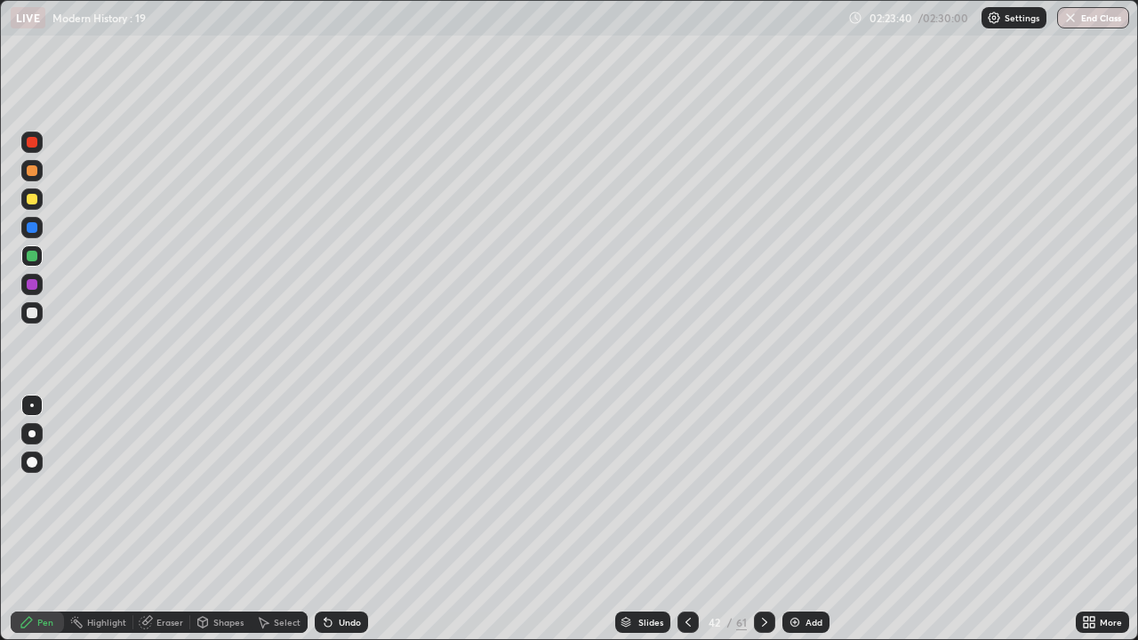
click at [763, 466] on icon at bounding box center [765, 622] width 14 height 14
click at [347, 466] on div "Undo" at bounding box center [350, 622] width 22 height 9
click at [351, 466] on div "Undo" at bounding box center [350, 622] width 22 height 9
click at [355, 466] on div "Undo" at bounding box center [350, 622] width 22 height 9
click at [355, 466] on div "Undo" at bounding box center [341, 622] width 53 height 21
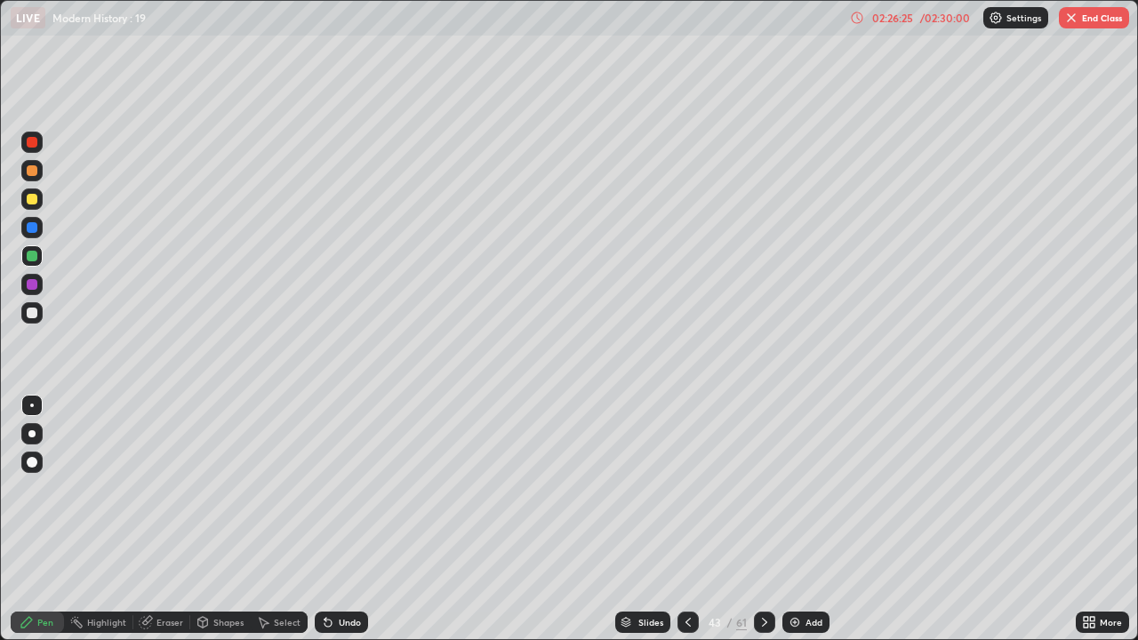
click at [763, 466] on icon at bounding box center [765, 622] width 14 height 14
click at [349, 466] on div "Undo" at bounding box center [341, 622] width 53 height 21
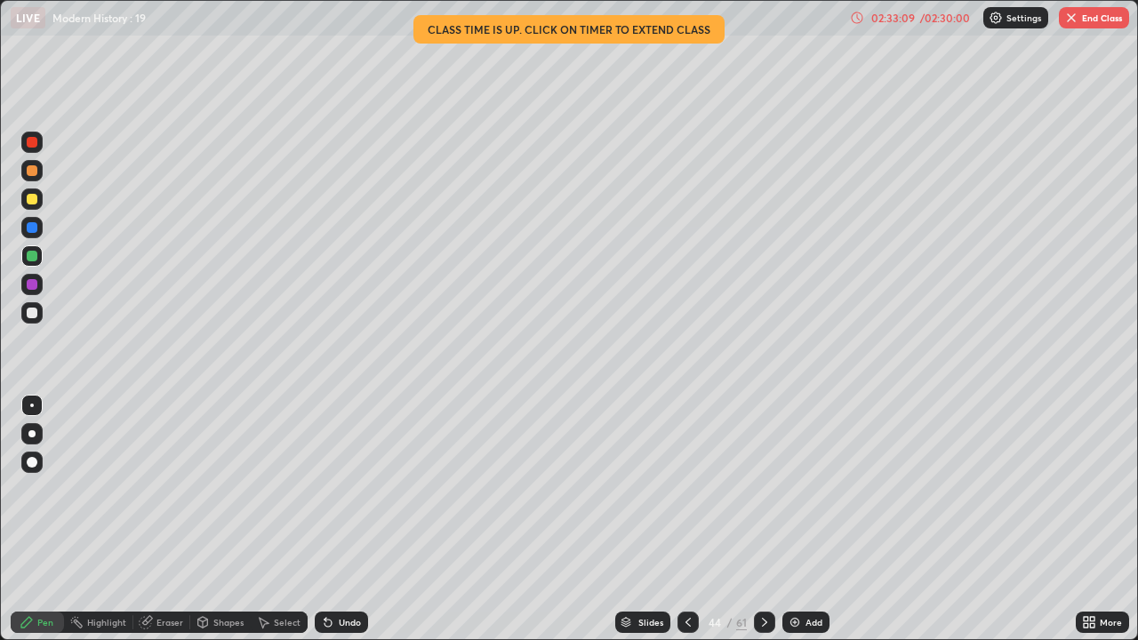
click at [1094, 20] on button "End Class" at bounding box center [1094, 17] width 70 height 21
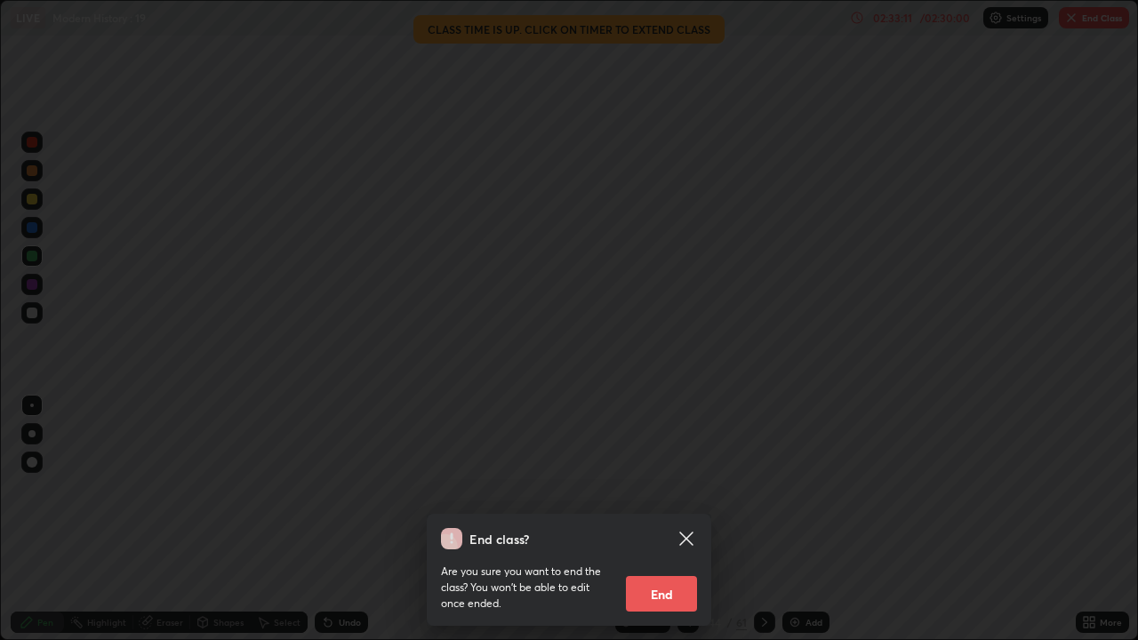
click at [674, 466] on button "End" at bounding box center [661, 594] width 71 height 36
